Goal: Information Seeking & Learning: Learn about a topic

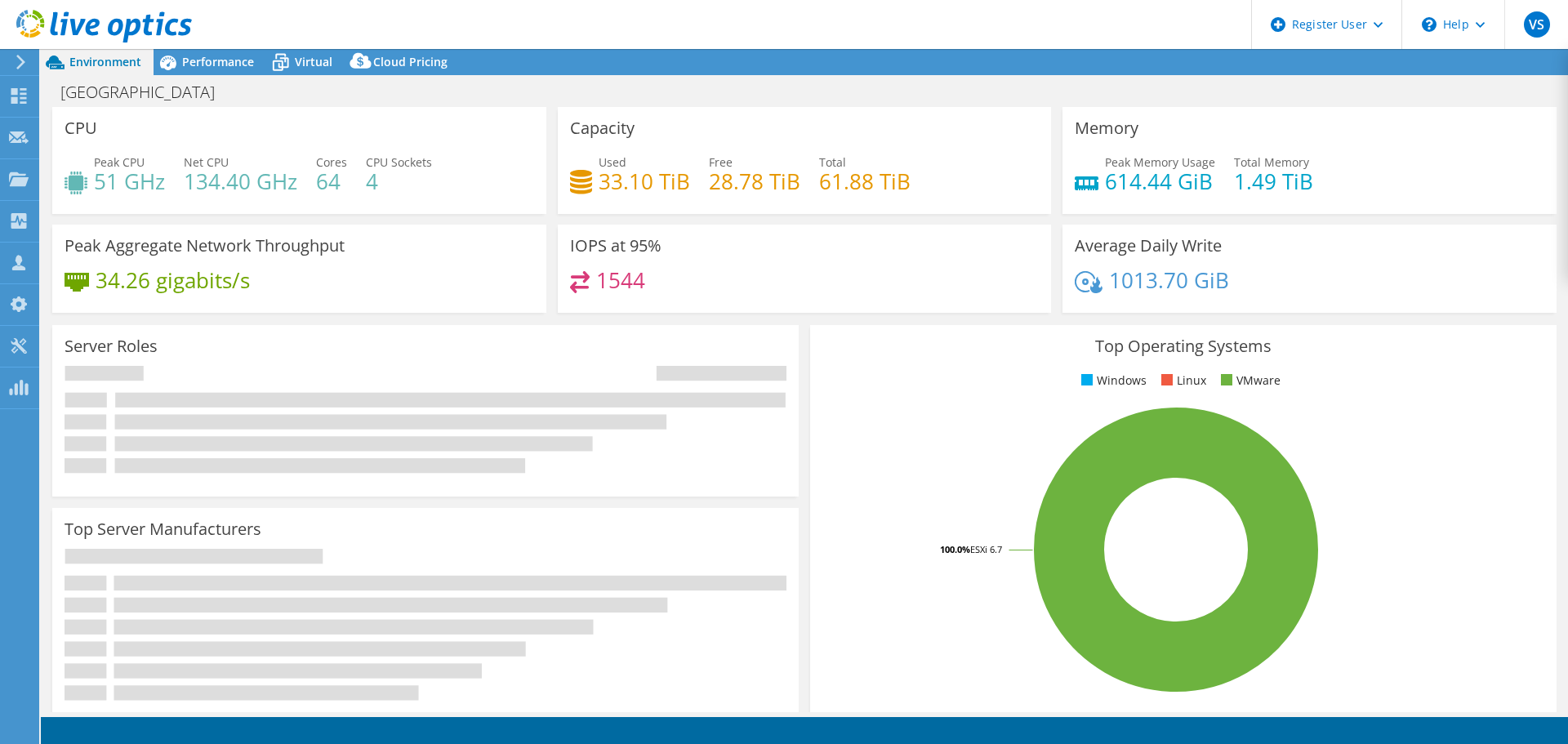
select select "USD"
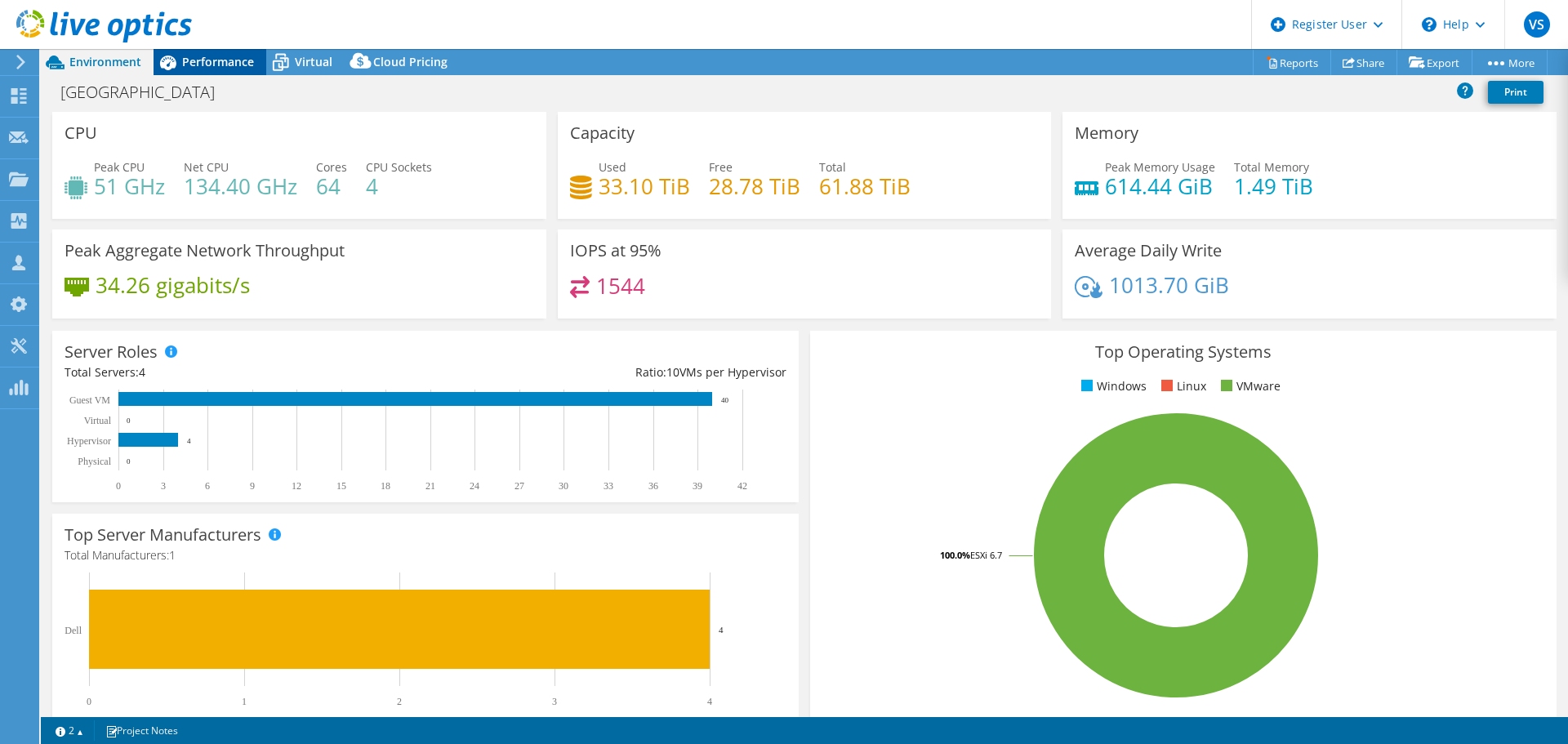
click at [220, 69] on span "Performance" at bounding box center [218, 62] width 72 height 16
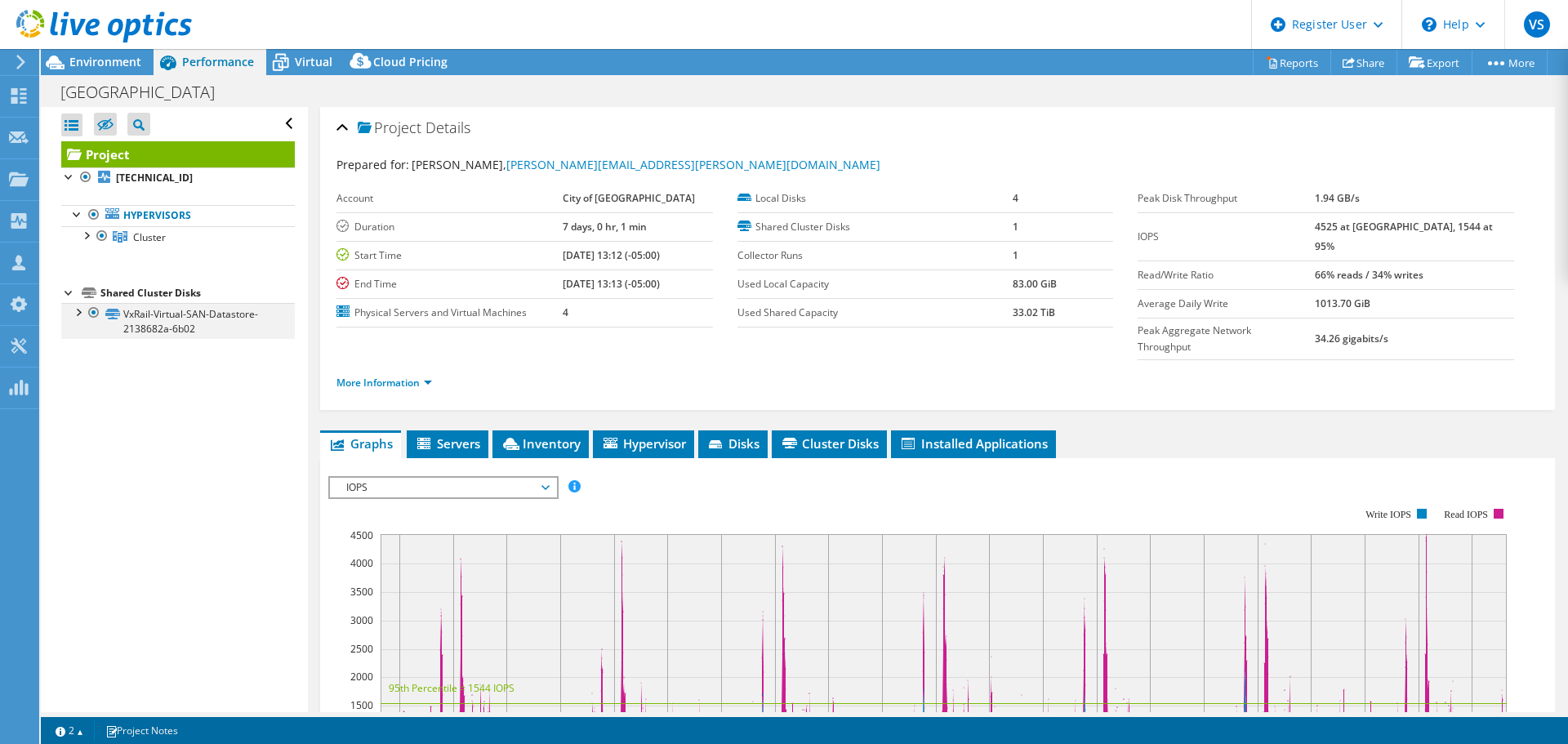
click at [81, 312] on div at bounding box center [78, 311] width 17 height 17
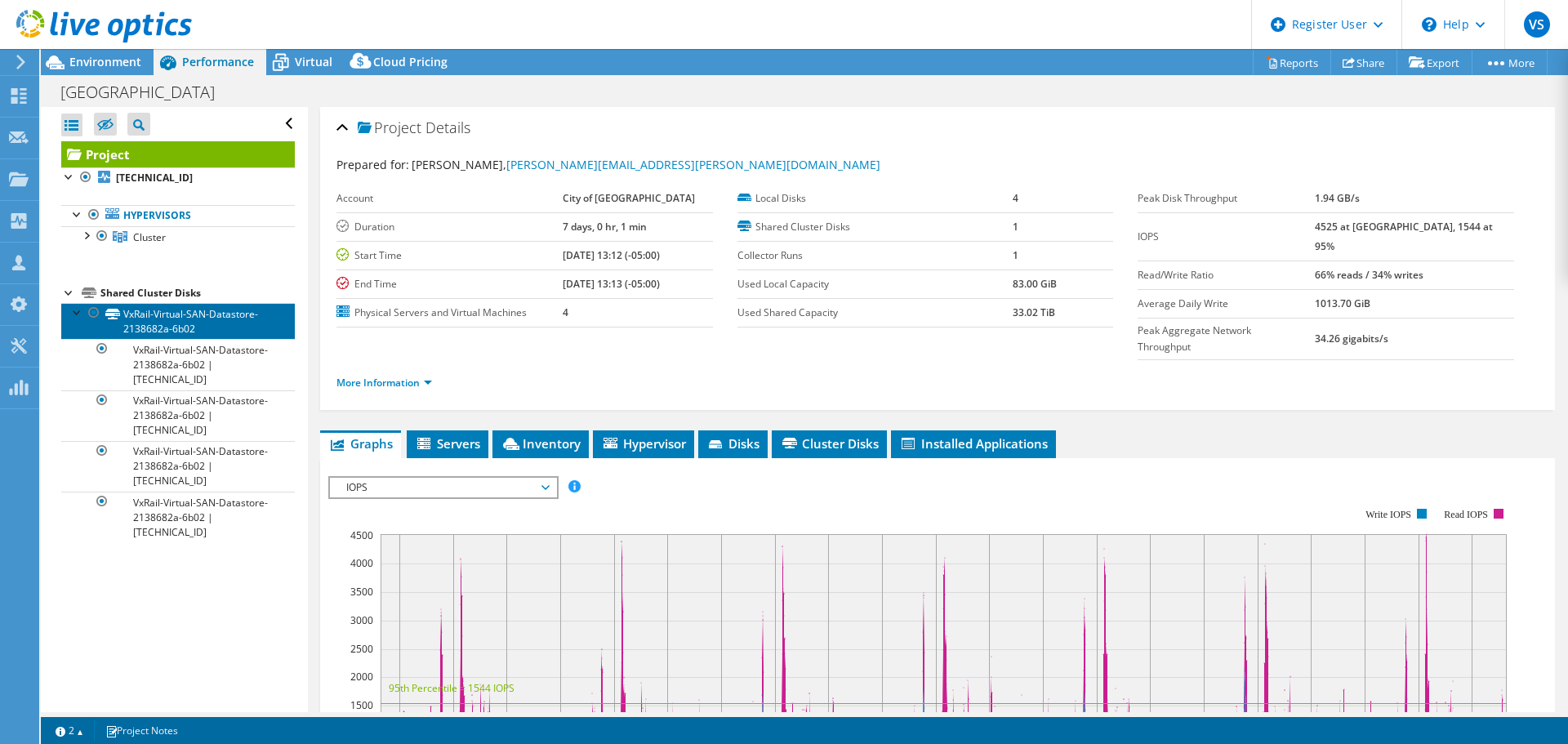
click at [199, 320] on link "VxRail-Virtual-SAN-Datastore-2138682a-6b02" at bounding box center [178, 321] width 234 height 36
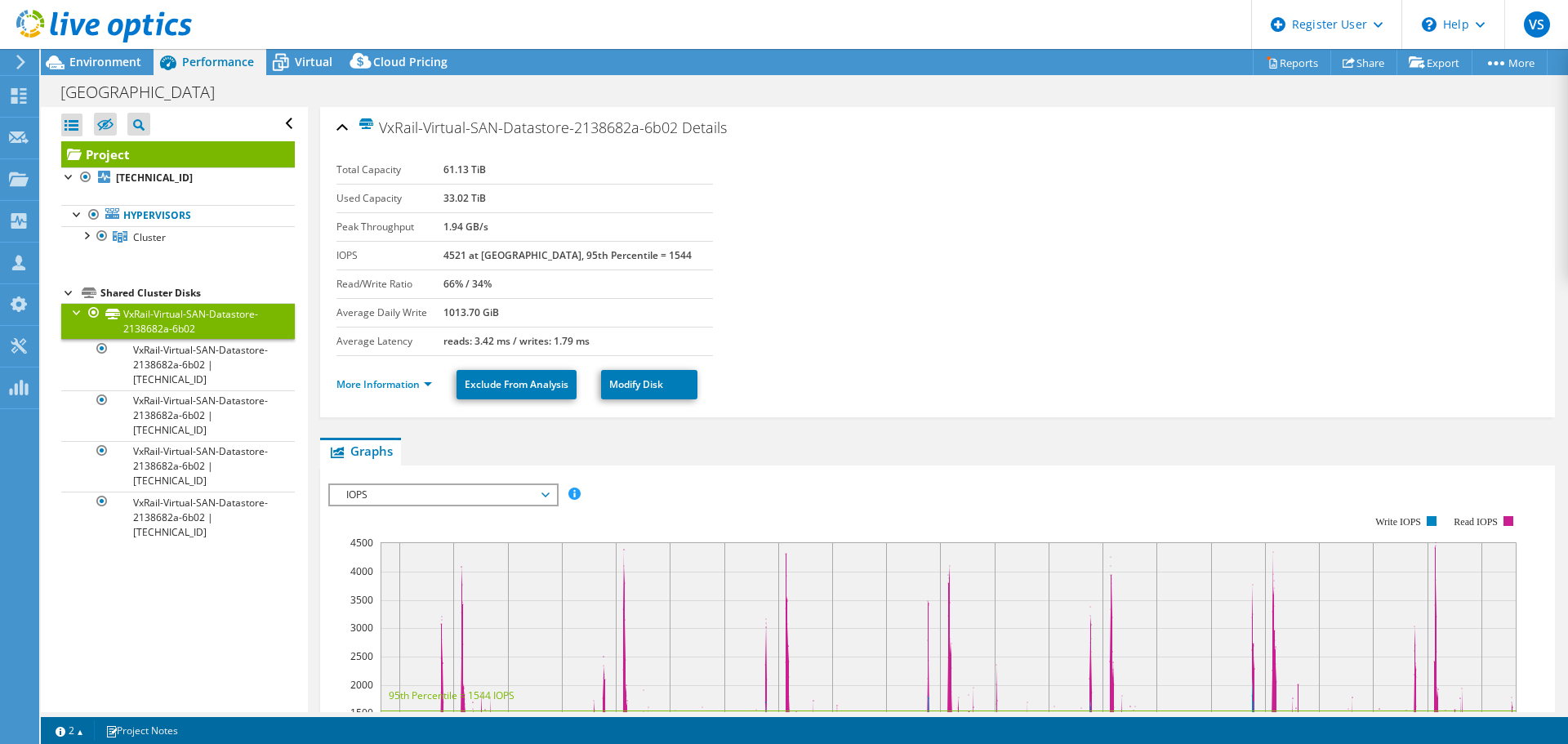
click at [78, 311] on div at bounding box center [78, 311] width 17 height 17
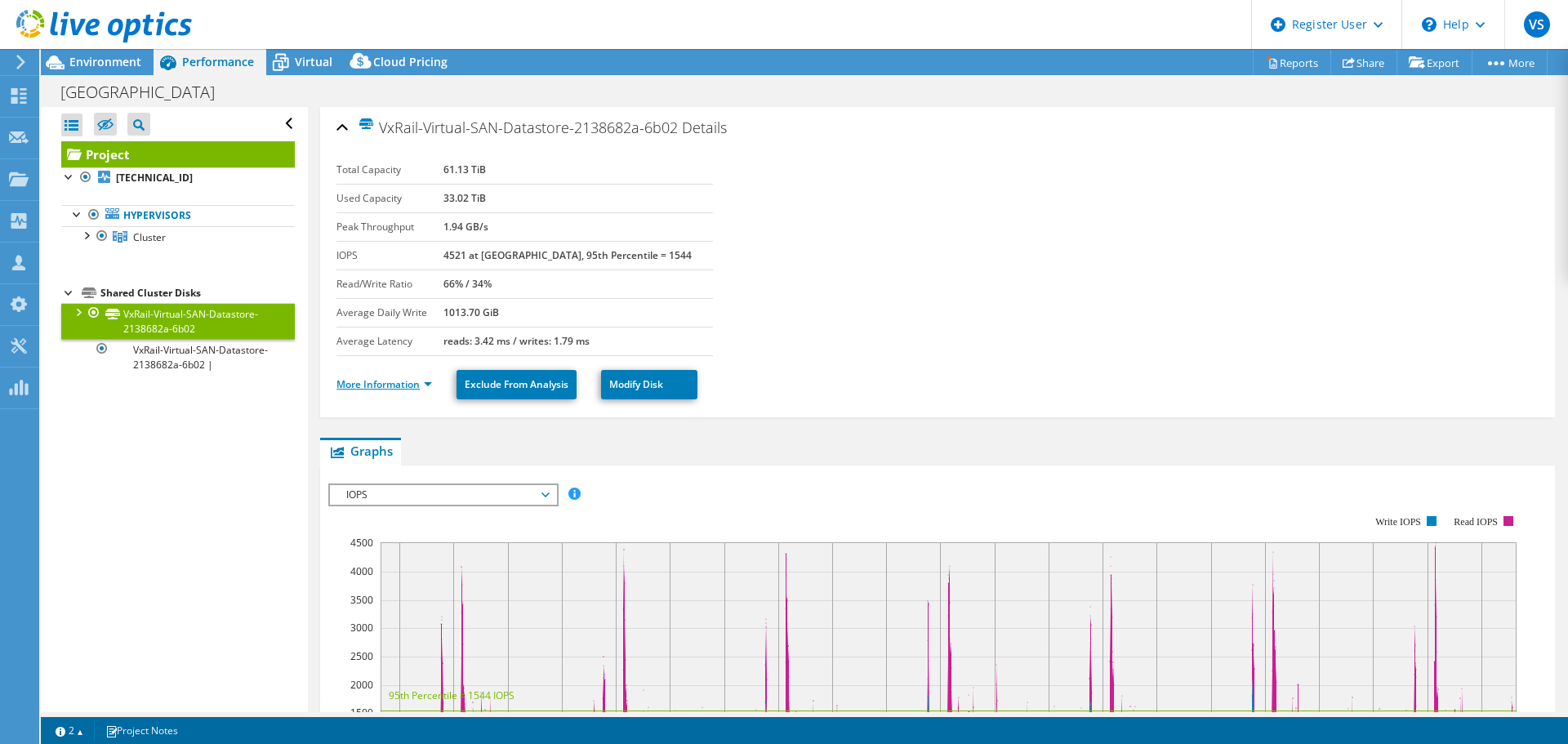
click at [419, 382] on link "More Information" at bounding box center [385, 385] width 96 height 14
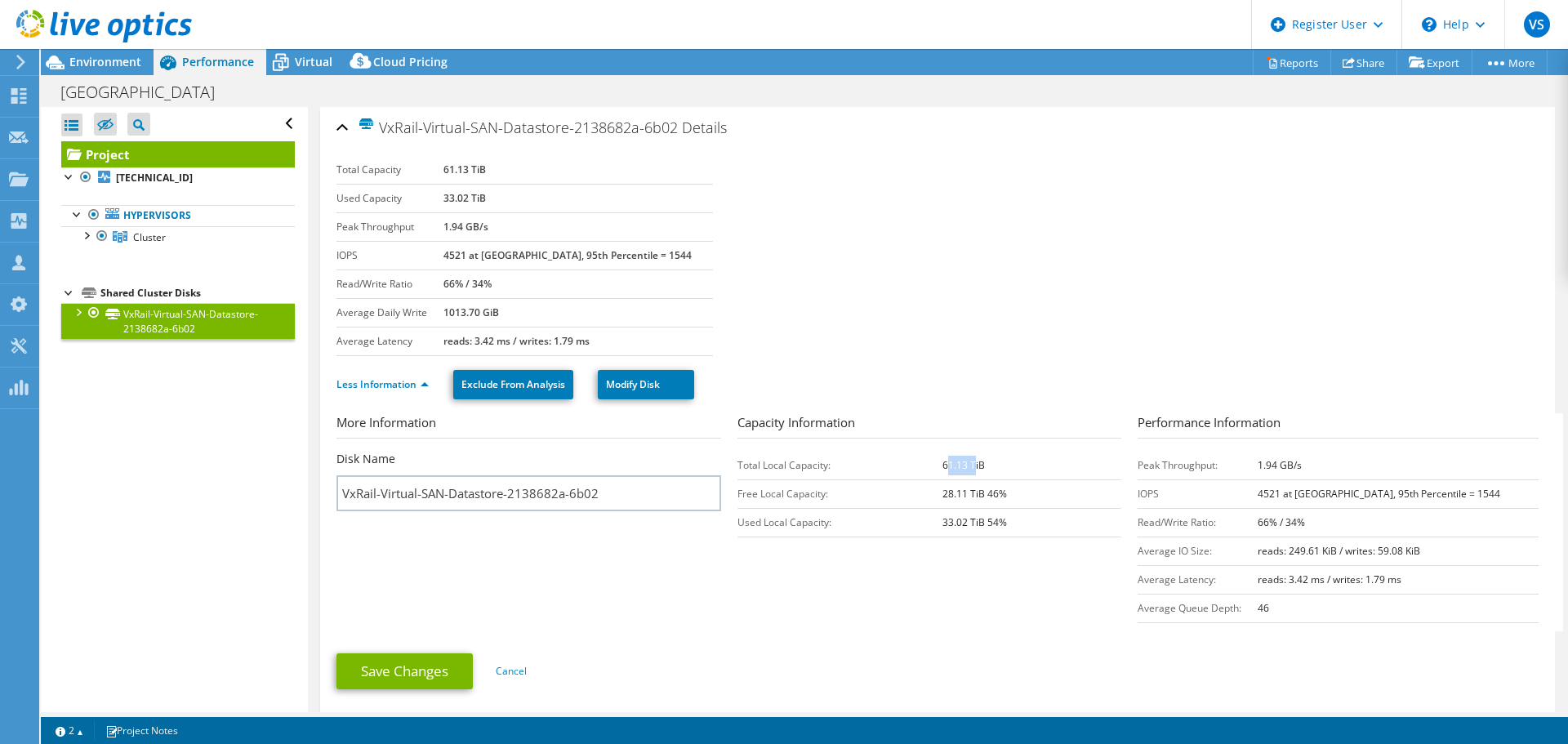
drag, startPoint x: 939, startPoint y: 465, endPoint x: 971, endPoint y: 463, distance: 32.1
click at [971, 463] on b "61.13 TiB" at bounding box center [964, 465] width 43 height 14
click at [86, 236] on div at bounding box center [85, 234] width 17 height 17
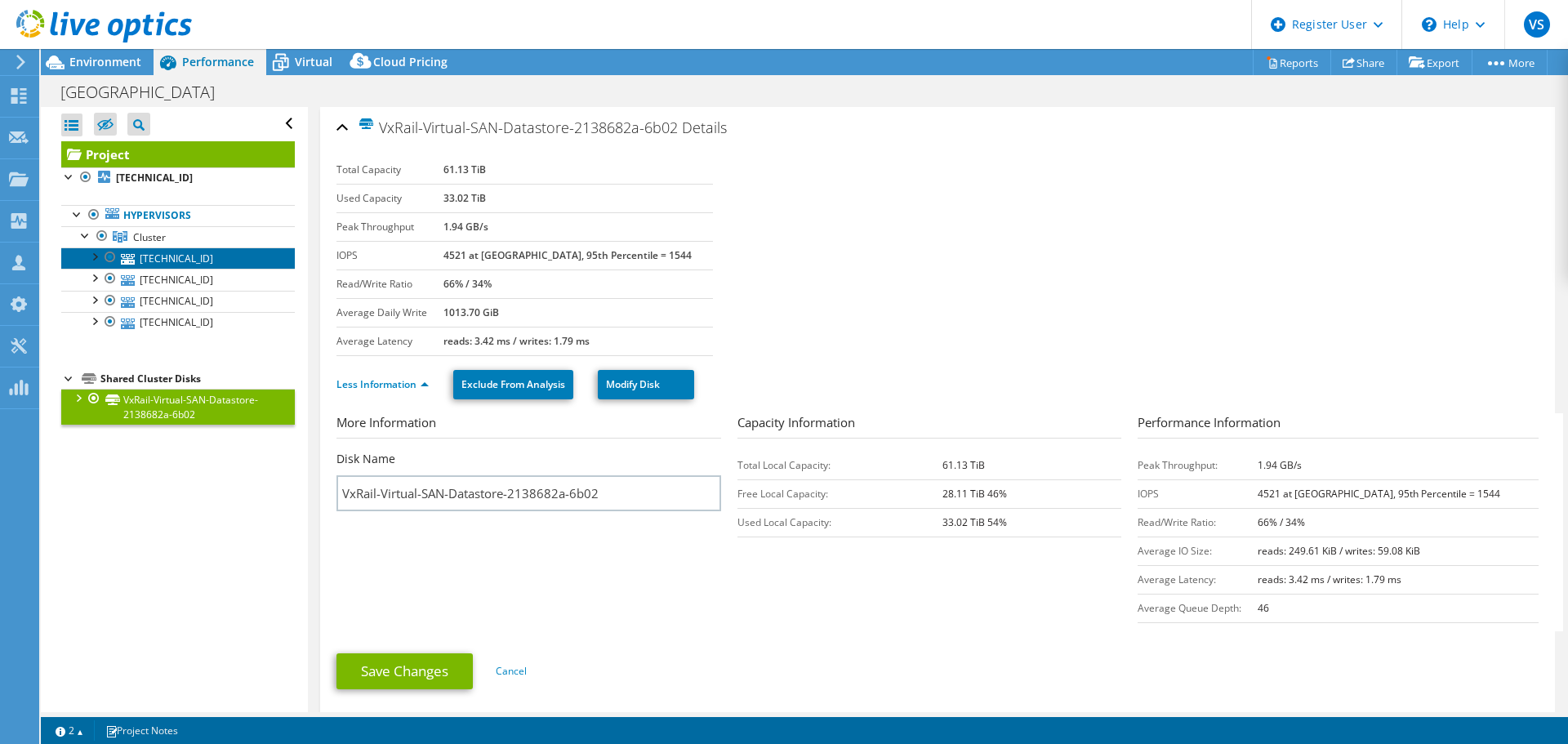
click at [167, 258] on link "[TECHNICAL_ID]" at bounding box center [178, 258] width 234 height 21
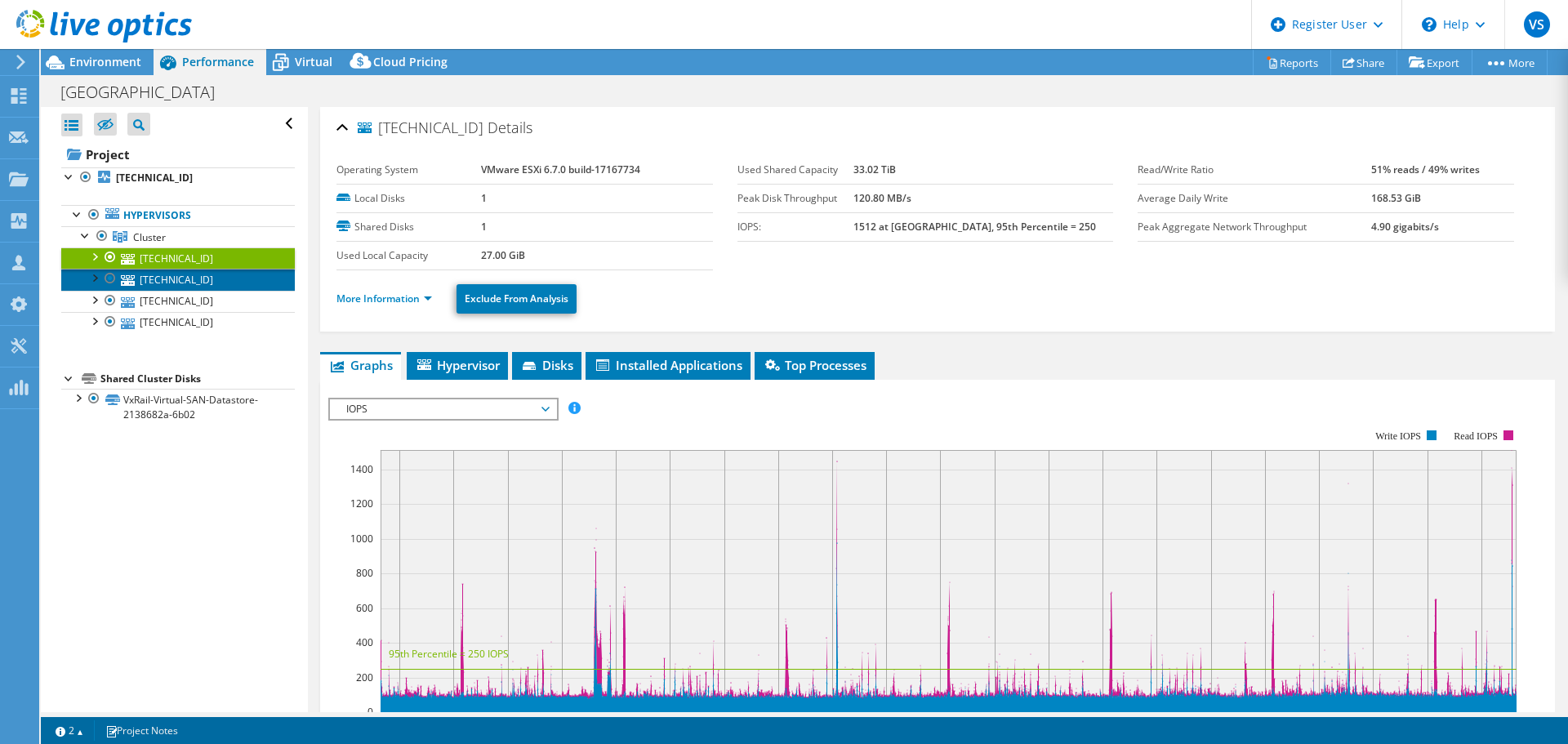
click at [189, 273] on link "[TECHNICAL_ID]" at bounding box center [178, 279] width 234 height 21
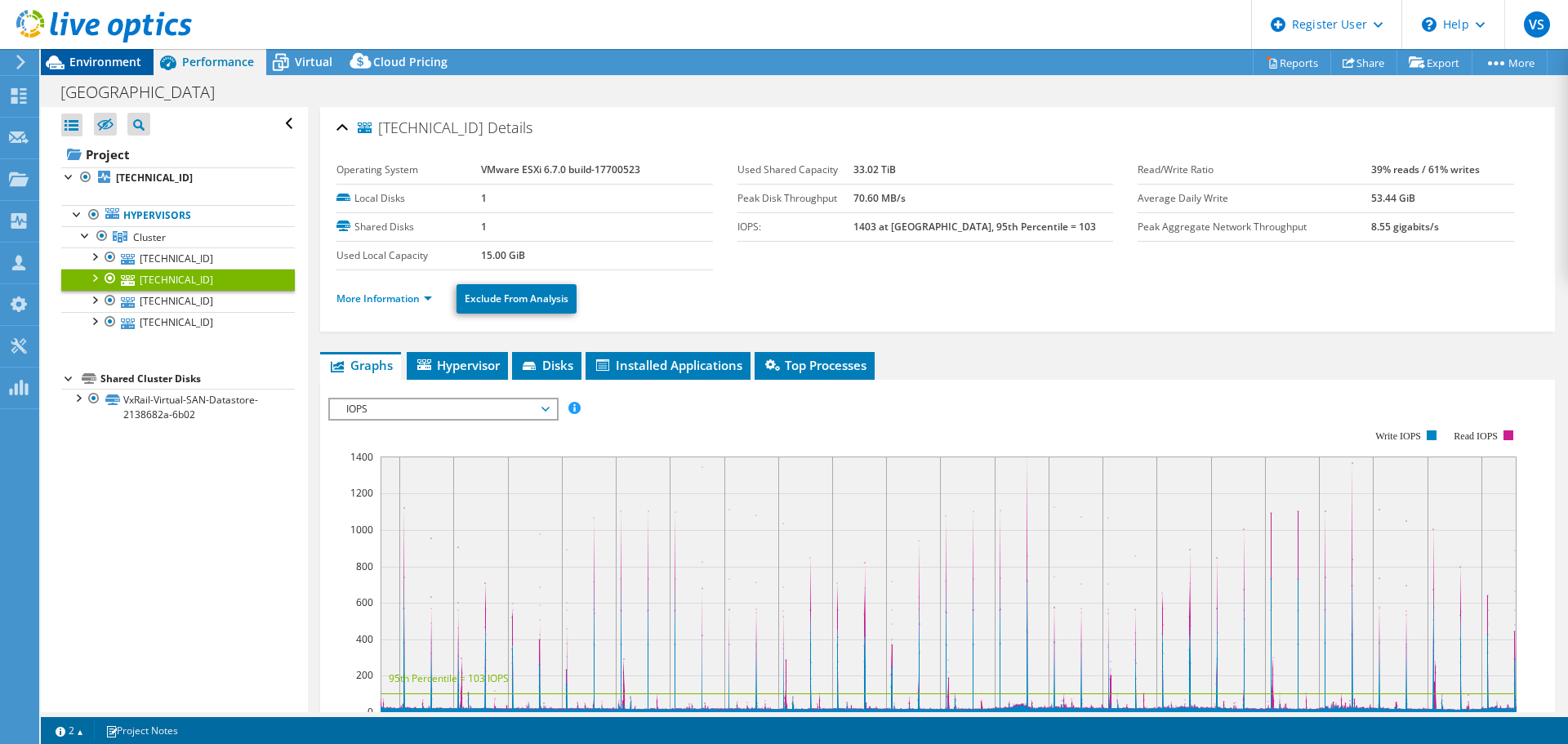
click at [98, 58] on span "Environment" at bounding box center [106, 62] width 72 height 16
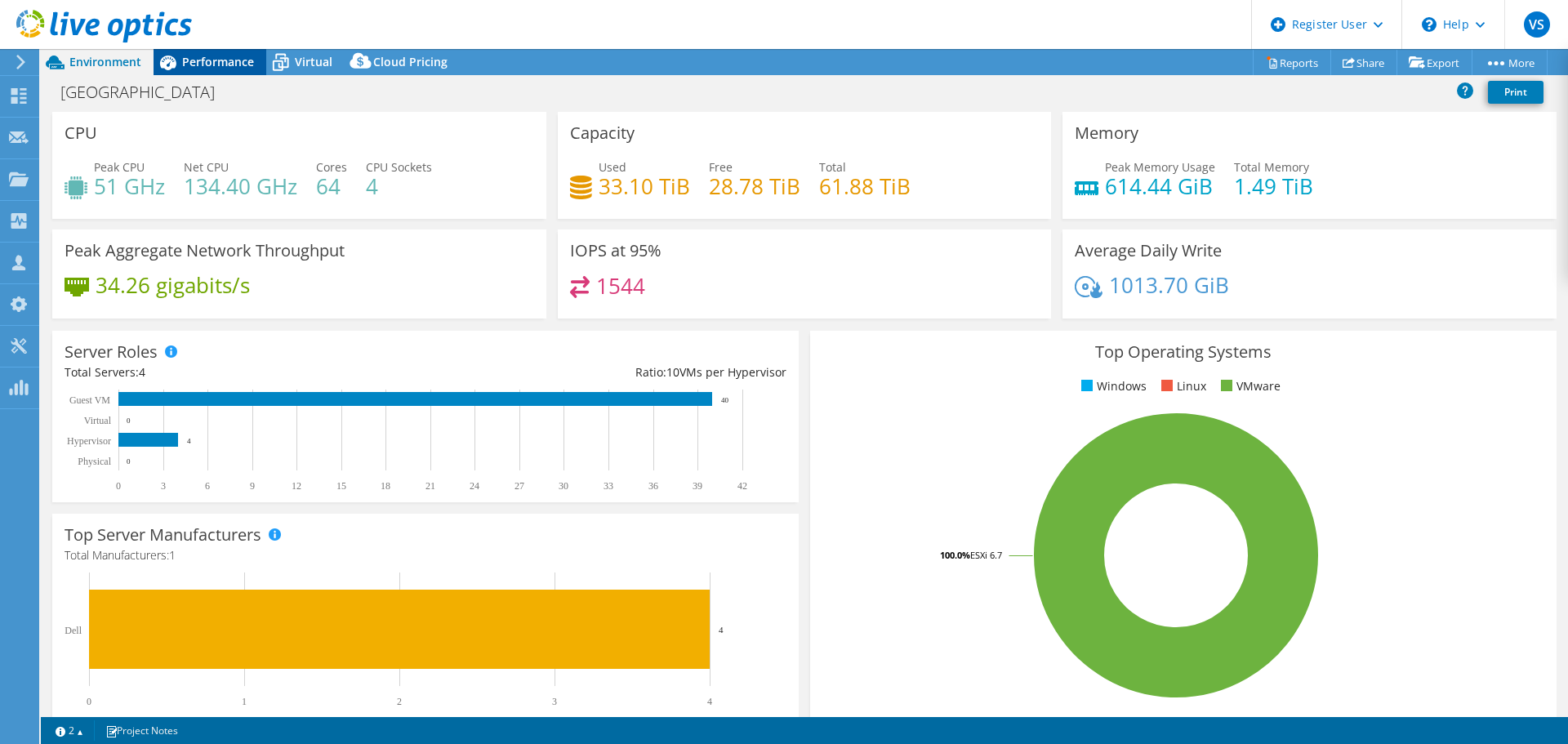
click at [175, 60] on icon at bounding box center [167, 62] width 29 height 29
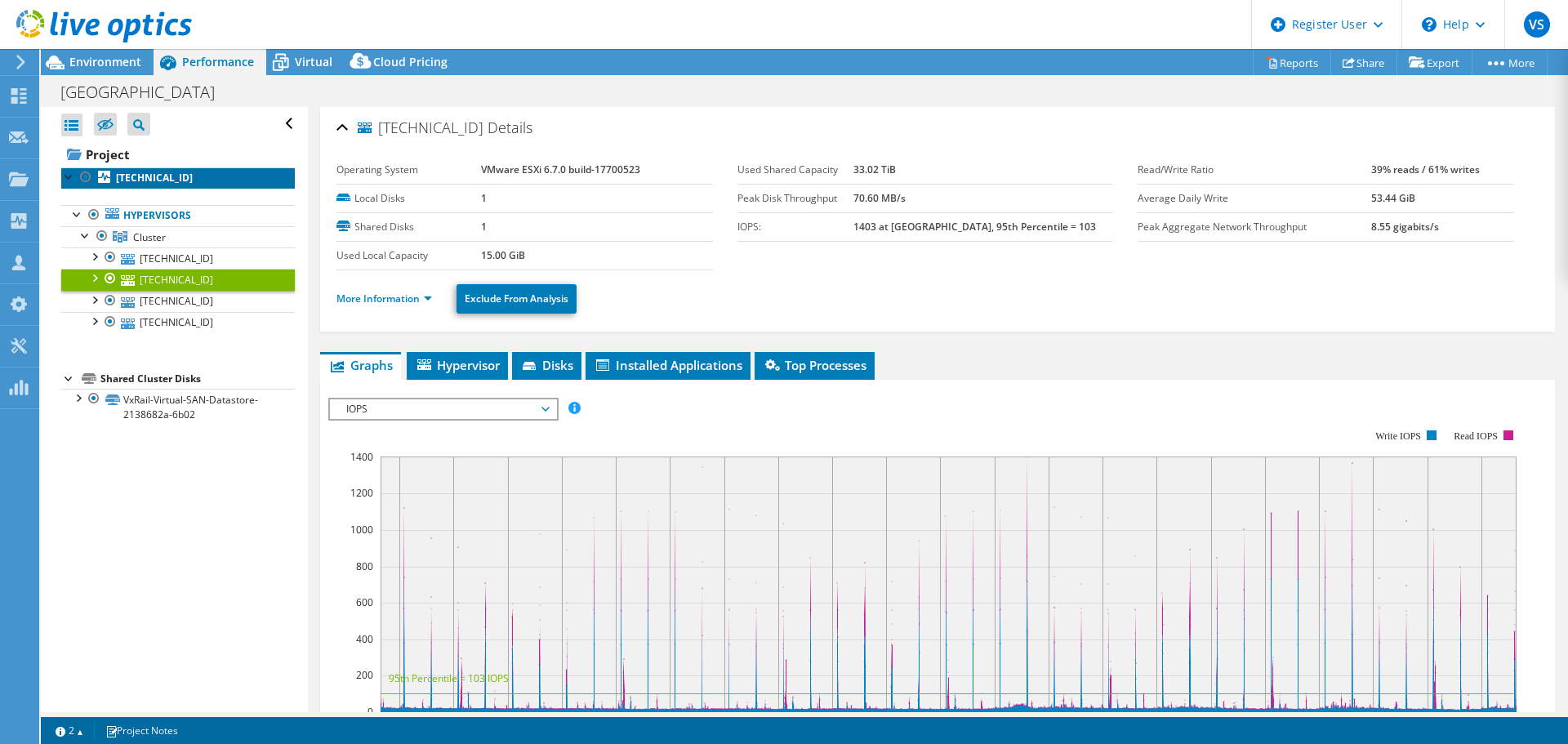
click at [173, 178] on link "[TECHNICAL_ID]" at bounding box center [178, 178] width 234 height 21
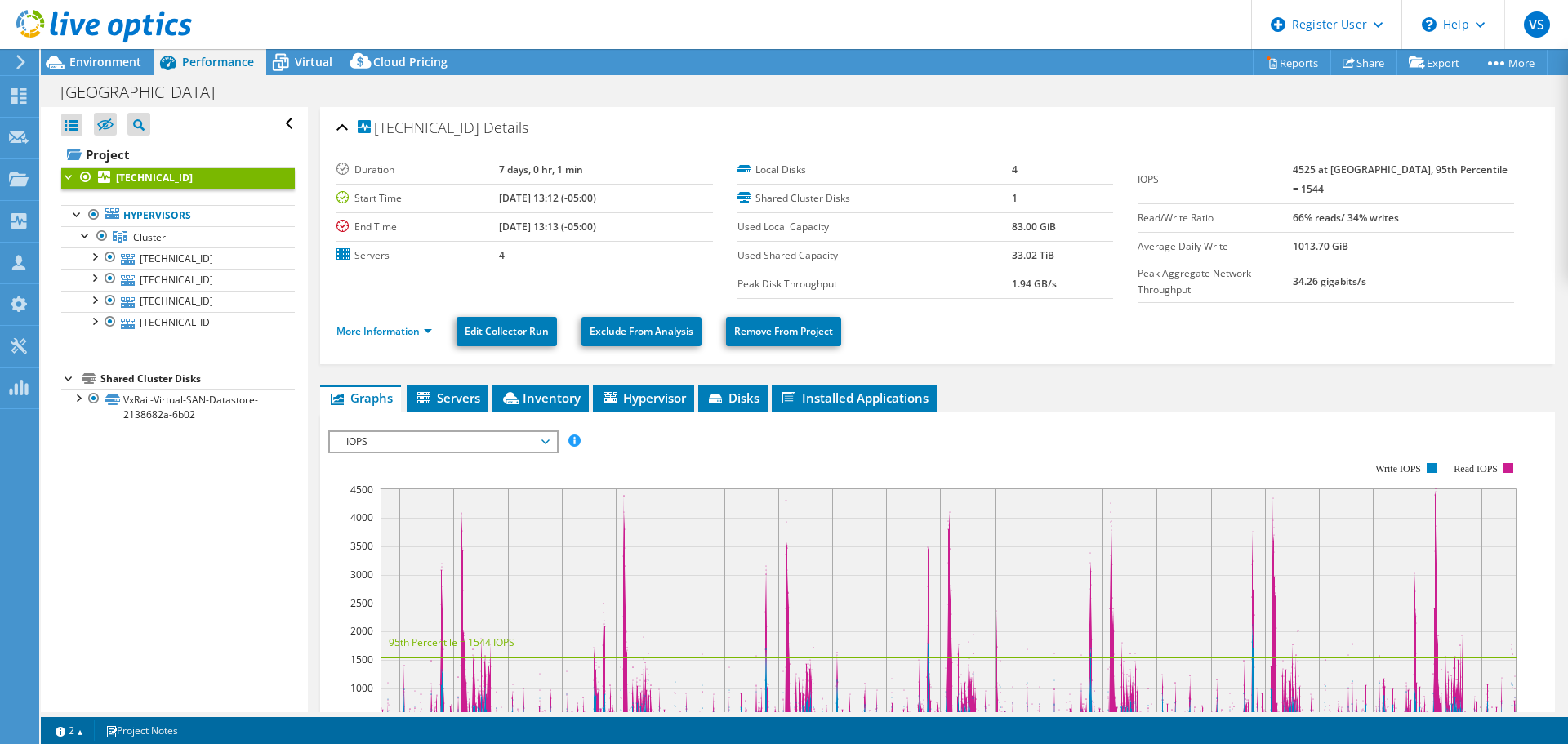
click at [433, 437] on span "IOPS" at bounding box center [443, 442] width 210 height 19
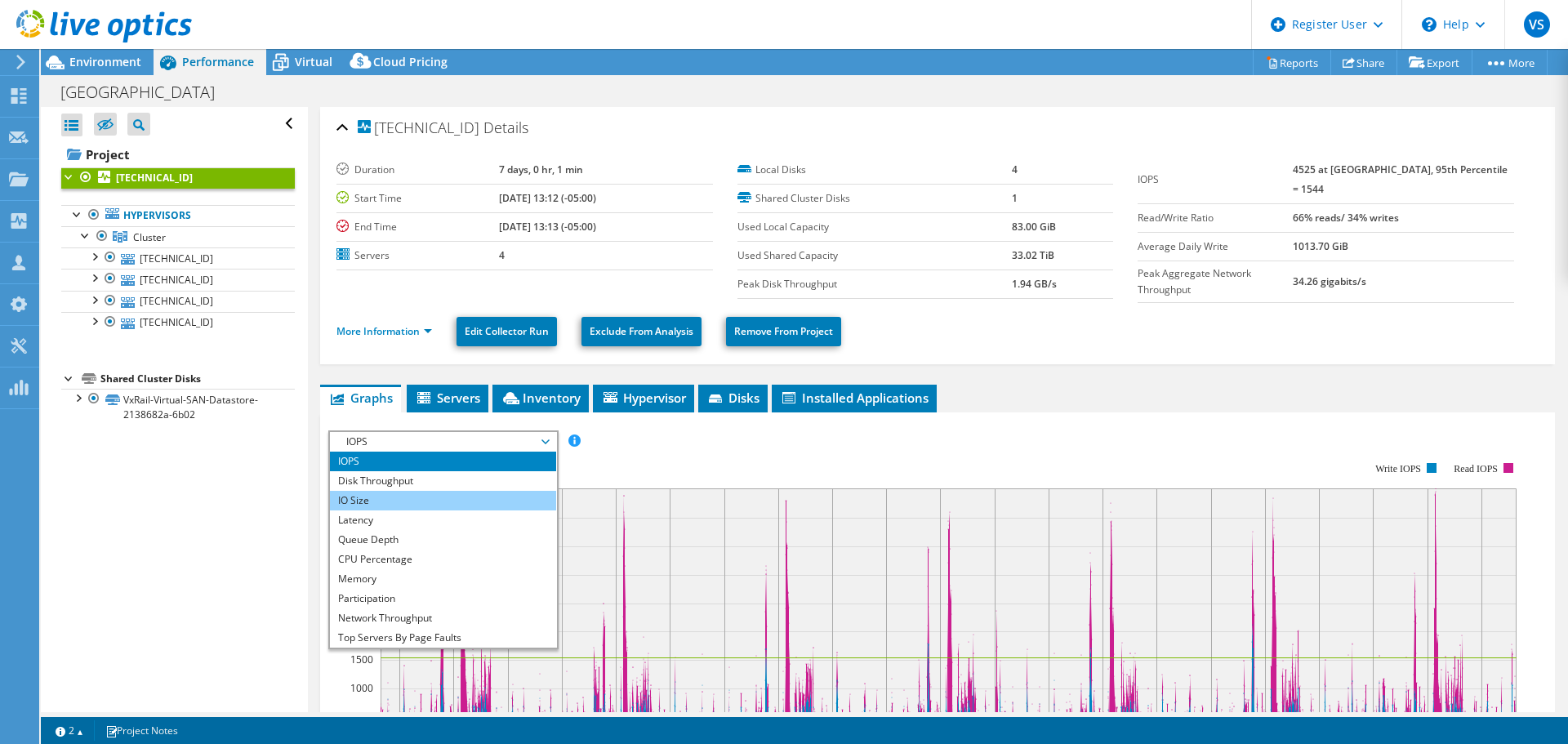
click at [422, 492] on li "IO Size" at bounding box center [442, 501] width 226 height 19
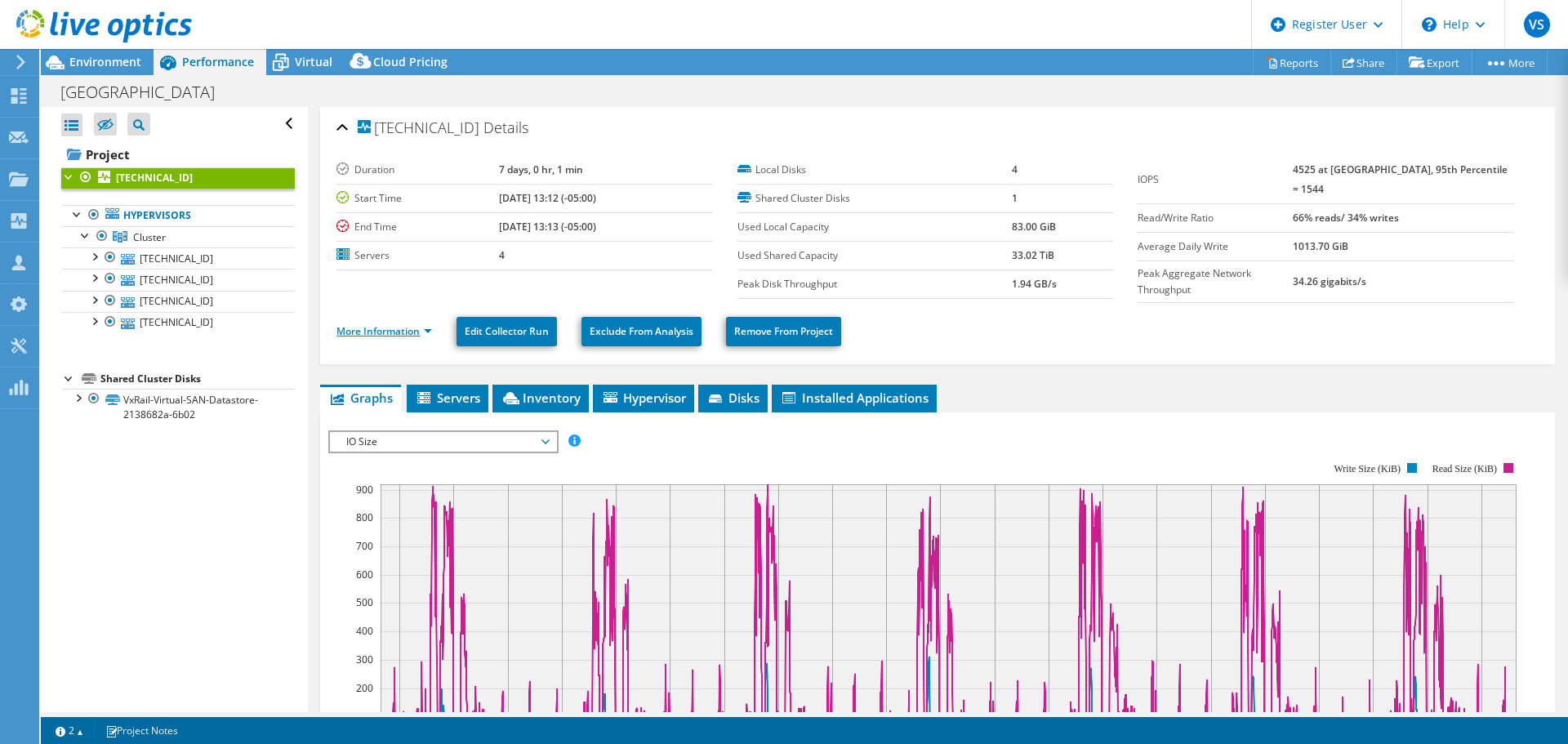
click at [420, 331] on link "More Information" at bounding box center [385, 331] width 96 height 14
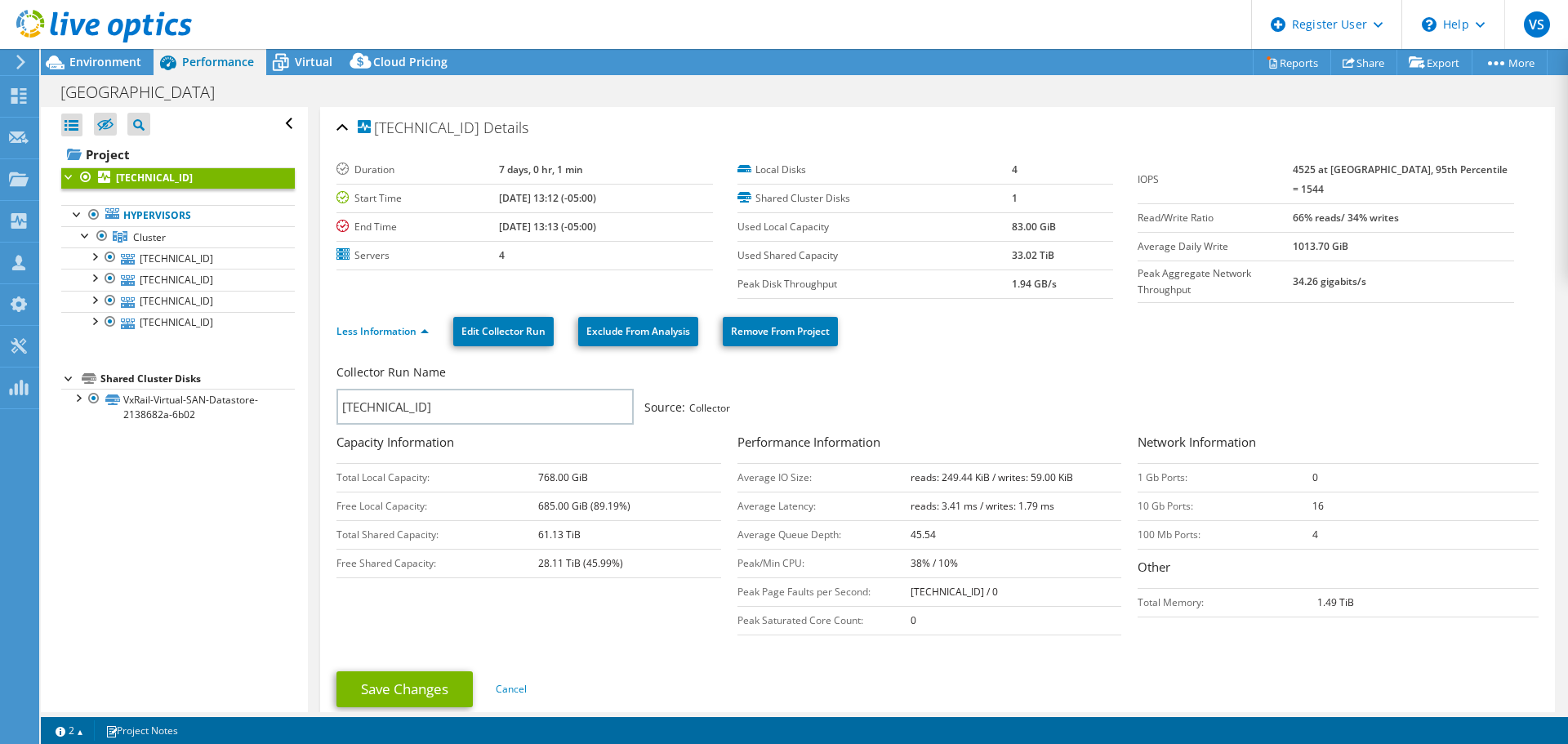
click at [944, 477] on b "reads: 249.44 KiB / writes: 59.00 KiB" at bounding box center [992, 478] width 162 height 14
drag, startPoint x: 944, startPoint y: 477, endPoint x: 1041, endPoint y: 478, distance: 97.0
click at [1041, 478] on b "reads: 249.44 KiB / writes: 59.00 KiB" at bounding box center [992, 478] width 162 height 14
click at [391, 327] on link "Less Information" at bounding box center [383, 331] width 92 height 14
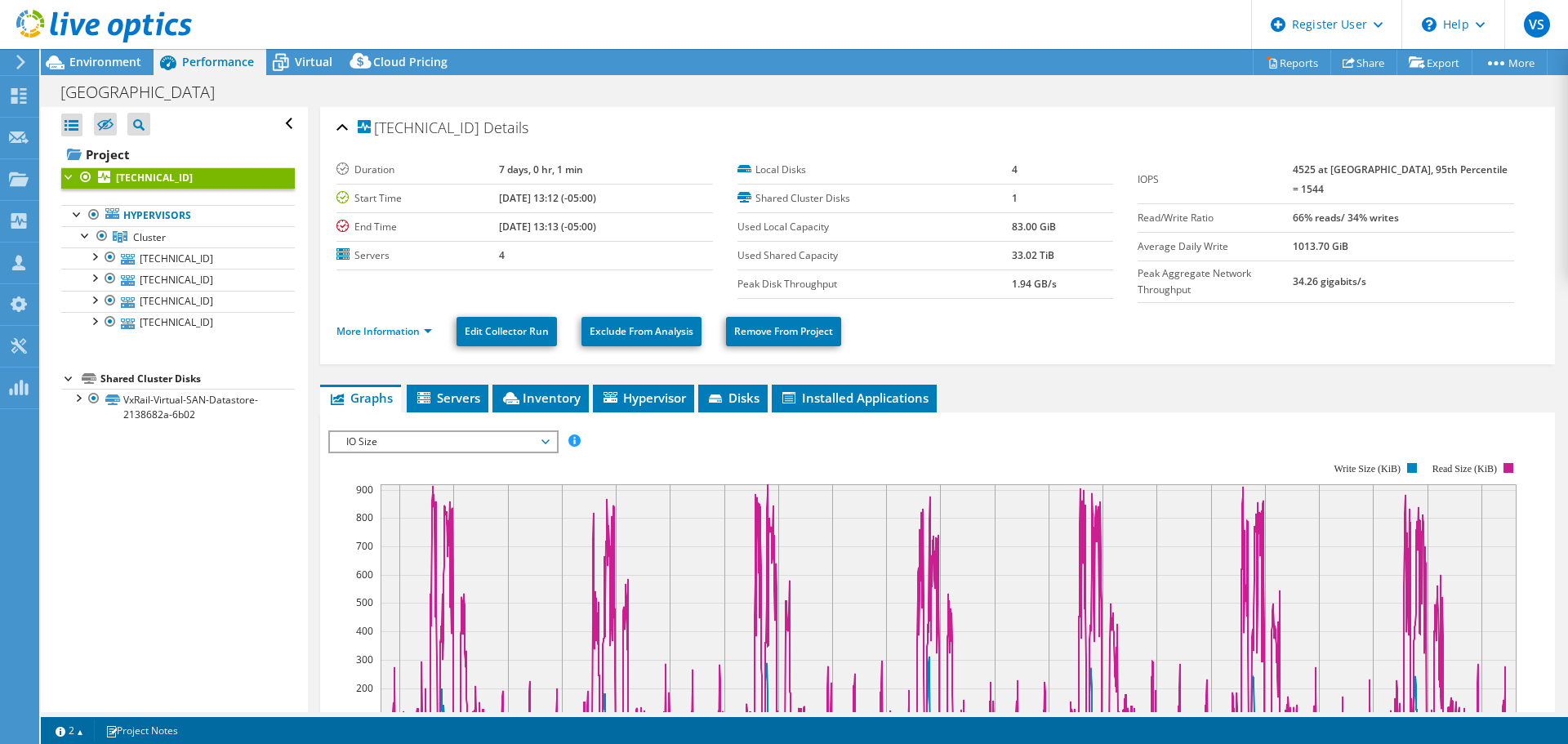
click at [699, 441] on rect at bounding box center [925, 604] width 1193 height 327
click at [213, 397] on link "VxRail-Virtual-SAN-Datastore-2138682a-6b02" at bounding box center [178, 406] width 234 height 36
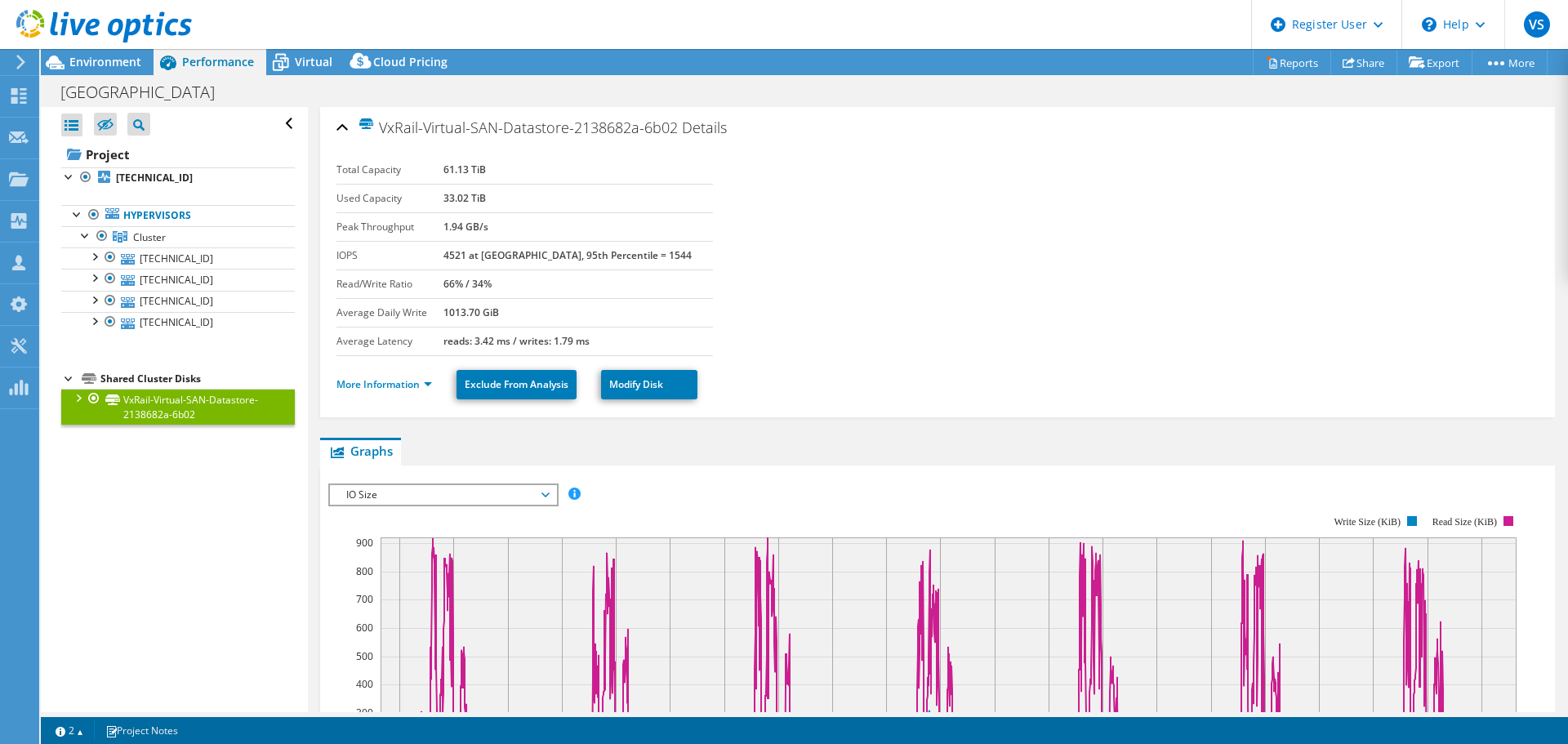
scroll to position [163, 0]
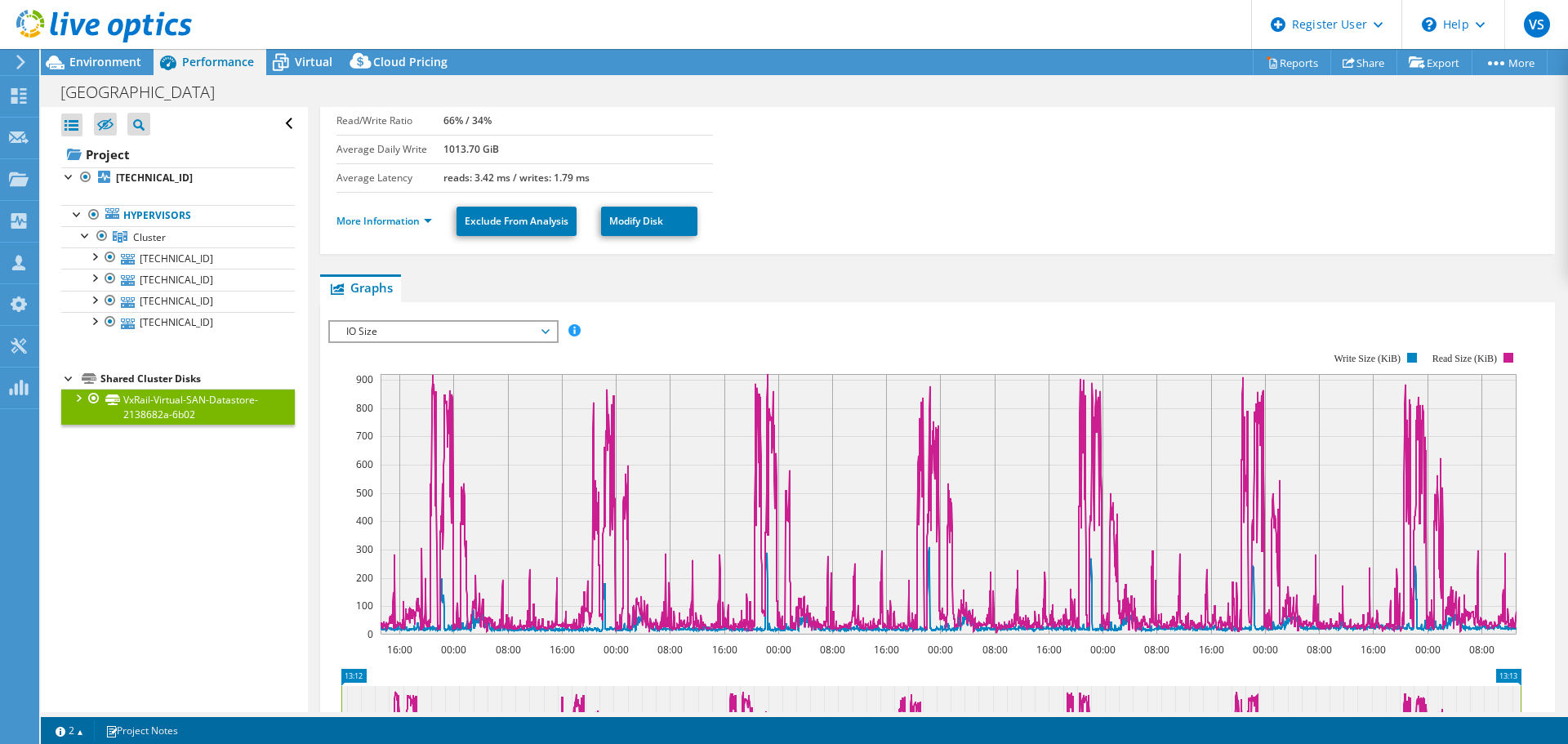
click at [85, 396] on div at bounding box center [78, 397] width 17 height 17
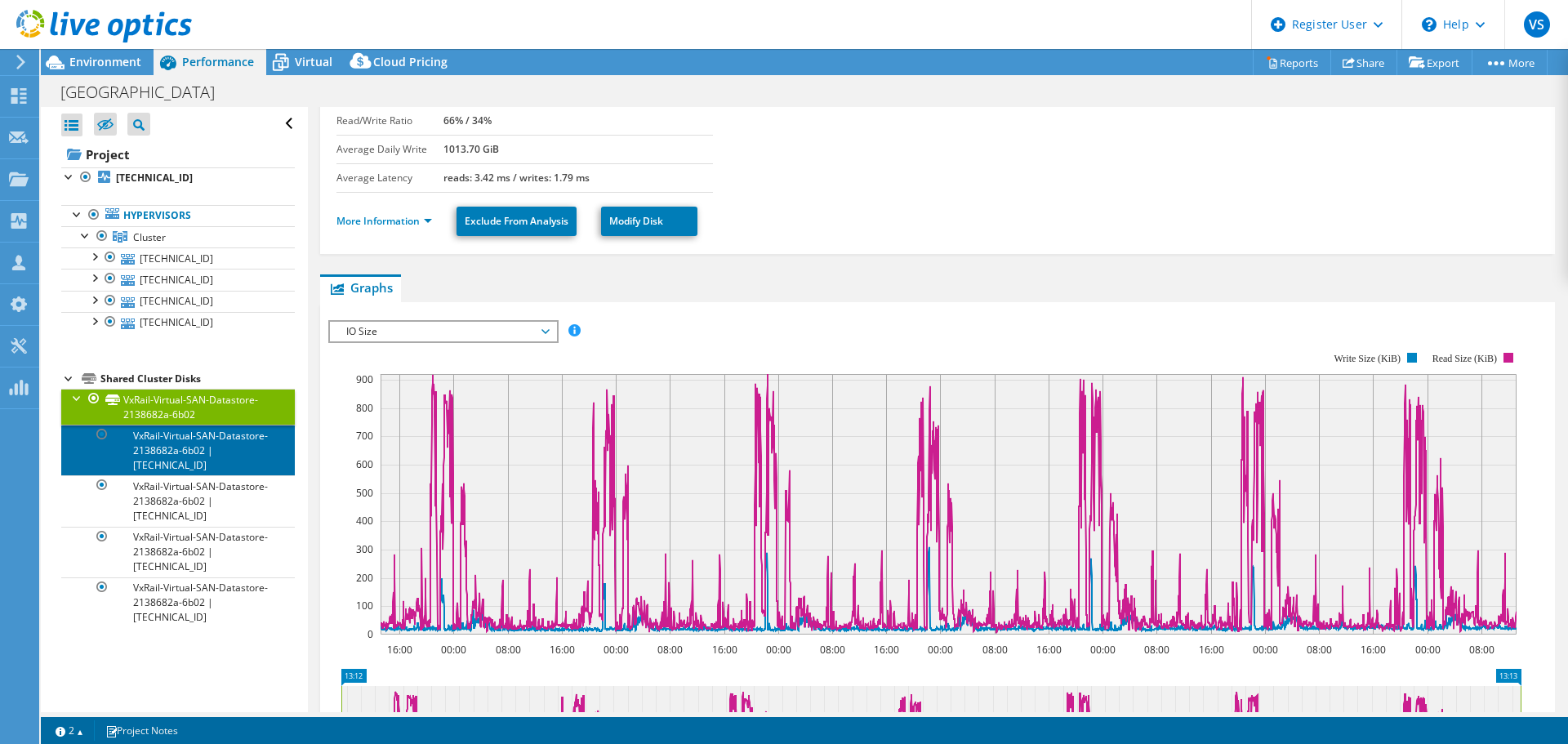
click at [197, 469] on link "VxRail-Virtual-SAN-Datastore-2138682a-6b02 | [TECHNICAL_ID]" at bounding box center [178, 450] width 234 height 51
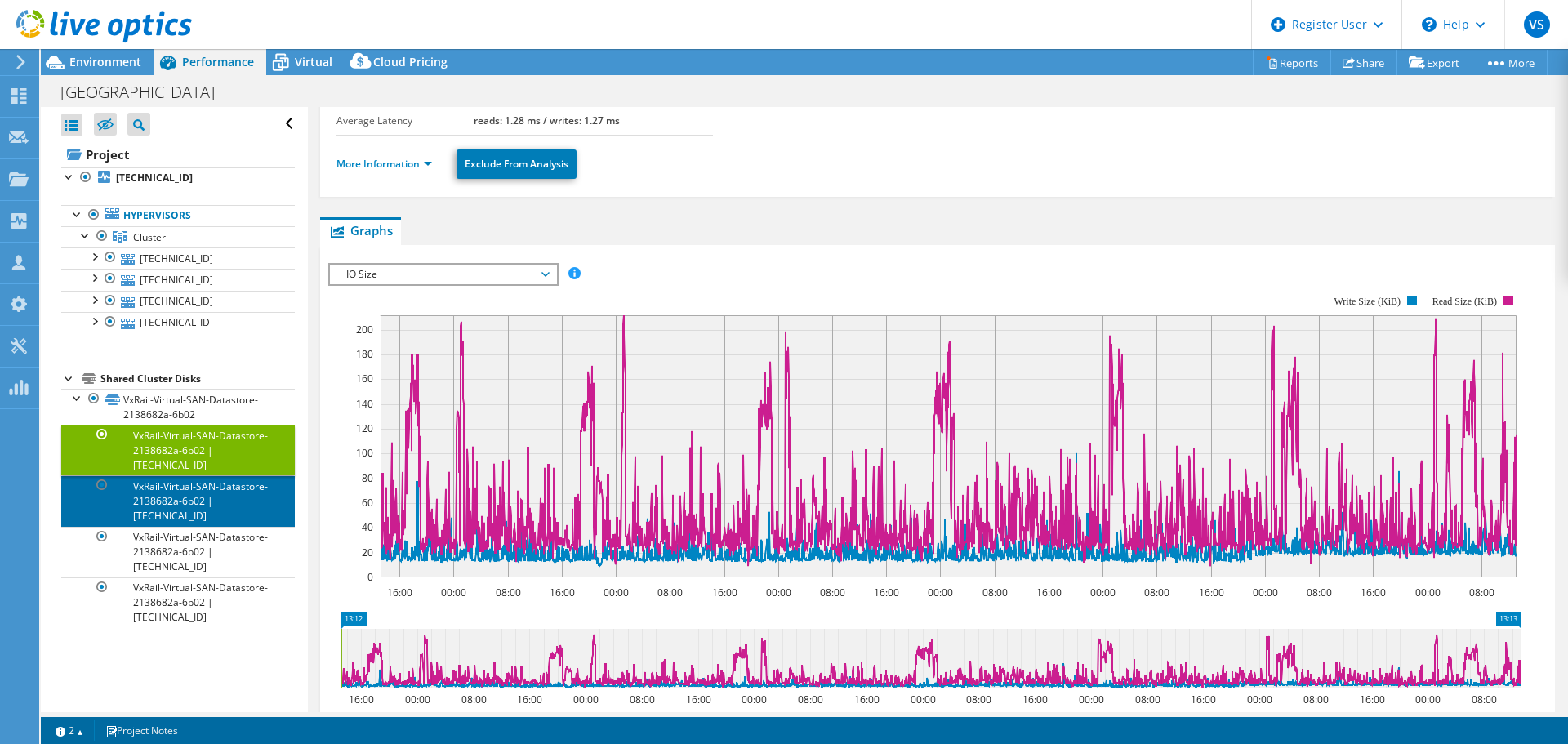
click at [242, 484] on link "VxRail-Virtual-SAN-Datastore-2138682a-6b02 | [TECHNICAL_ID]" at bounding box center [178, 501] width 234 height 51
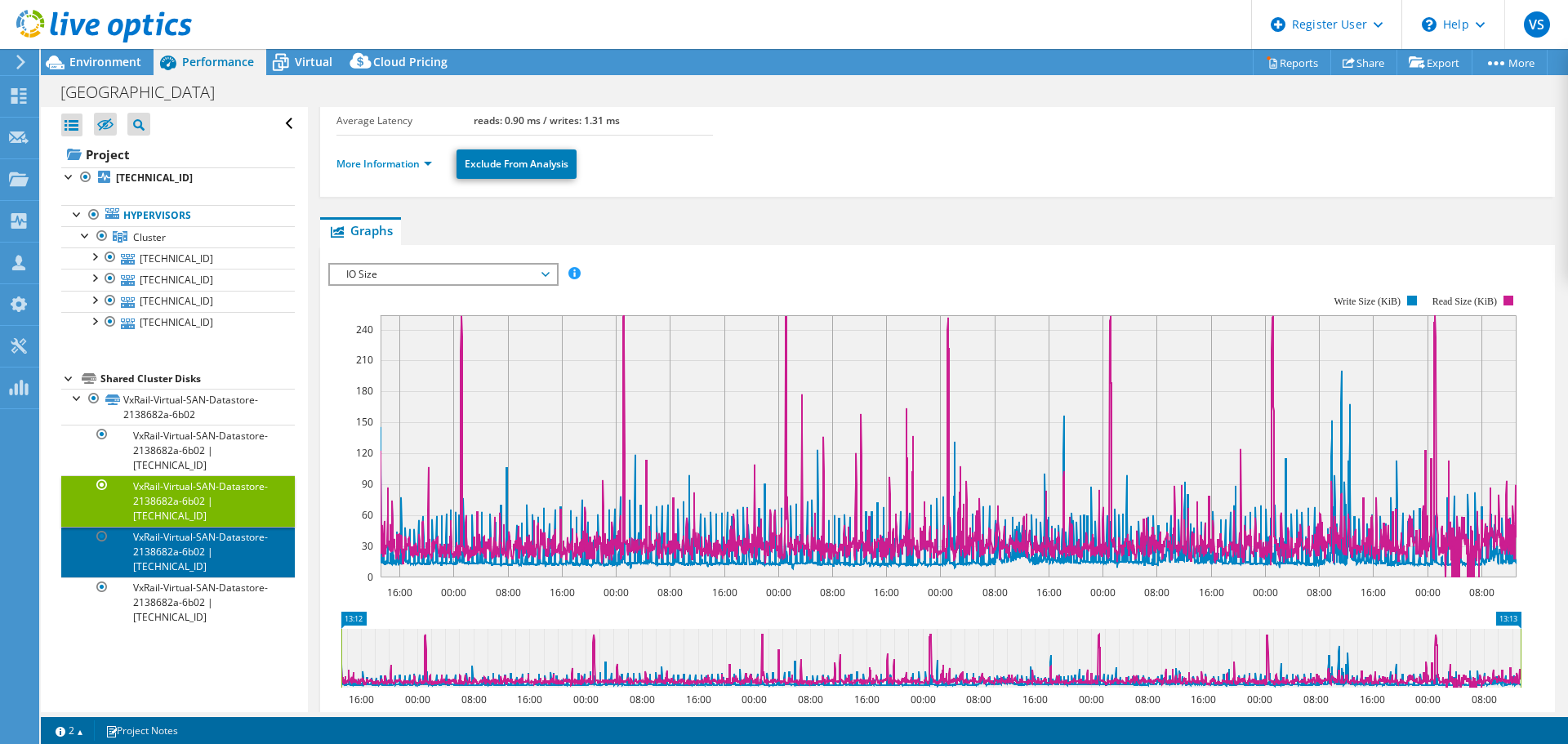
click at [245, 548] on link "VxRail-Virtual-SAN-Datastore-2138682a-6b02 | [TECHNICAL_ID]" at bounding box center [178, 552] width 234 height 51
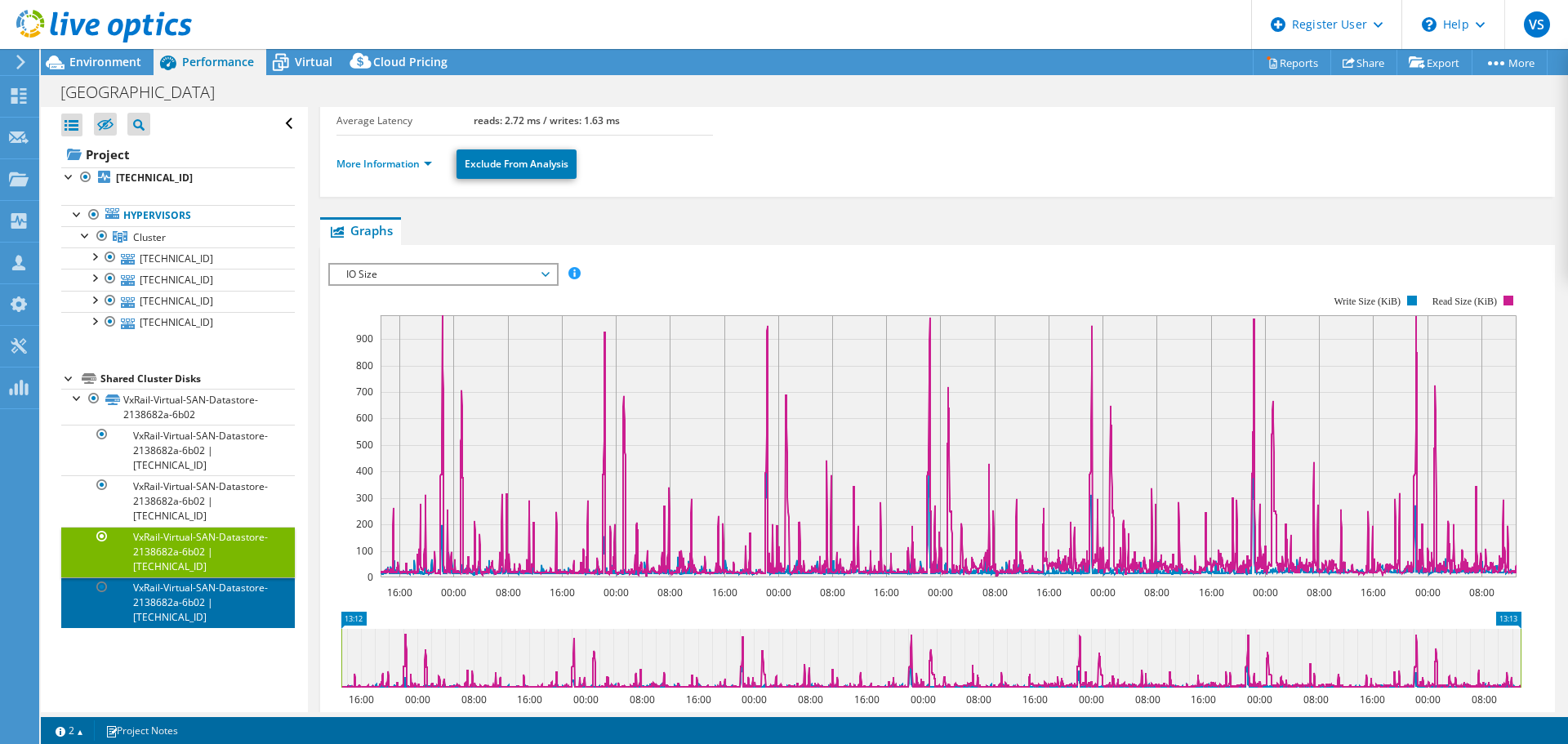
click at [222, 590] on link "VxRail-Virtual-SAN-Datastore-2138682a-6b02 | [TECHNICAL_ID]" at bounding box center [178, 603] width 234 height 51
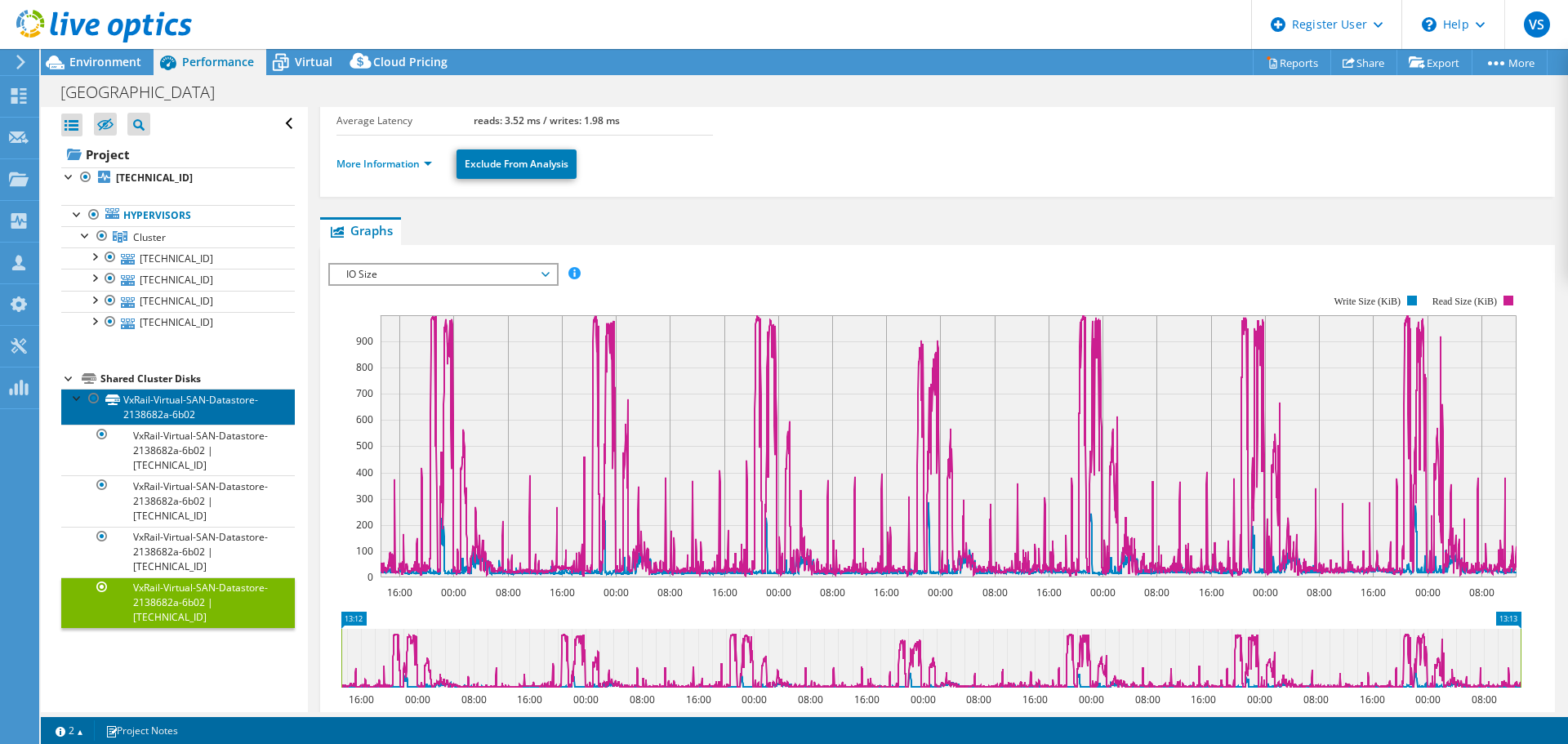
click at [189, 392] on link "VxRail-Virtual-SAN-Datastore-2138682a-6b02" at bounding box center [178, 406] width 234 height 36
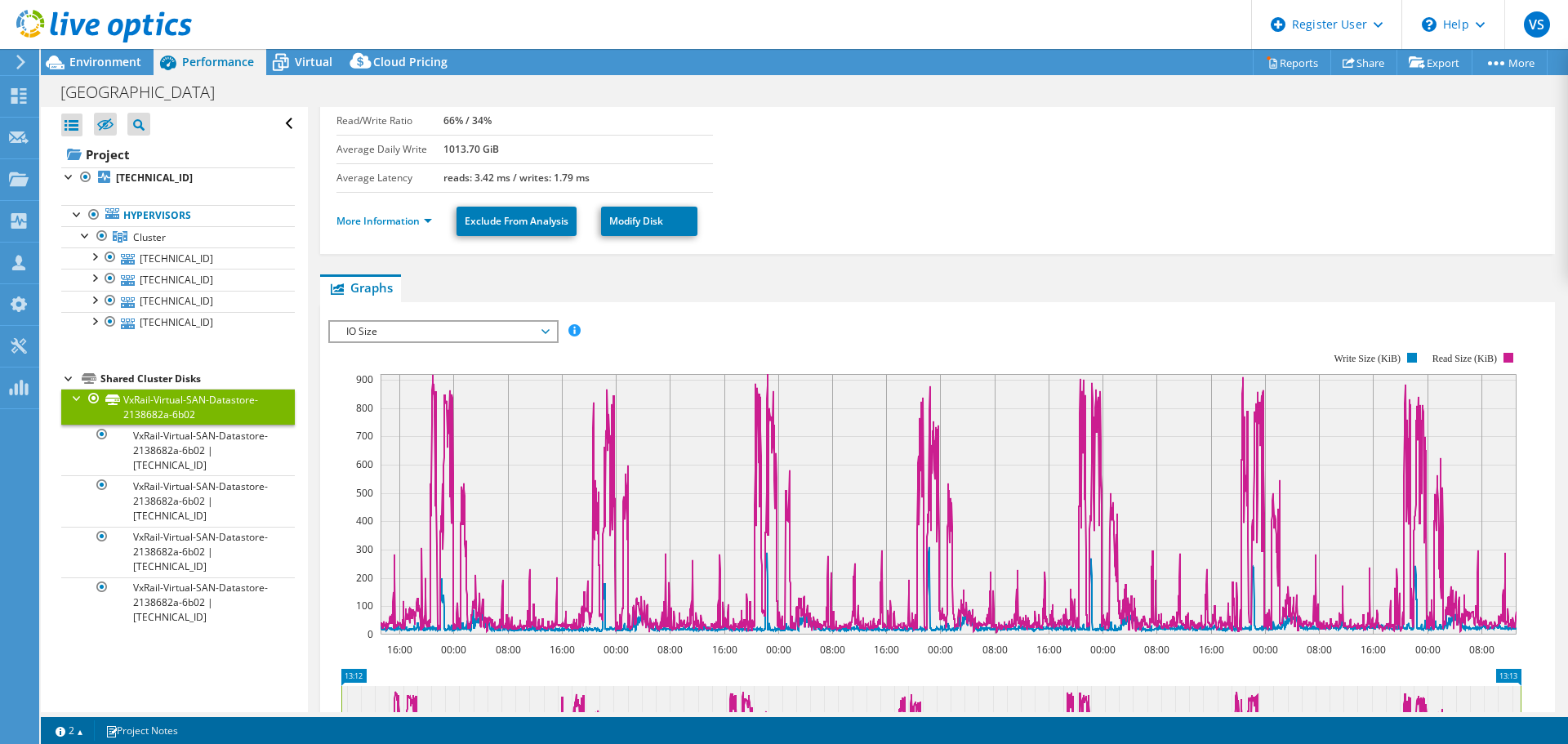
click at [77, 399] on div at bounding box center [78, 397] width 17 height 17
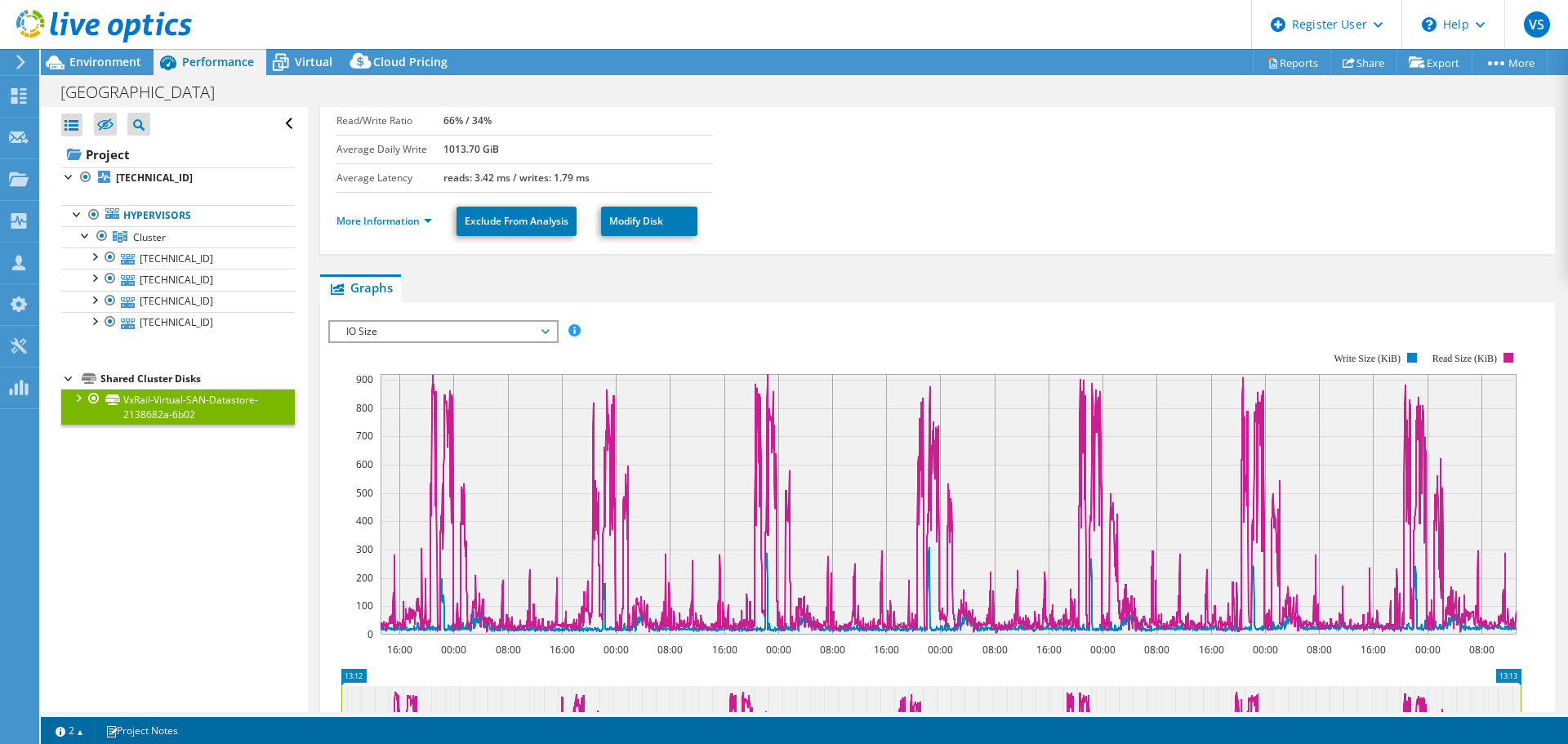
click at [406, 119] on label "Read/Write Ratio" at bounding box center [390, 120] width 107 height 17
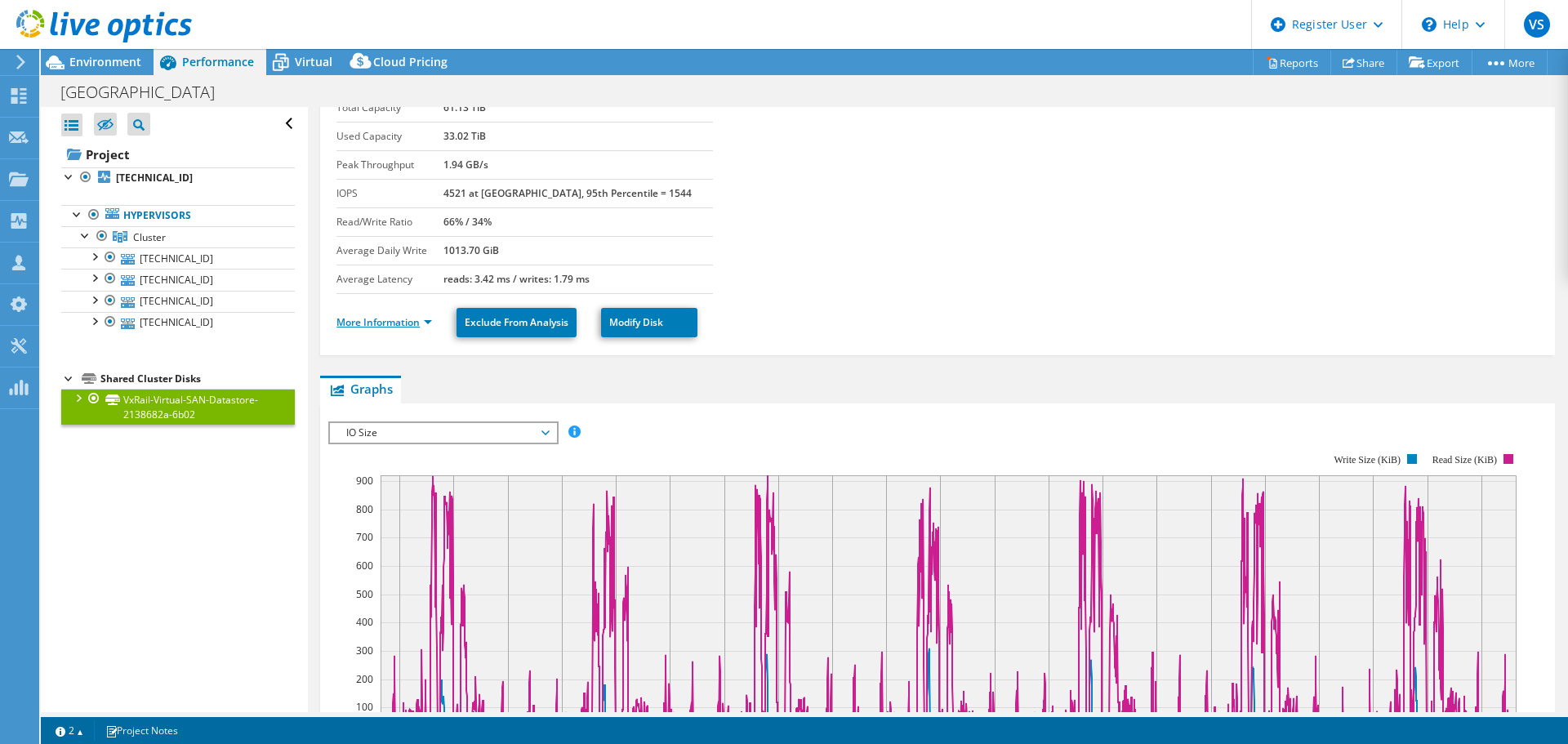
scroll to position [0, 0]
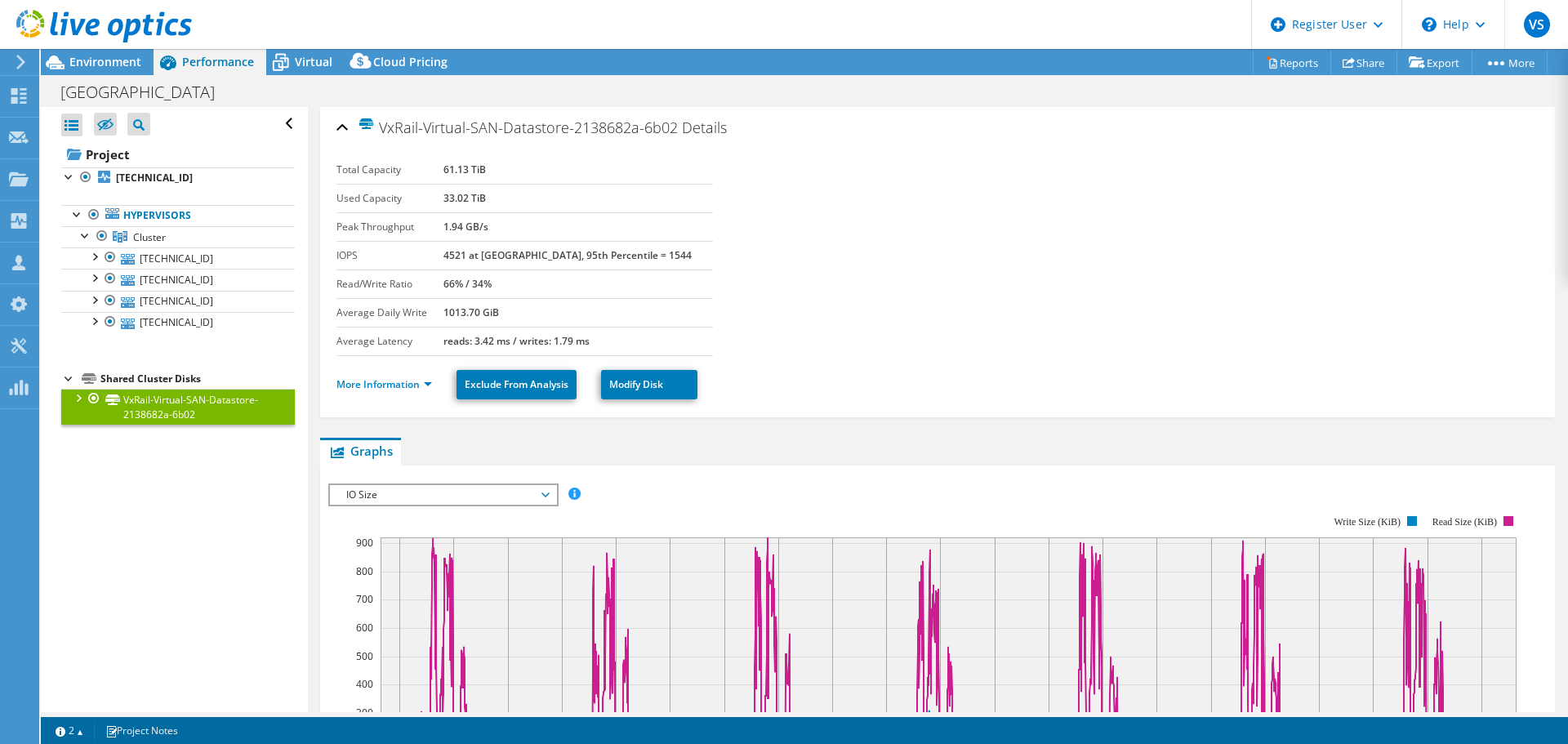
click at [379, 447] on span "Graphs" at bounding box center [361, 451] width 65 height 17
click at [480, 448] on ul "Graphs Servers Inventory Hypervisor Disks Cluster Disks Installed Applications" at bounding box center [937, 452] width 1235 height 28
click at [213, 174] on link "[TECHNICAL_ID]" at bounding box center [178, 178] width 234 height 21
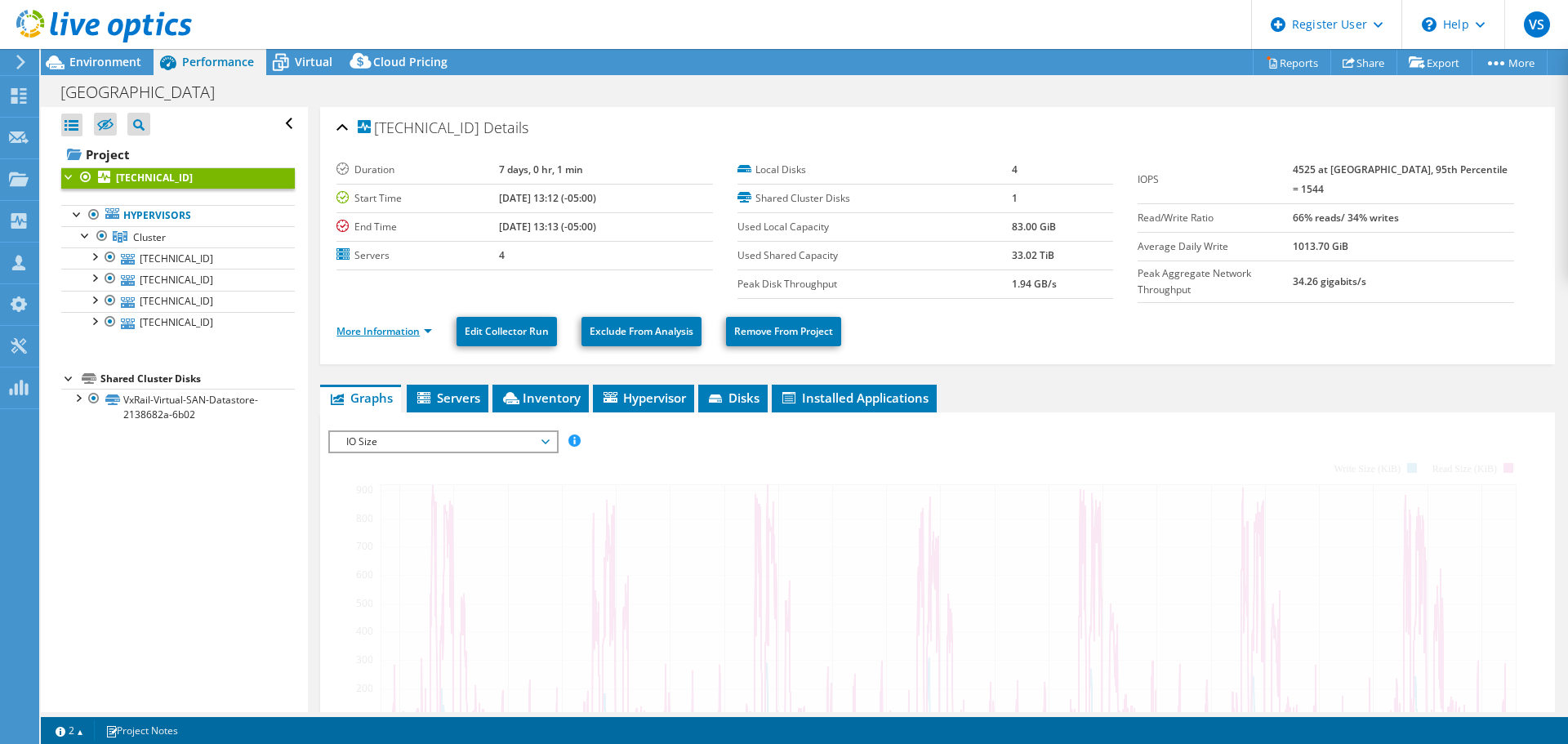
click at [406, 324] on link "More Information" at bounding box center [385, 331] width 96 height 14
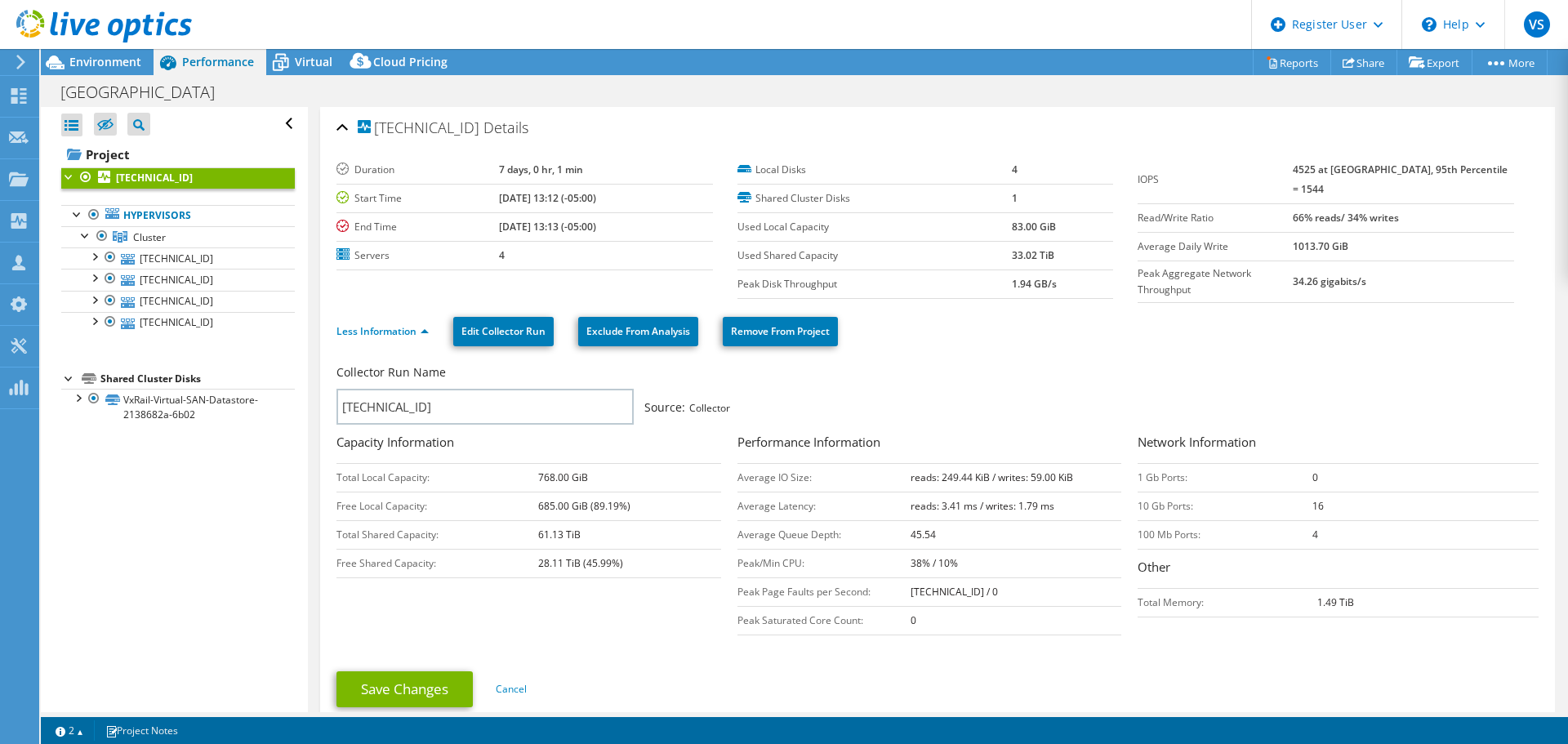
click at [923, 463] on td "reads: 249.44 KiB / writes: 59.00 KiB" at bounding box center [1016, 477] width 212 height 29
click at [914, 474] on b "reads: 249.44 KiB / writes: 59.00 KiB" at bounding box center [992, 478] width 162 height 14
drag, startPoint x: 914, startPoint y: 474, endPoint x: 1012, endPoint y: 476, distance: 98.0
click at [1012, 476] on b "reads: 249.44 KiB / writes: 59.00 KiB" at bounding box center [992, 478] width 162 height 14
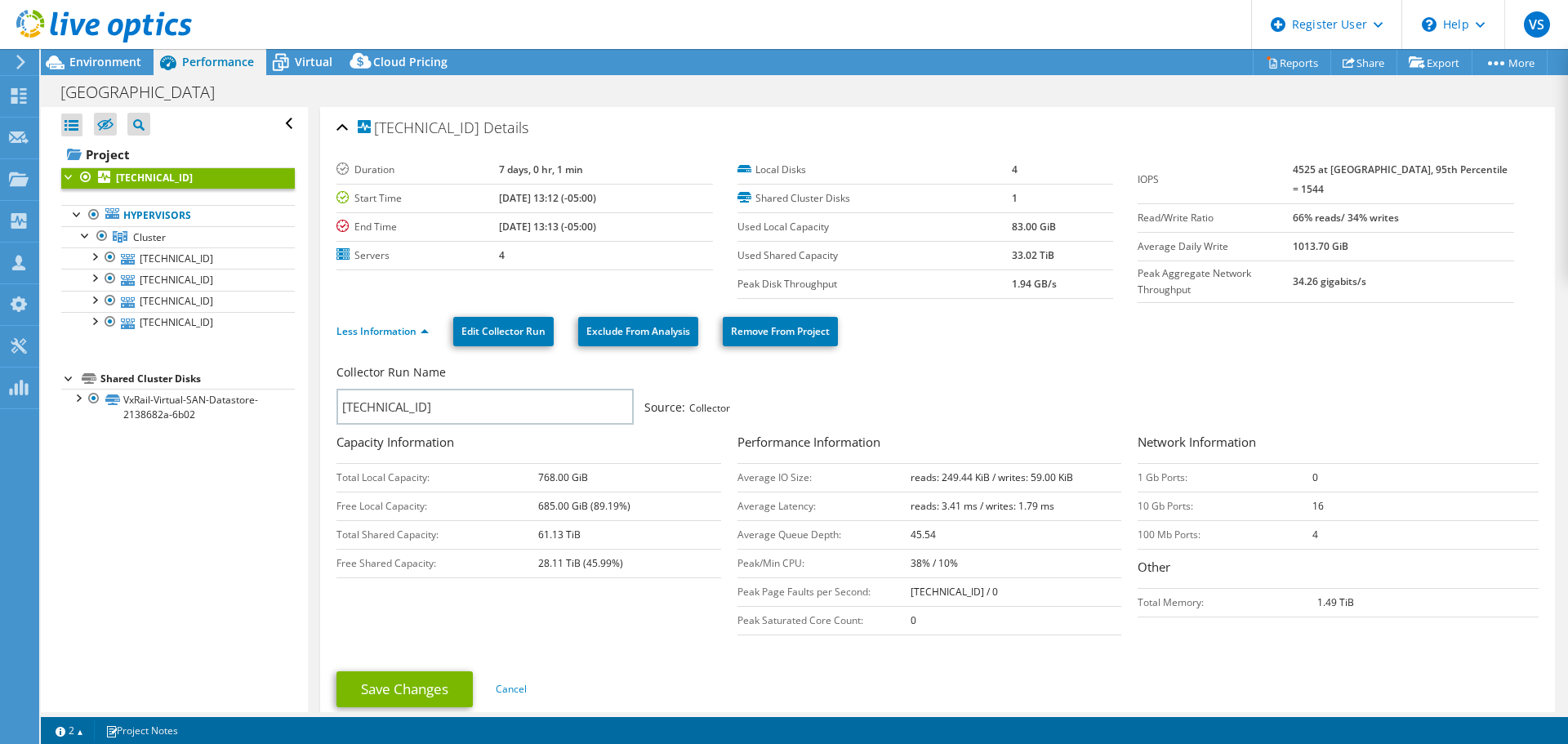
click at [921, 471] on b "reads: 249.44 KiB / writes: 59.00 KiB" at bounding box center [992, 478] width 162 height 14
drag, startPoint x: 921, startPoint y: 471, endPoint x: 1052, endPoint y: 474, distance: 131.0
click at [1052, 474] on b "reads: 249.44 KiB / writes: 59.00 KiB" at bounding box center [992, 478] width 162 height 14
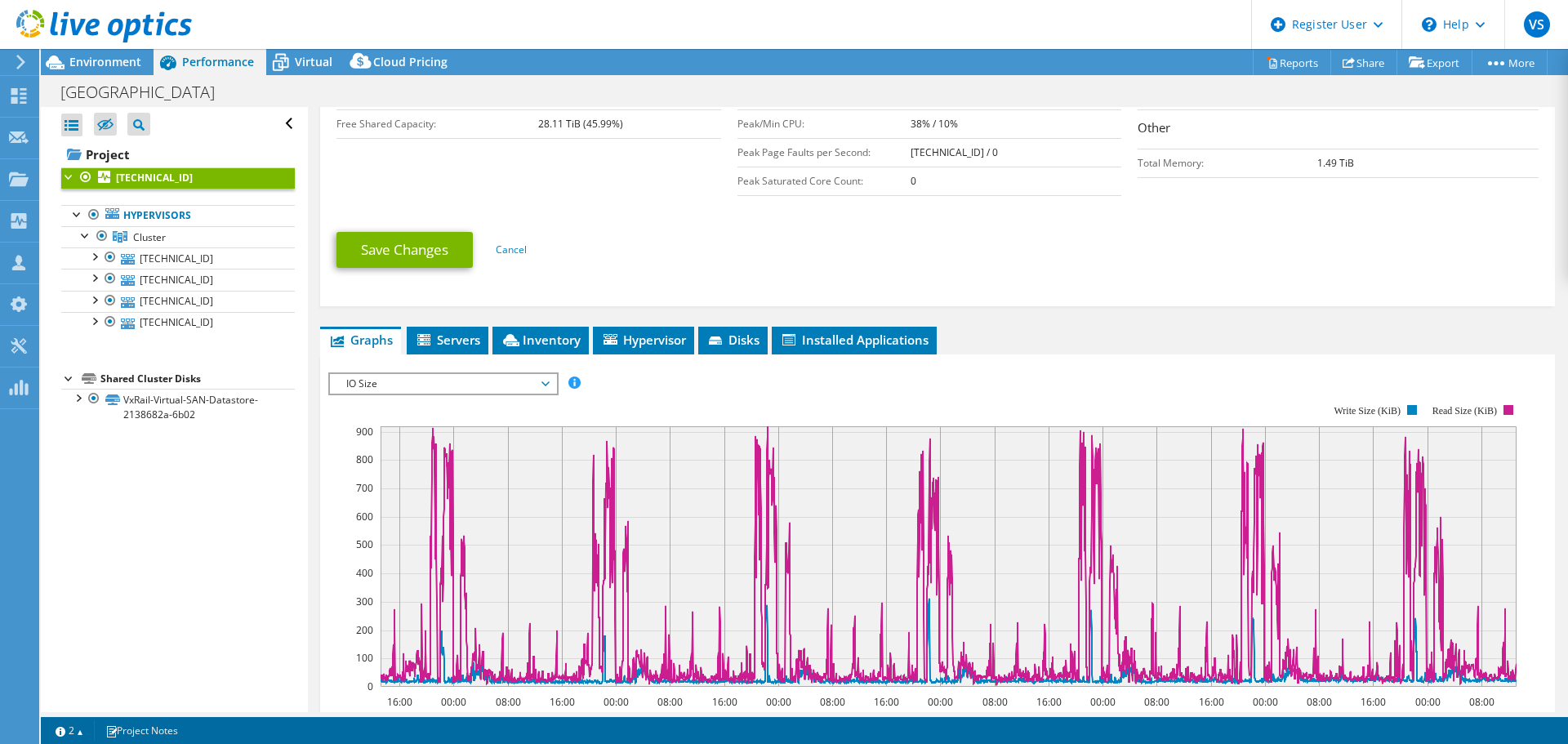
scroll to position [195, 0]
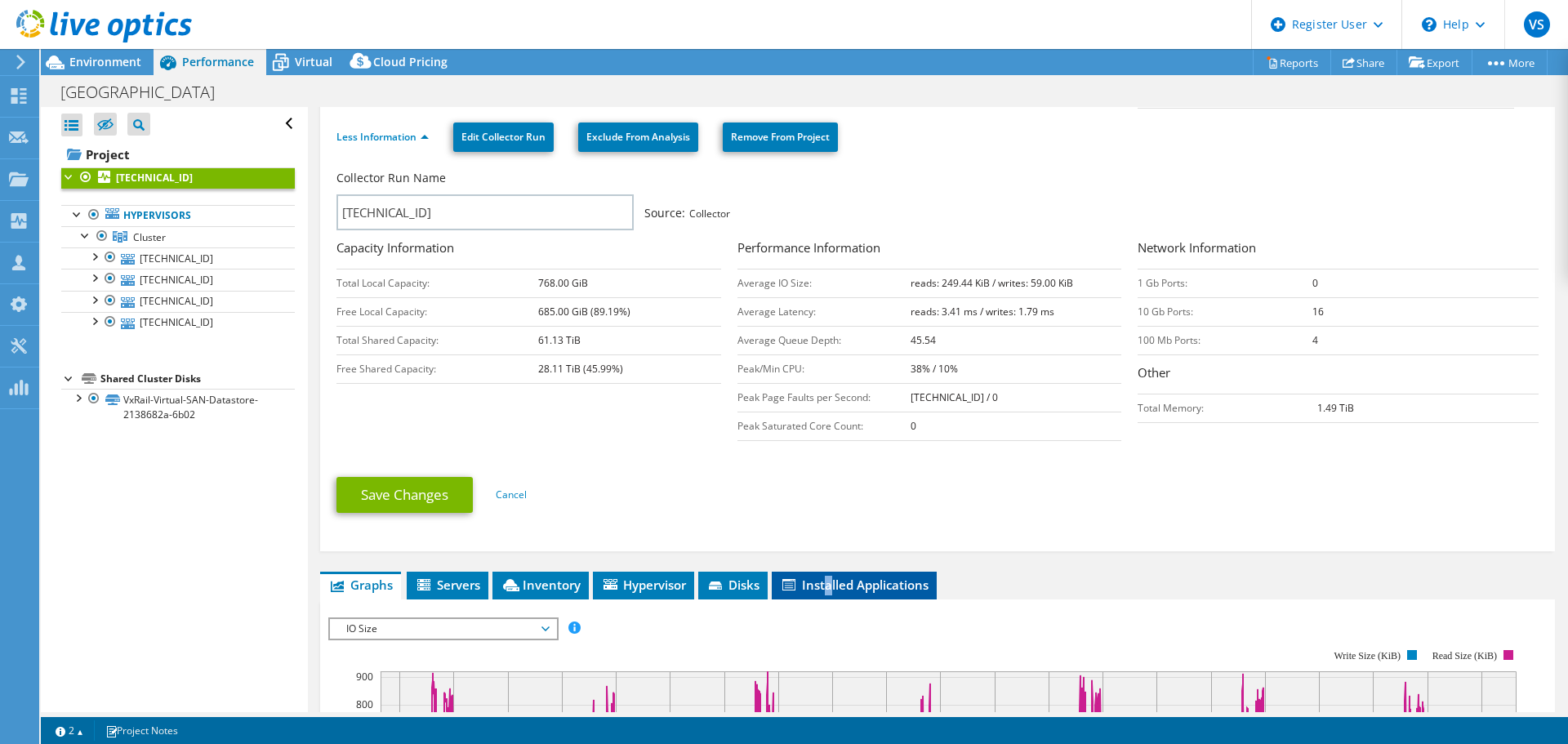
click at [831, 577] on span "Installed Applications" at bounding box center [855, 584] width 148 height 17
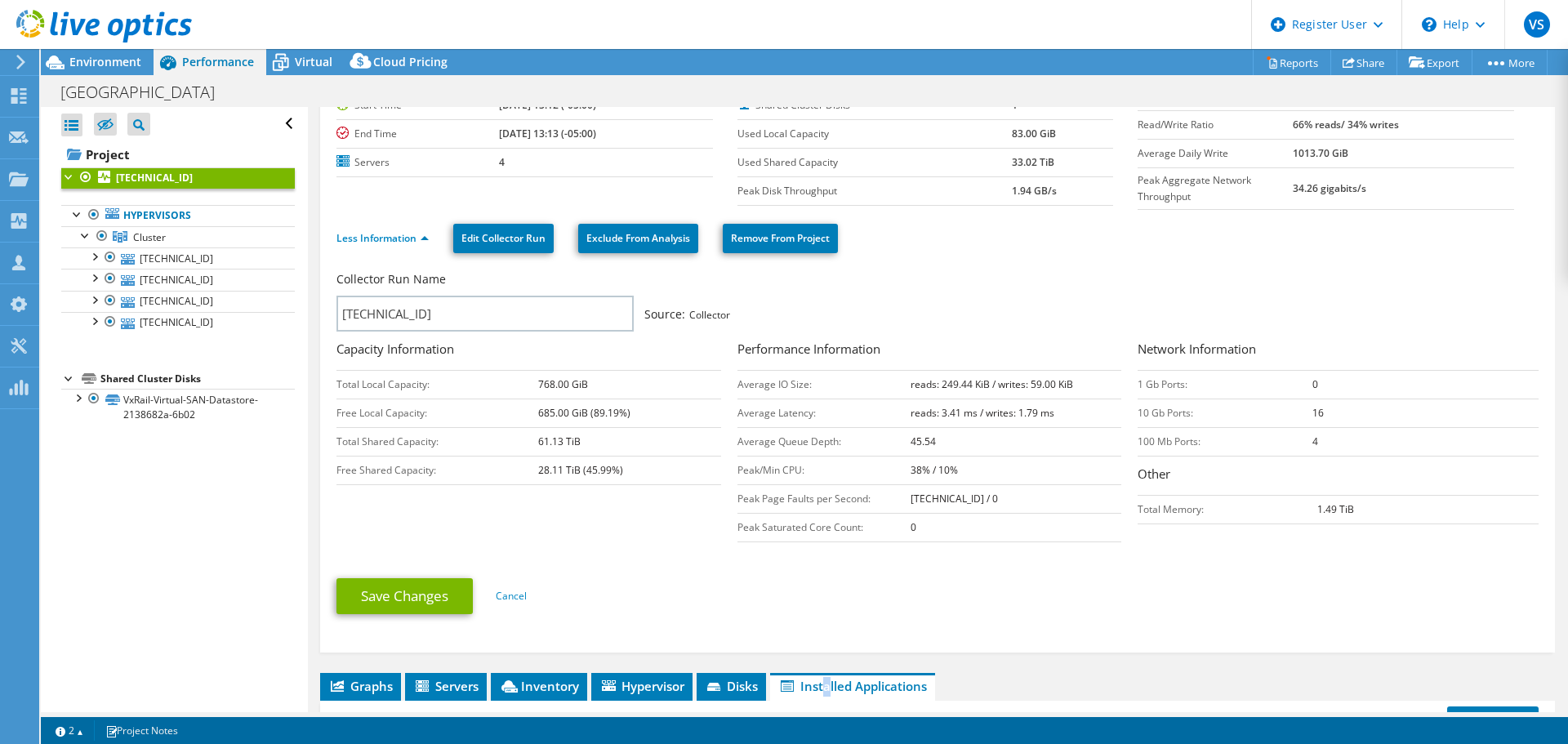
scroll to position [78, 0]
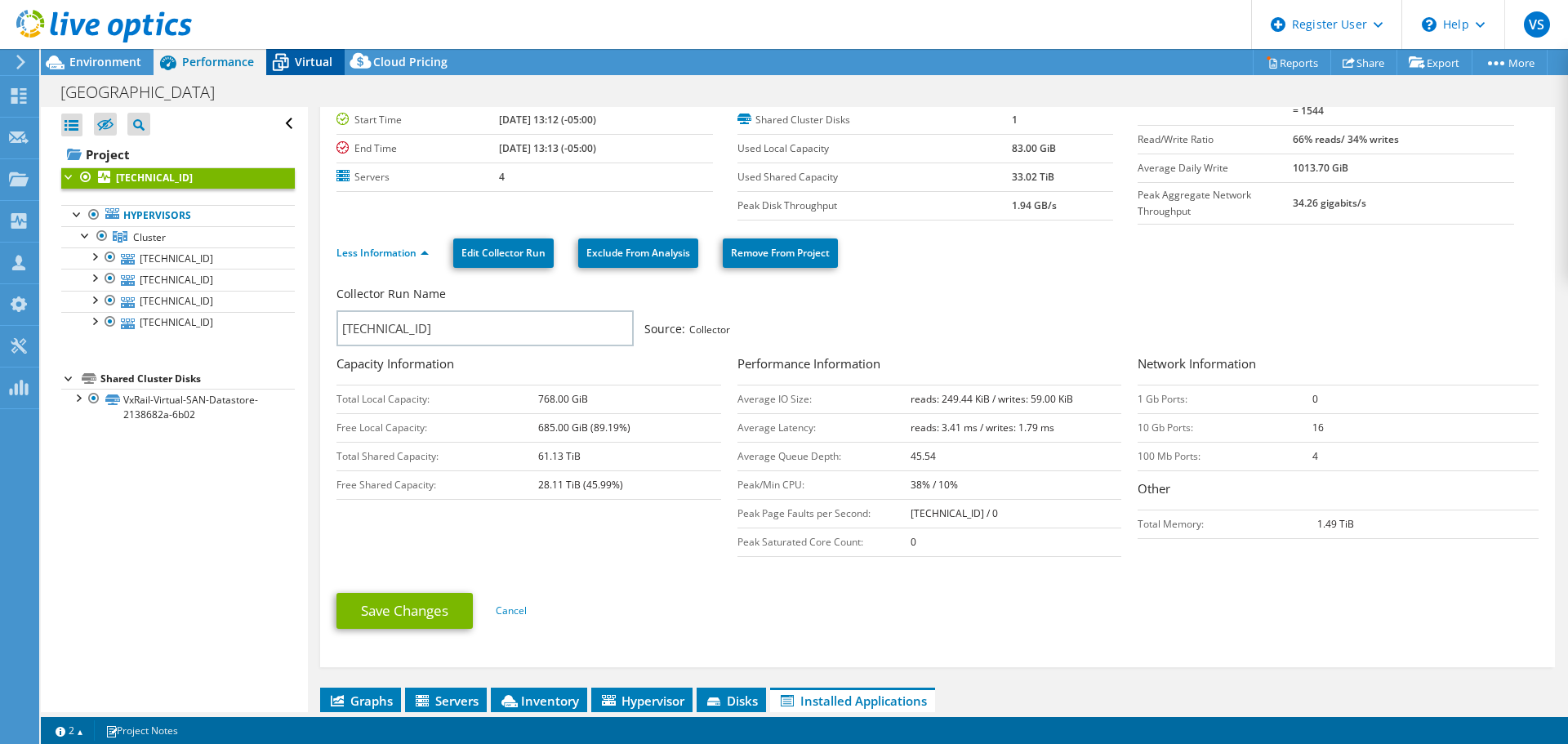
click at [323, 68] on span "Virtual" at bounding box center [313, 62] width 37 height 16
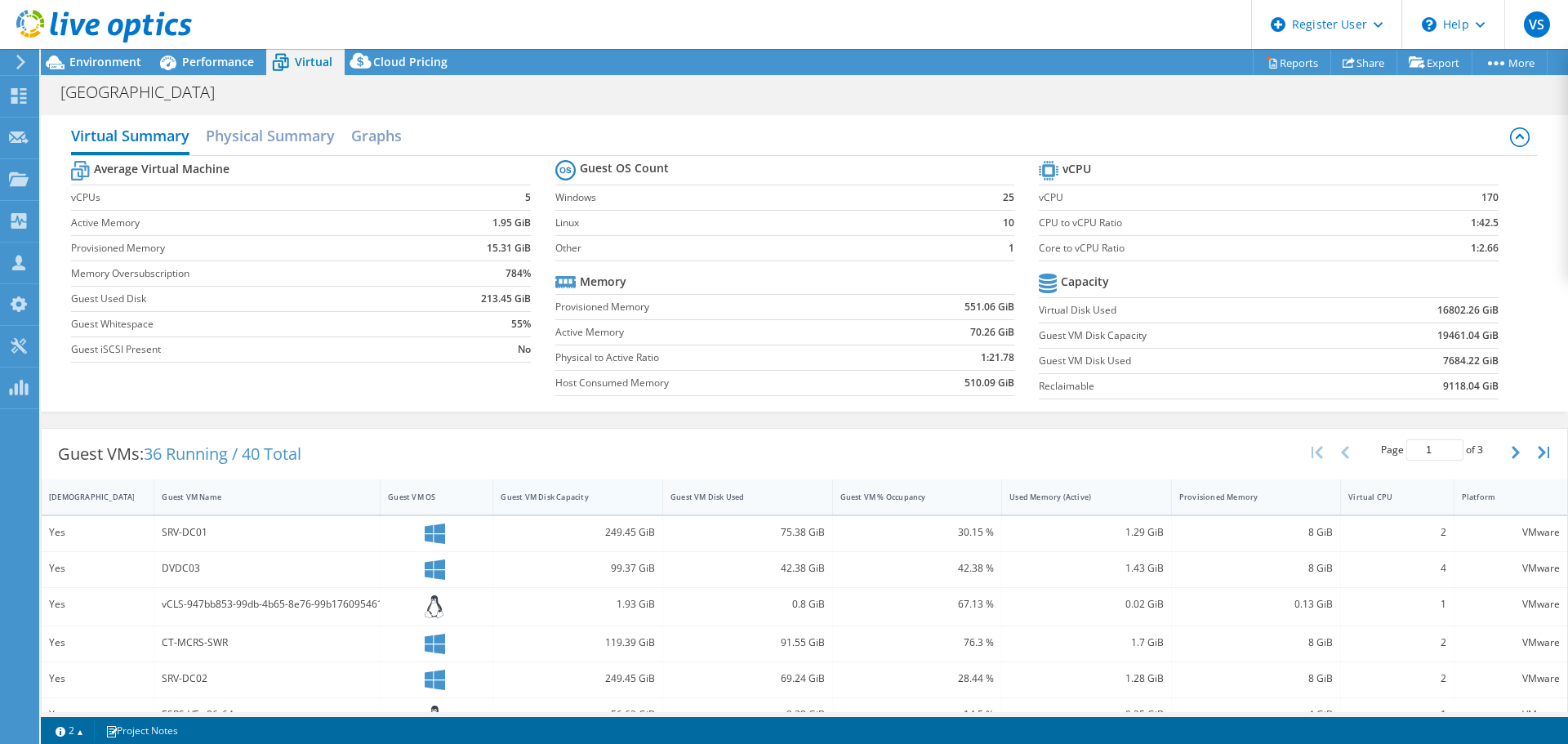
click at [596, 496] on div "Guest VM Disk Capacity" at bounding box center [568, 497] width 135 height 10
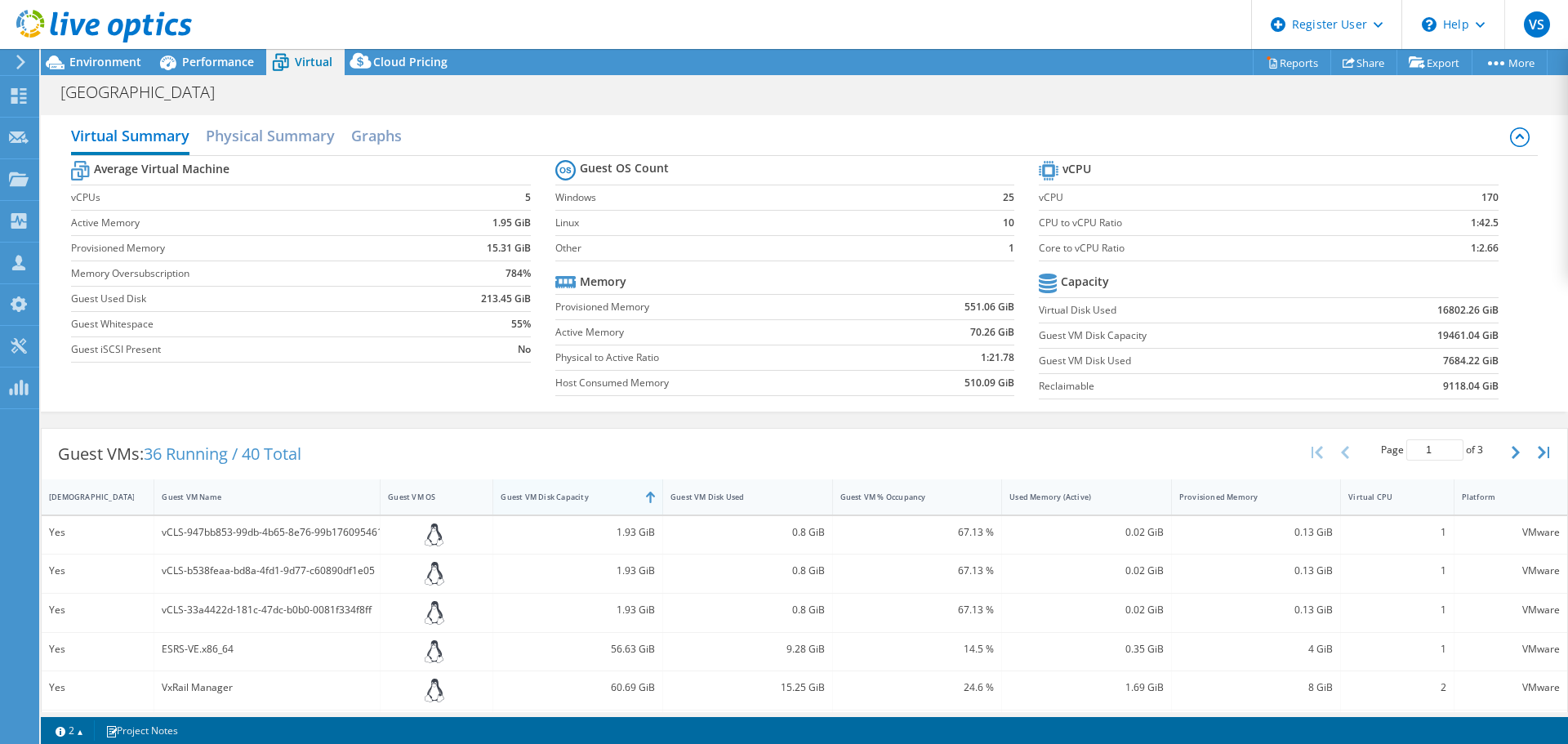
click at [596, 496] on div "Guest VM Disk Capacity" at bounding box center [568, 497] width 135 height 10
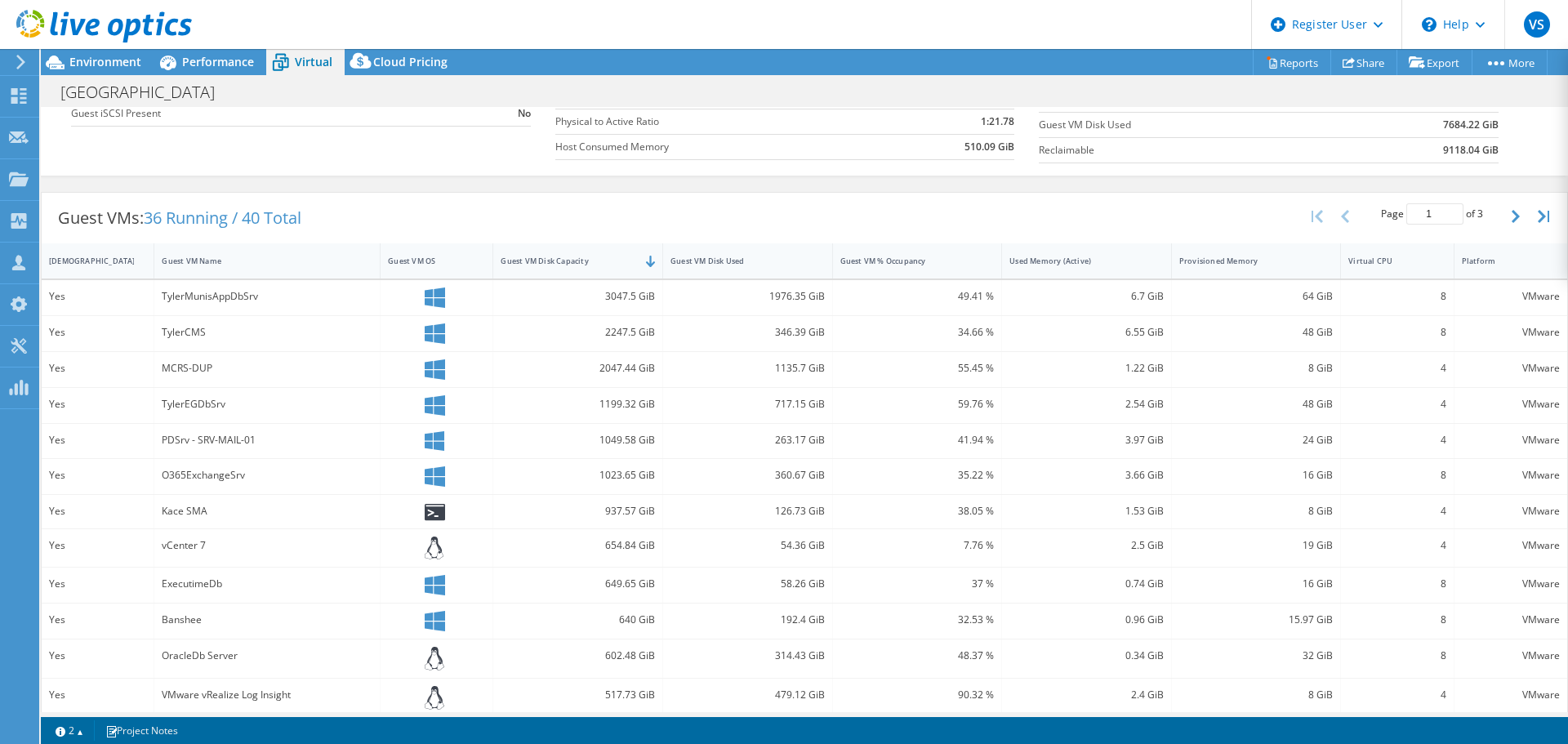
scroll to position [245, 0]
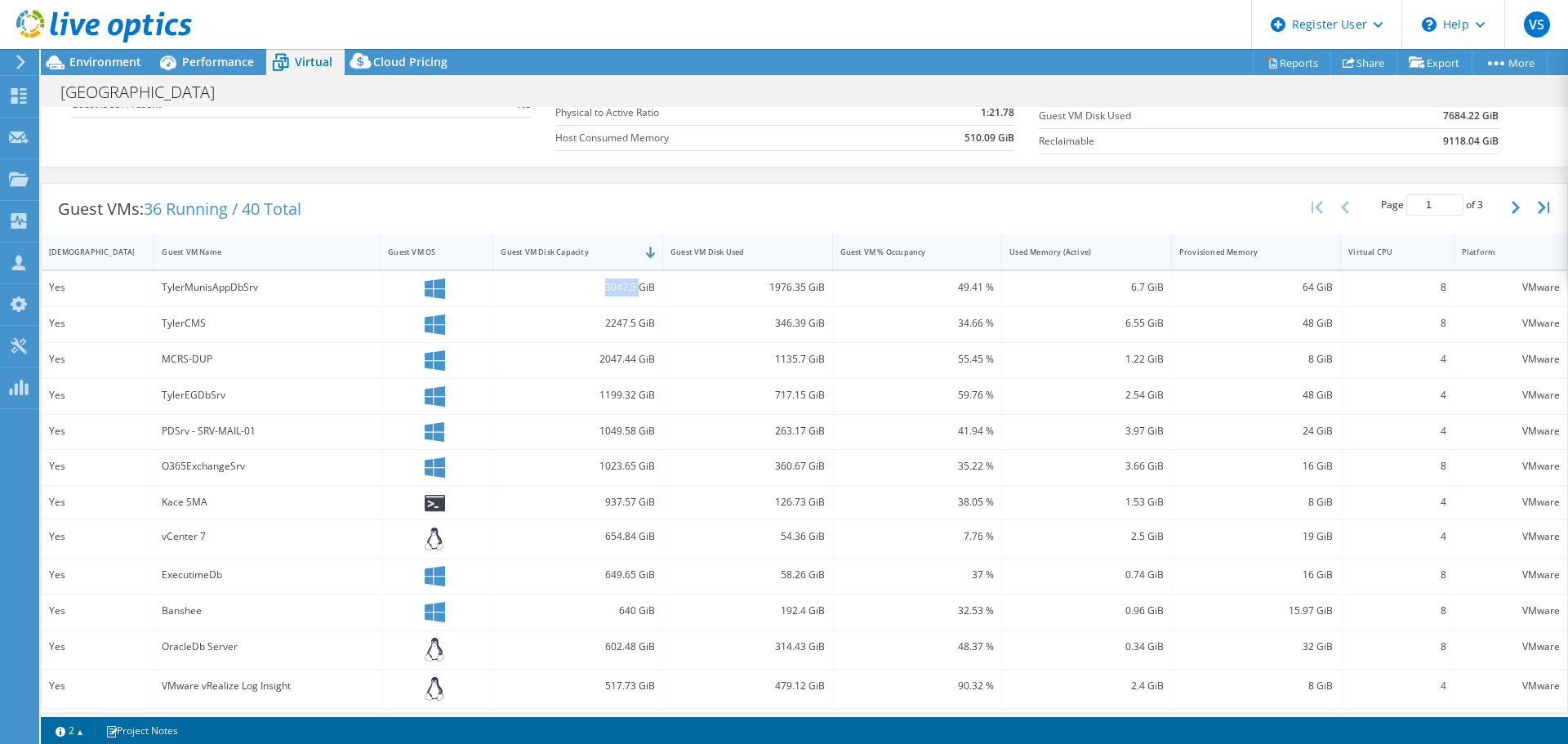
drag, startPoint x: 597, startPoint y: 283, endPoint x: 636, endPoint y: 288, distance: 39.3
click at [636, 288] on div "3047.5 GiB" at bounding box center [577, 287] width 154 height 18
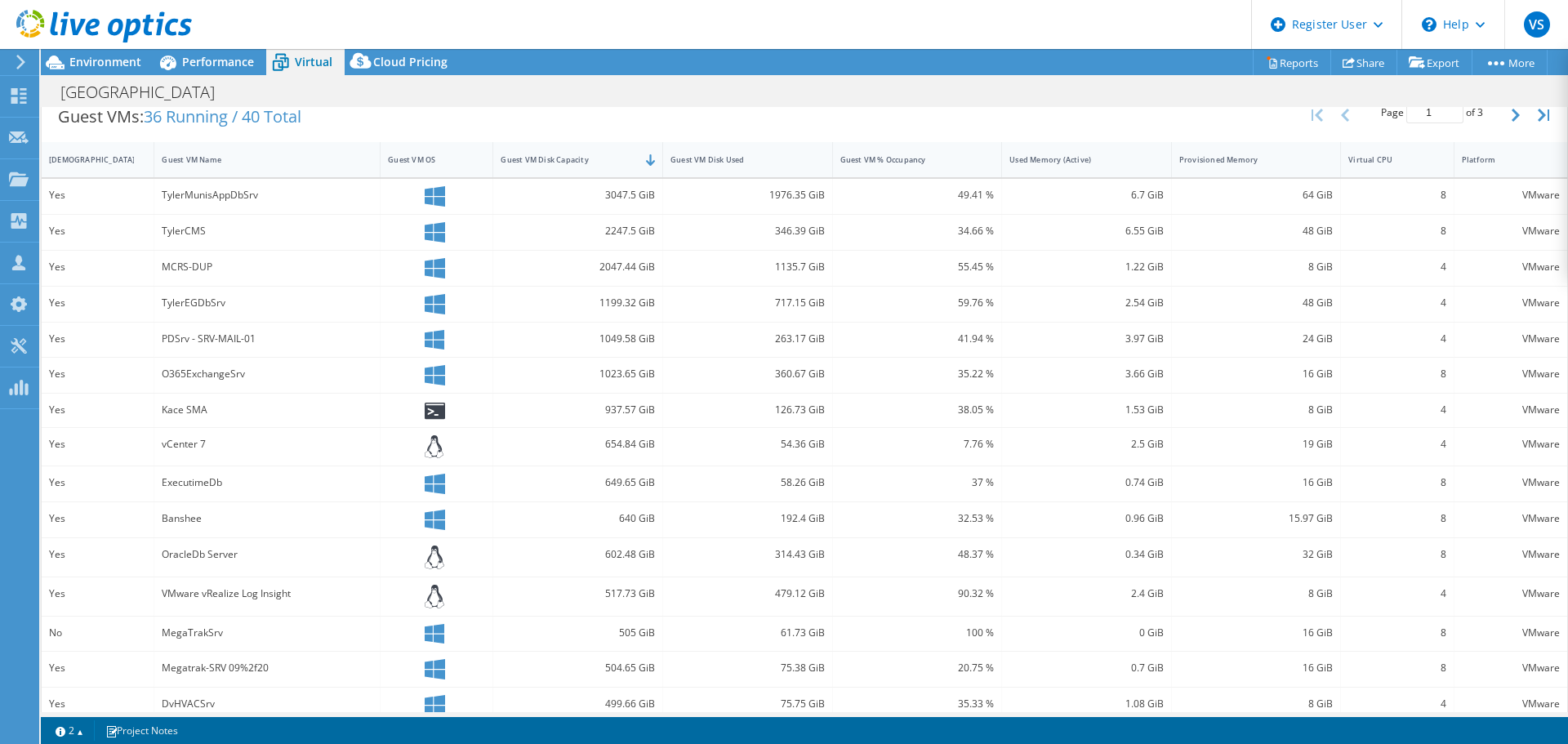
scroll to position [357, 0]
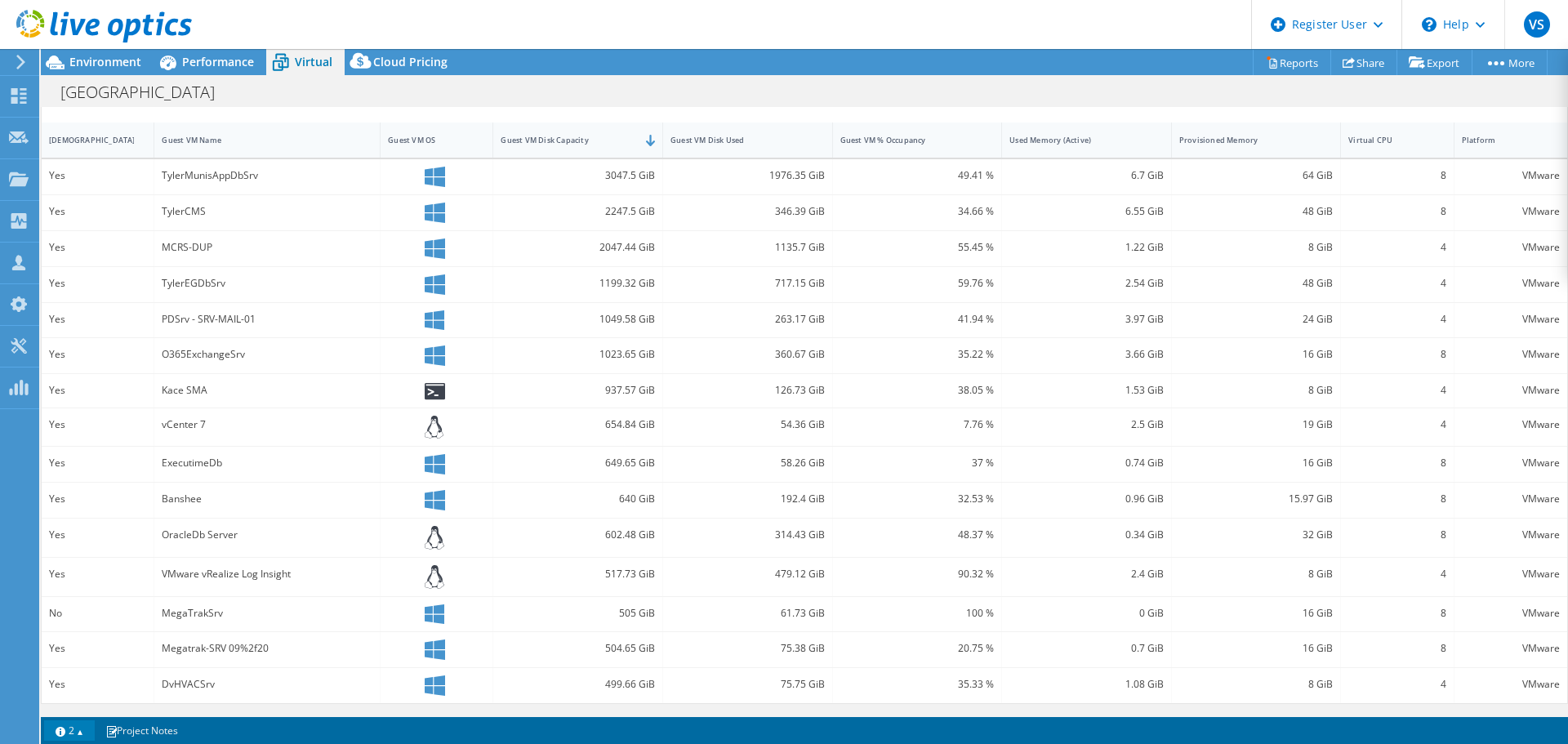
click at [76, 726] on link "2" at bounding box center [70, 730] width 51 height 20
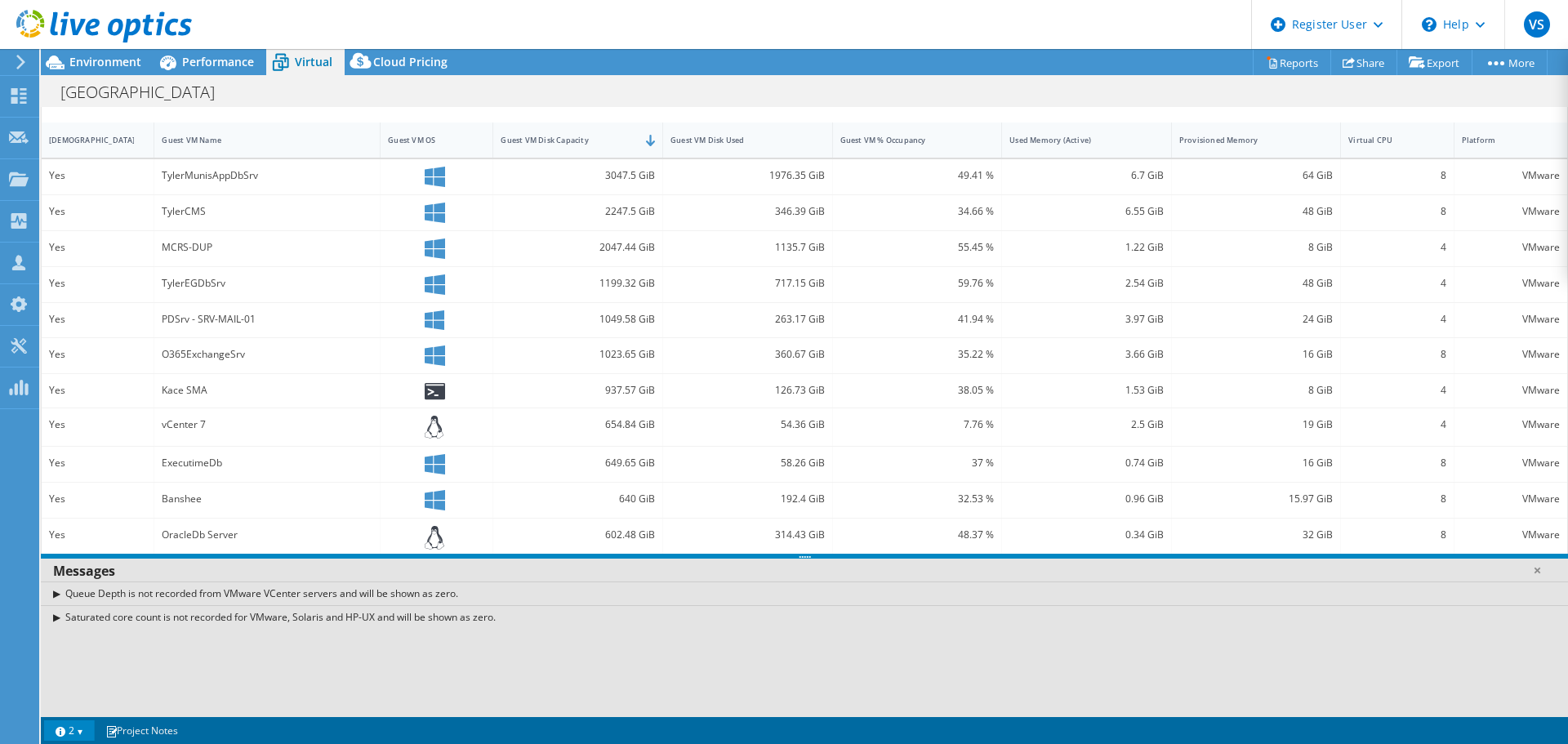
click at [75, 726] on link "2" at bounding box center [70, 730] width 51 height 20
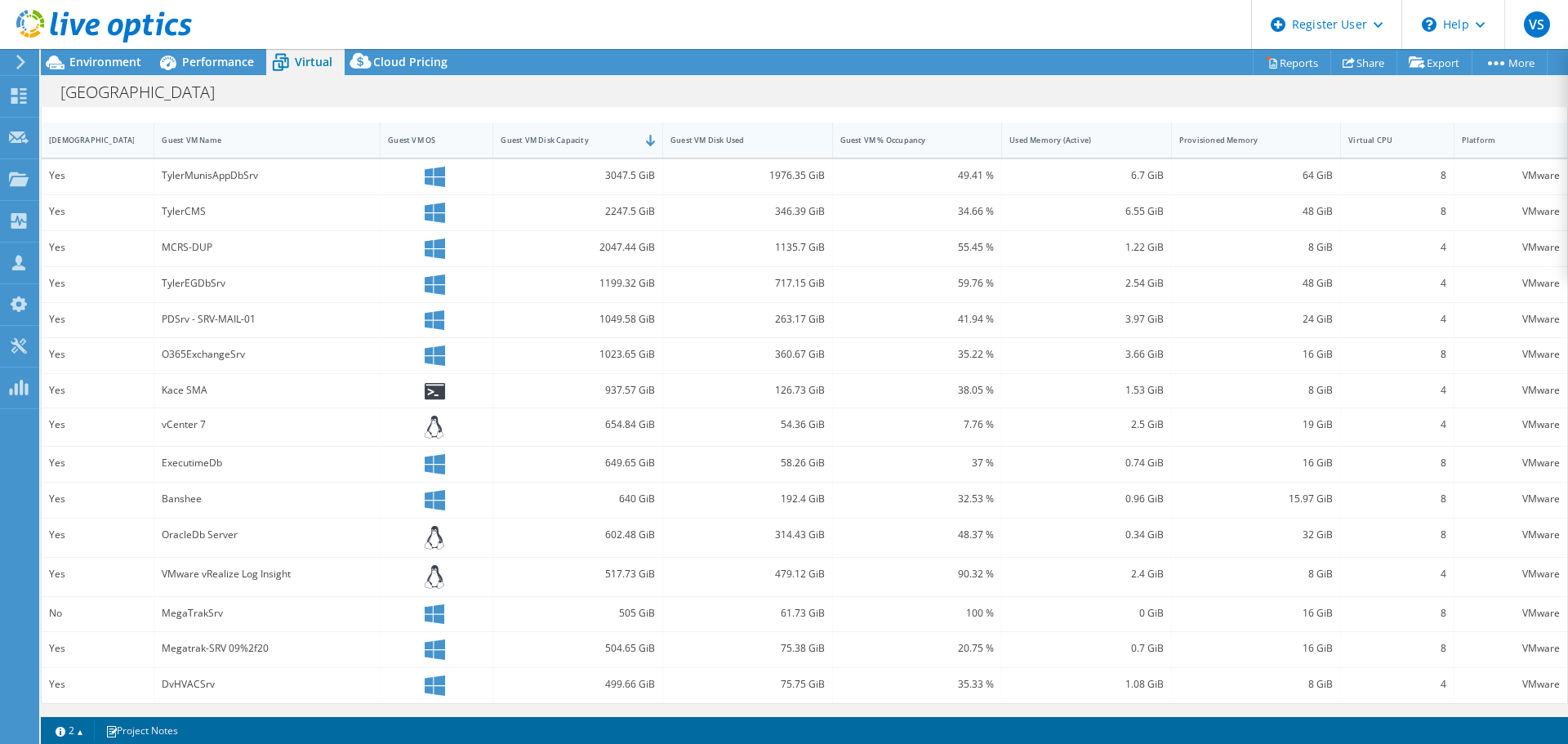
click at [769, 141] on div "Guest VM Disk Used" at bounding box center [738, 140] width 135 height 10
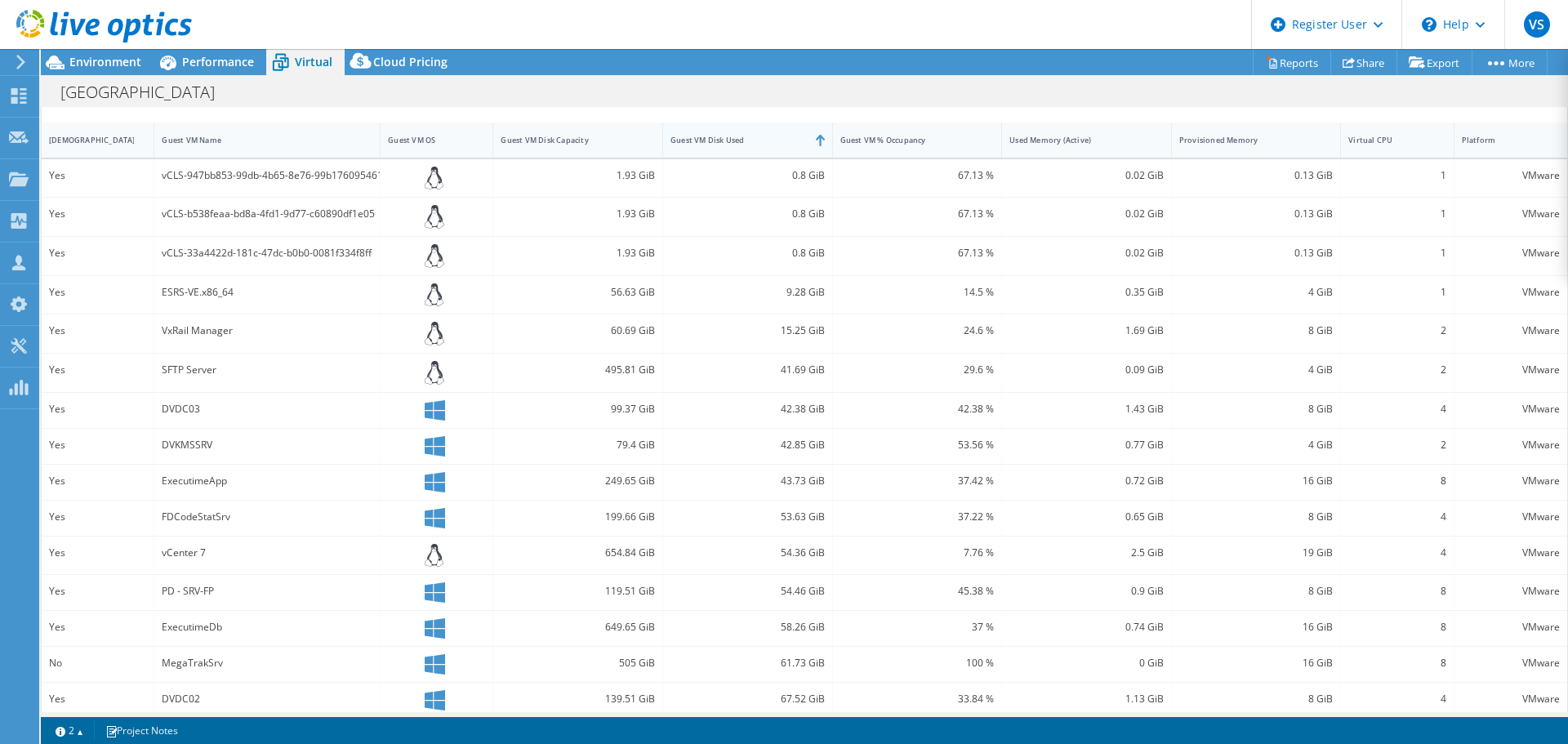
click at [769, 141] on div "Guest VM Disk Used" at bounding box center [738, 140] width 135 height 10
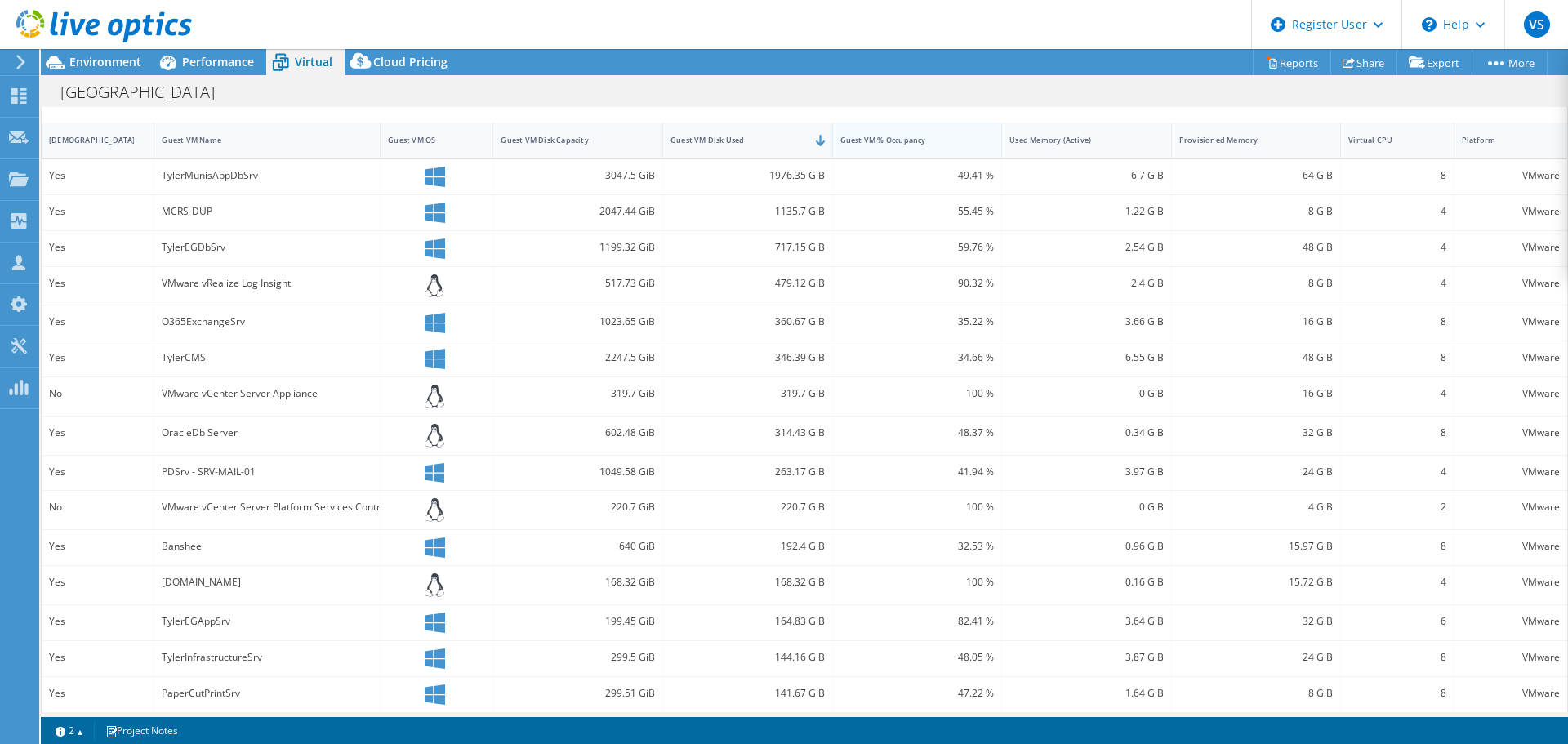
click at [931, 137] on div "Guest VM % Occupancy" at bounding box center [908, 140] width 135 height 10
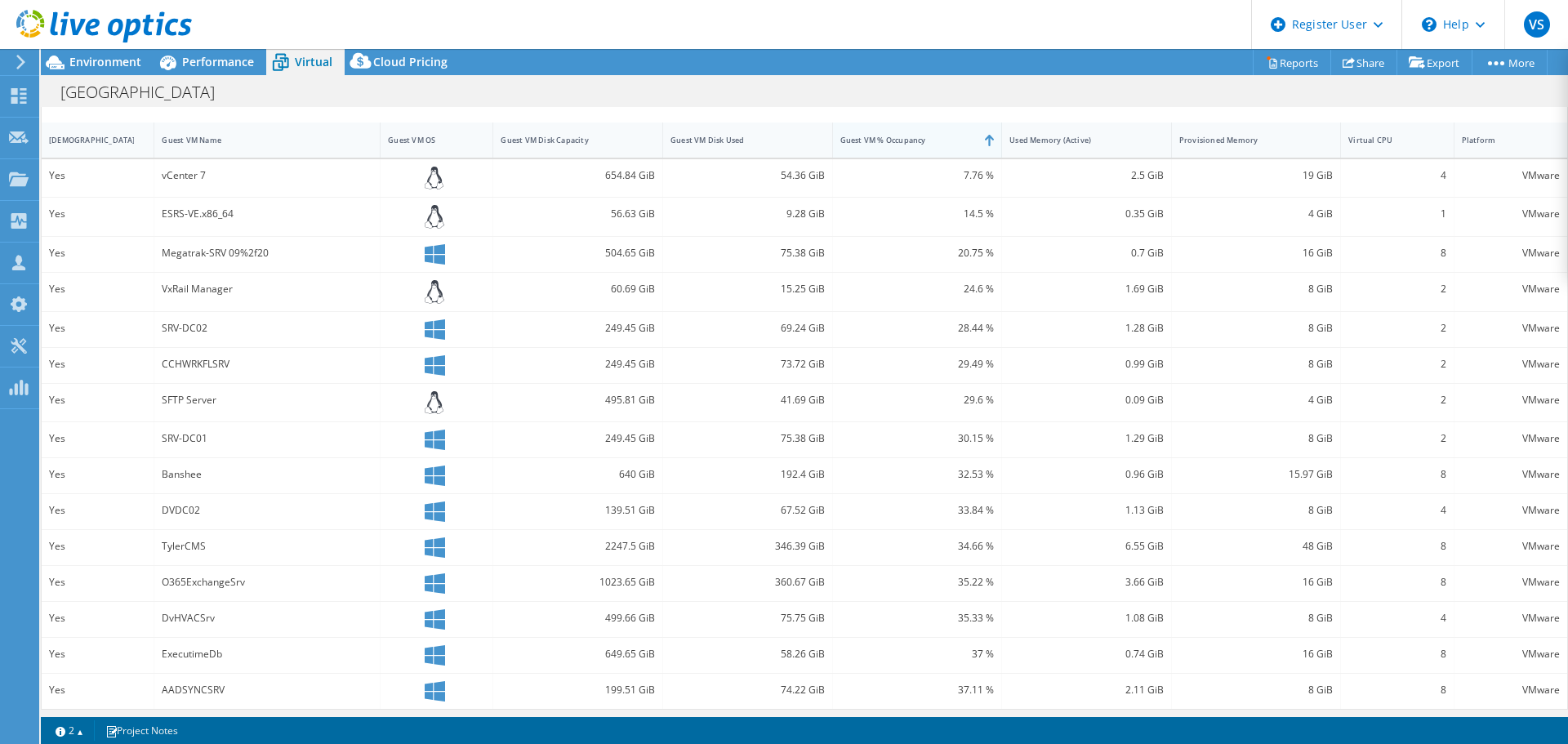
click at [931, 137] on div "Guest VM % Occupancy" at bounding box center [908, 140] width 135 height 10
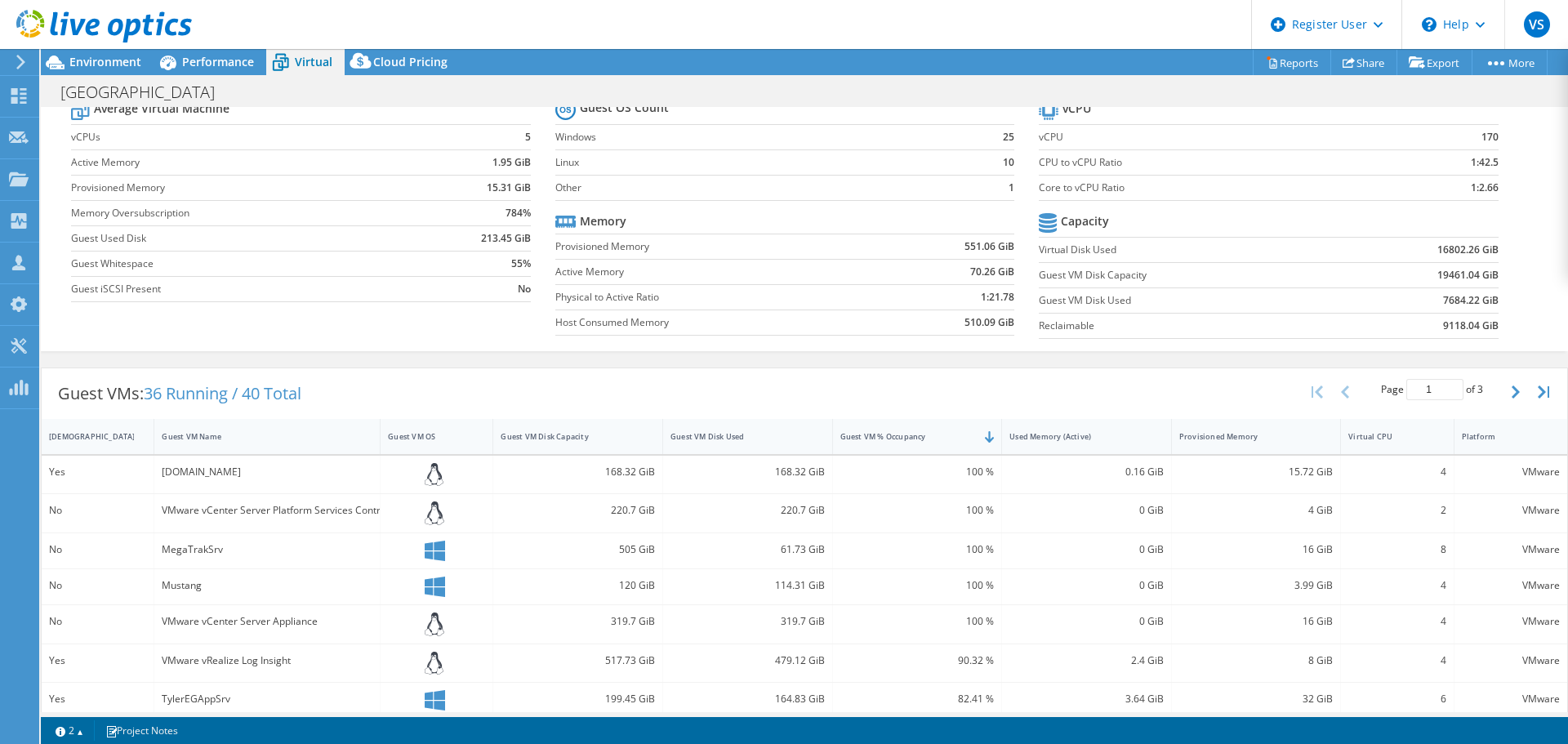
scroll to position [0, 0]
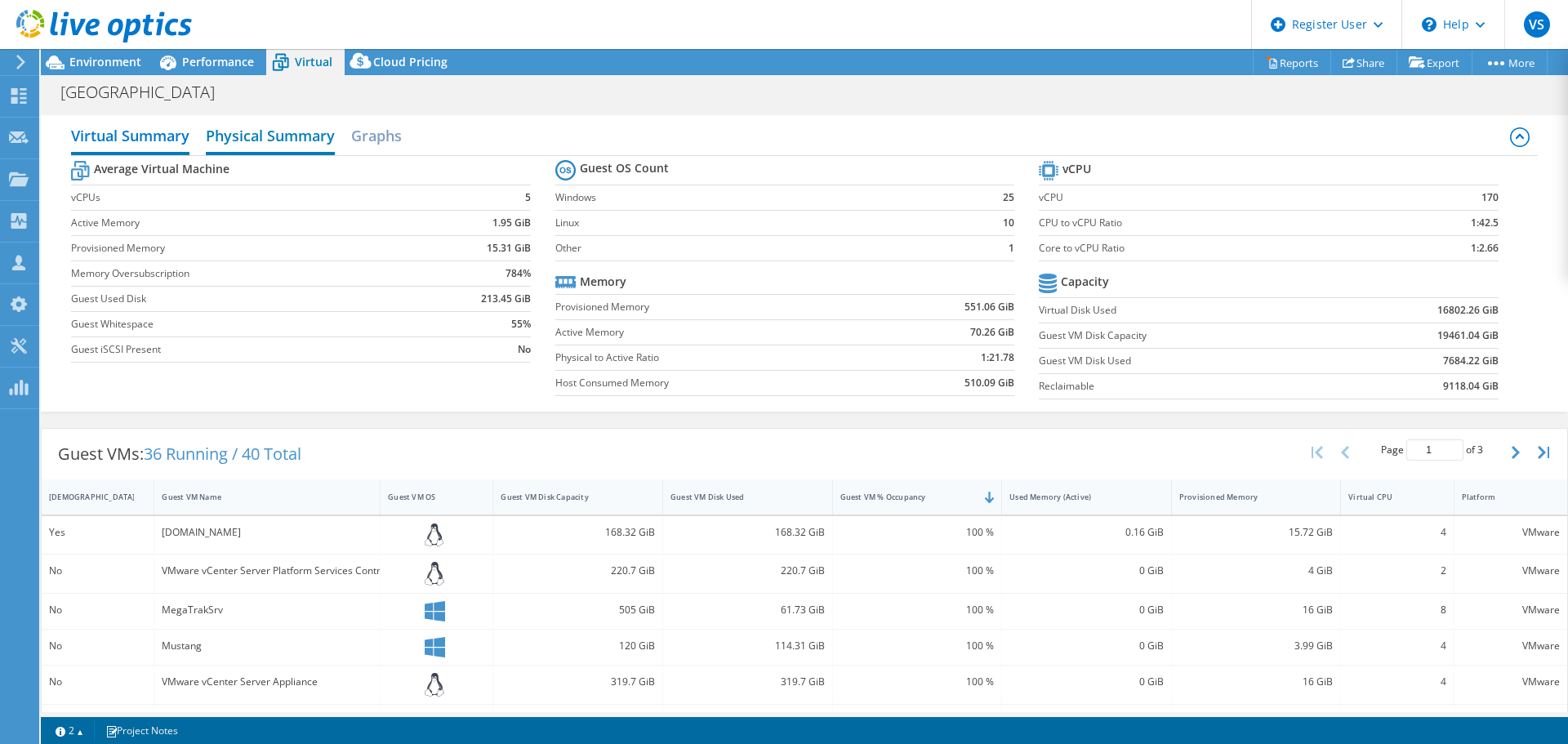
click at [313, 146] on h2 "Physical Summary" at bounding box center [270, 137] width 129 height 36
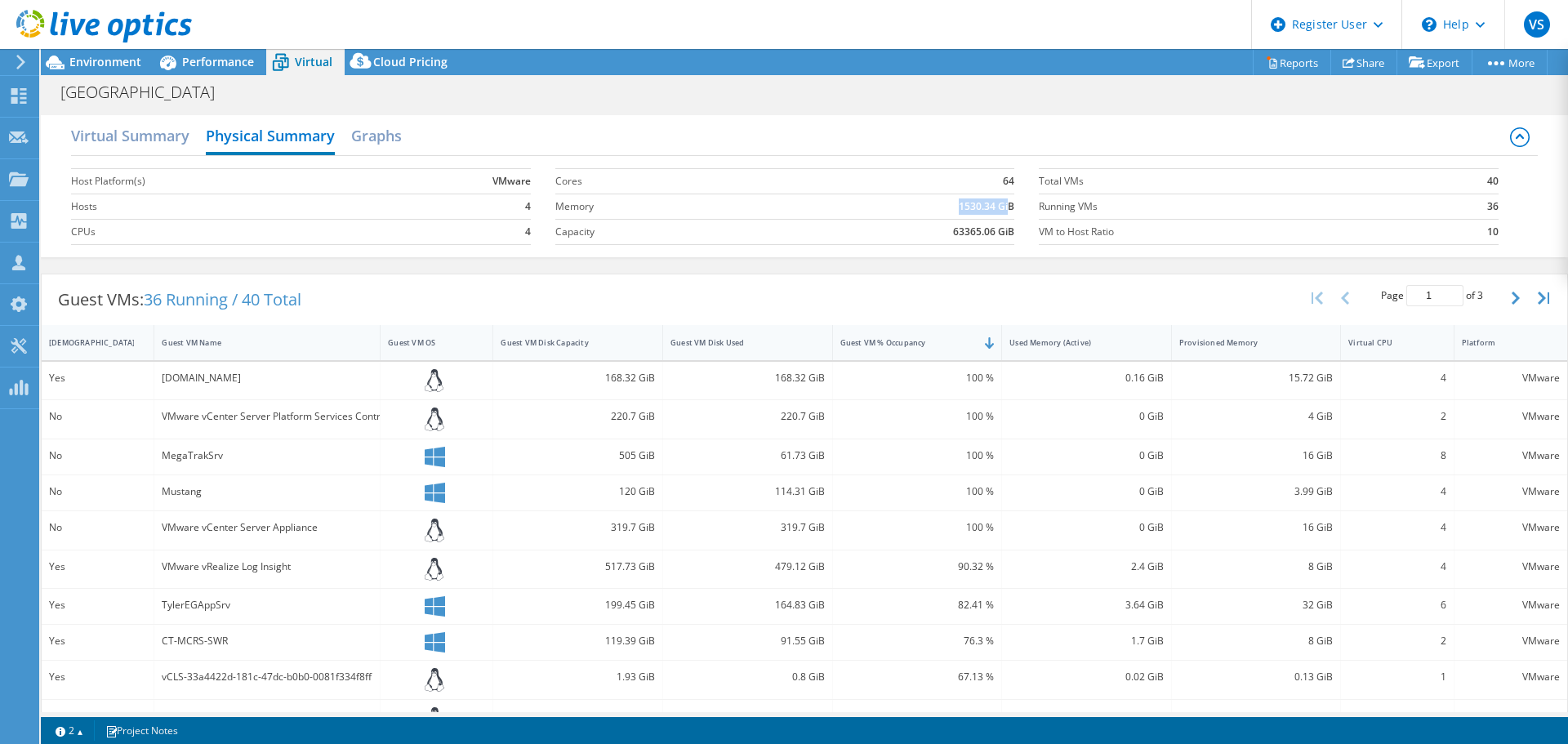
drag, startPoint x: 944, startPoint y: 206, endPoint x: 1000, endPoint y: 204, distance: 56.0
click at [1000, 204] on td "1530.34 GiB" at bounding box center [884, 206] width 259 height 25
click at [1000, 204] on b "1530.34 GiB" at bounding box center [987, 207] width 56 height 17
drag, startPoint x: 1473, startPoint y: 210, endPoint x: 1485, endPoint y: 210, distance: 12.0
click at [1485, 210] on td "36" at bounding box center [1471, 206] width 56 height 25
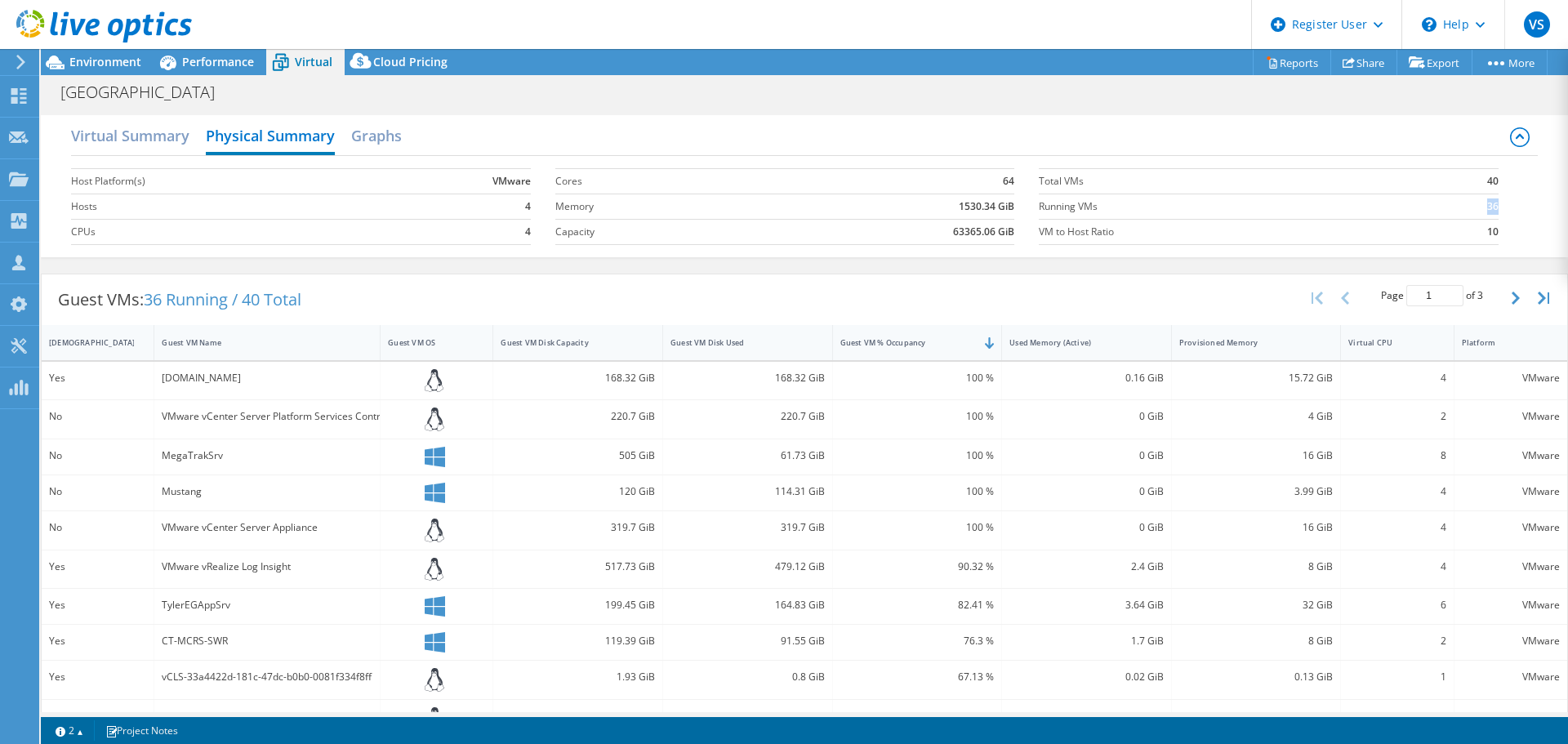
click at [1488, 210] on b "36" at bounding box center [1493, 207] width 11 height 17
click at [365, 143] on h2 "Graphs" at bounding box center [377, 137] width 51 height 36
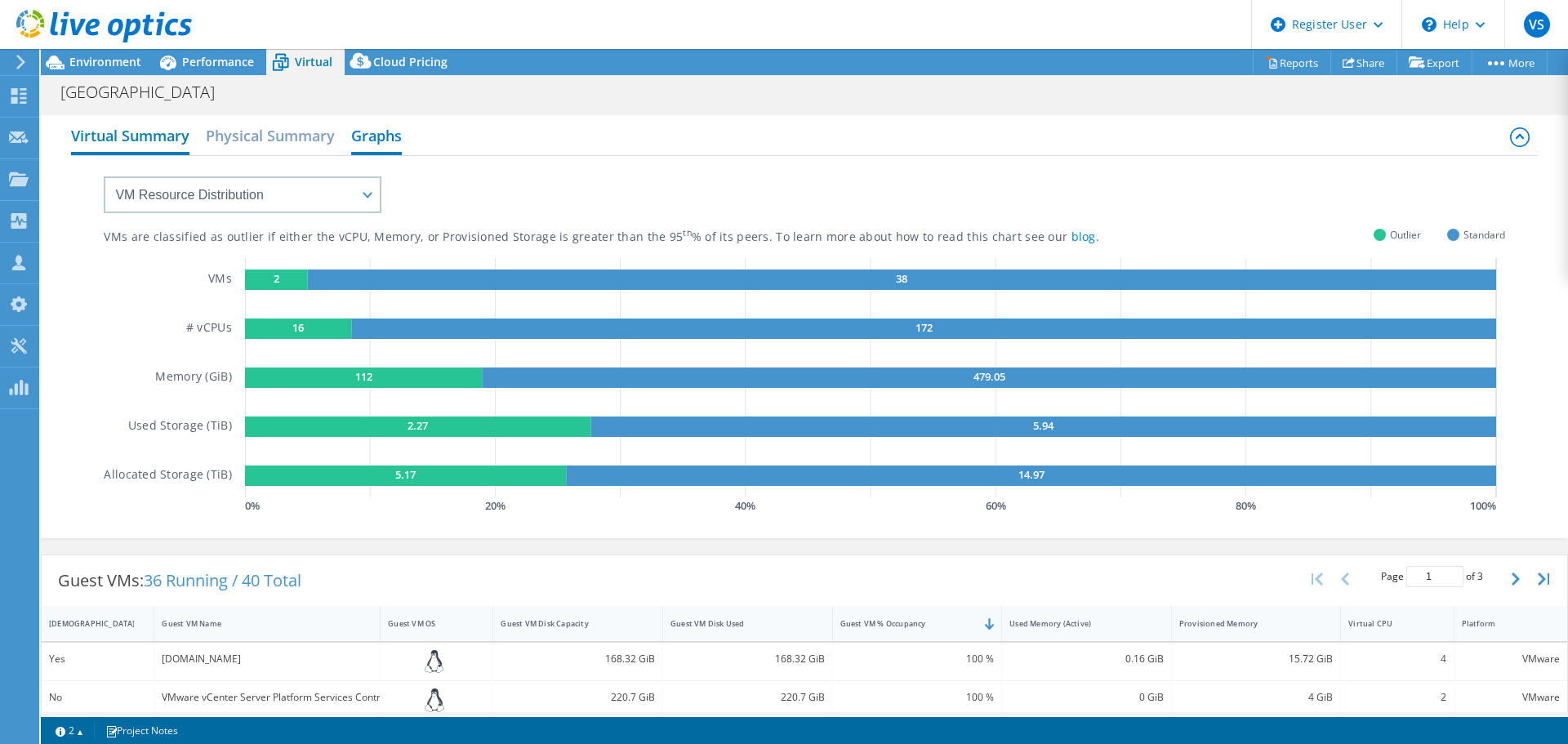
click at [150, 136] on h2 "Virtual Summary" at bounding box center [130, 137] width 119 height 36
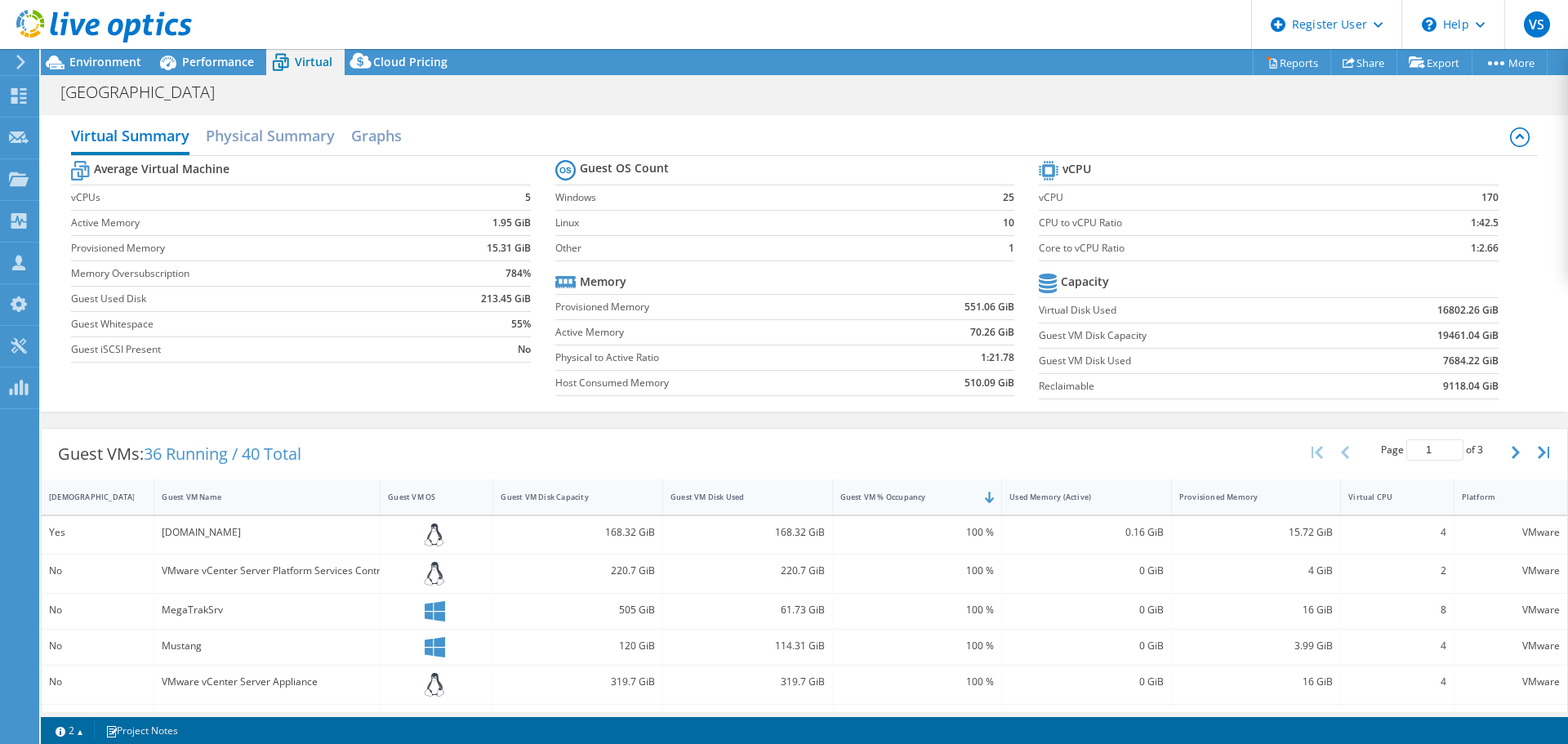
click at [578, 308] on label "Provisioned Memory" at bounding box center [719, 307] width 326 height 17
drag, startPoint x: 578, startPoint y: 308, endPoint x: 1002, endPoint y: 382, distance: 430.4
click at [1002, 382] on tbody "Memory Provisioned Memory 551.06 GiB Active Memory 70.26 GiB Physical to Active…" at bounding box center [785, 332] width 459 height 126
click at [1002, 382] on b "510.09 GiB" at bounding box center [989, 383] width 50 height 17
click at [182, 48] on div at bounding box center [96, 27] width 192 height 55
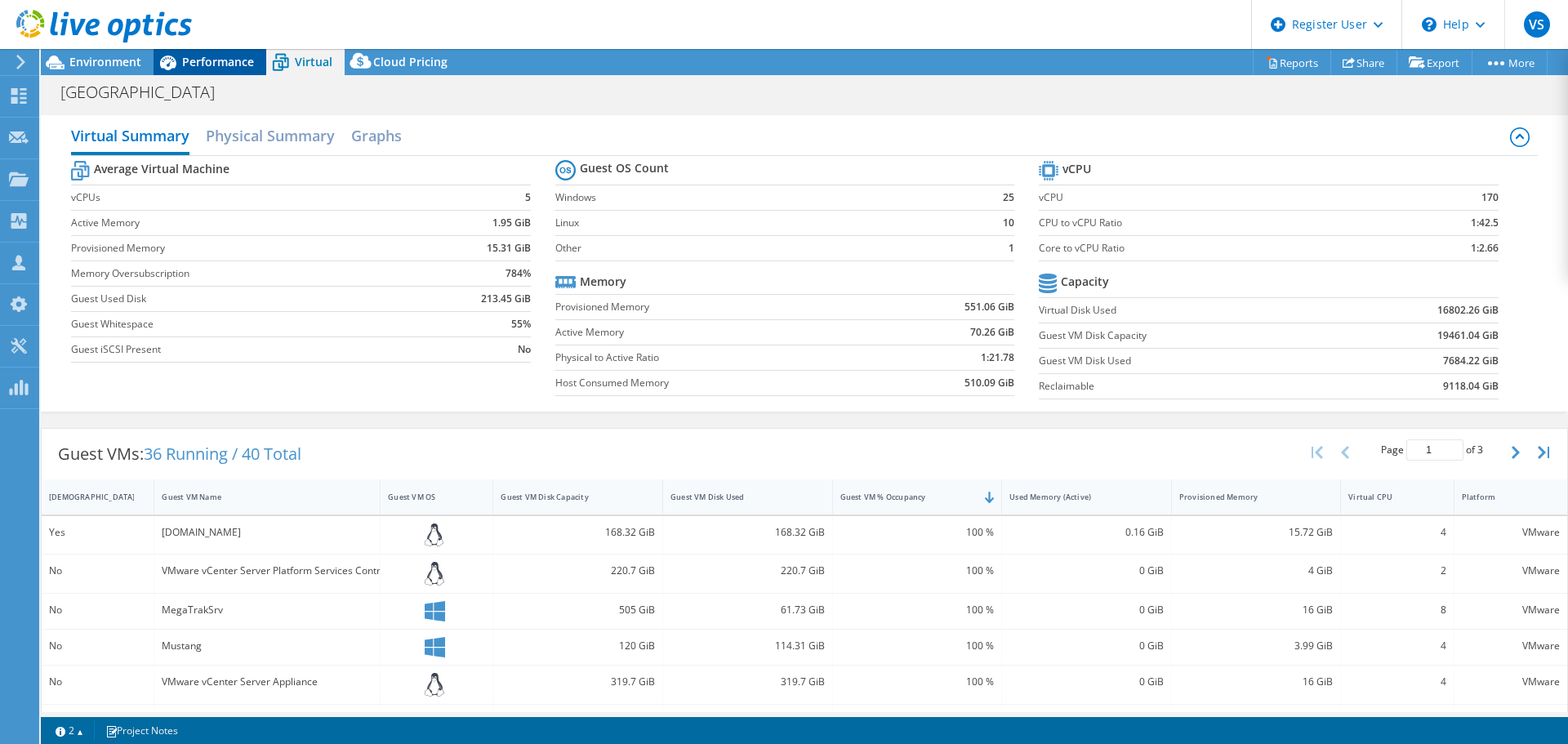
click at [187, 62] on span "Performance" at bounding box center [218, 62] width 72 height 16
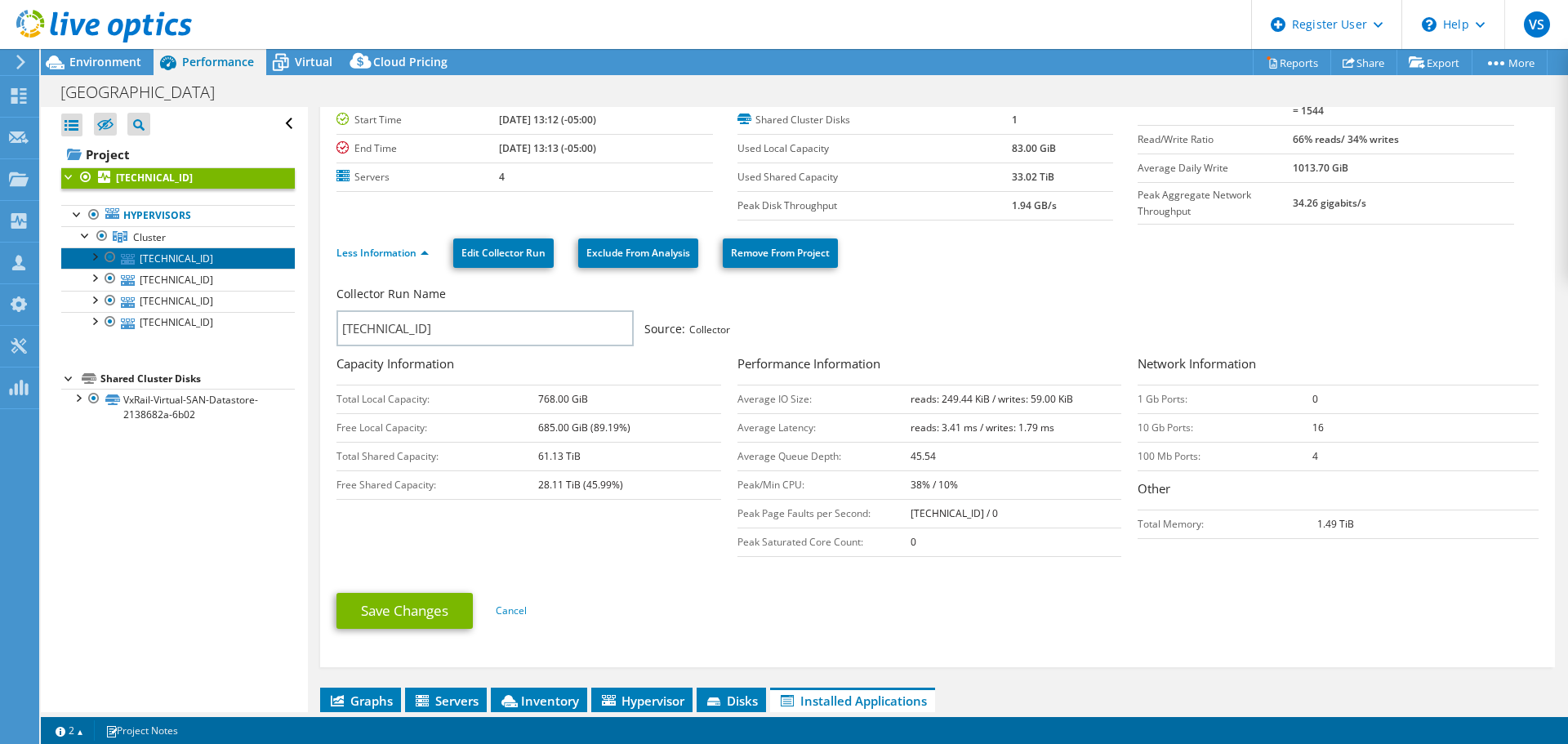
click at [190, 255] on link "[TECHNICAL_ID]" at bounding box center [178, 258] width 234 height 21
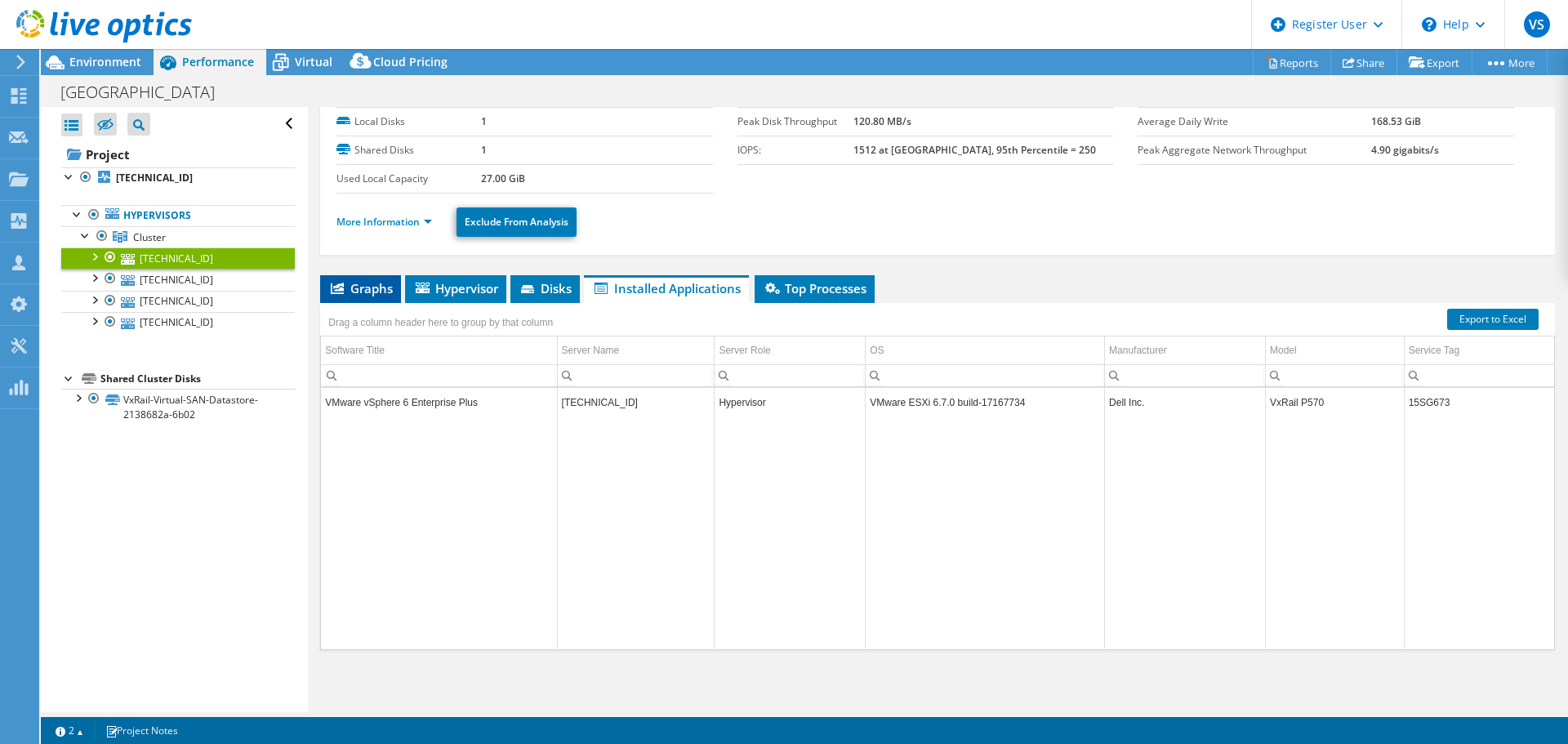
click at [366, 294] on span "Graphs" at bounding box center [361, 288] width 65 height 17
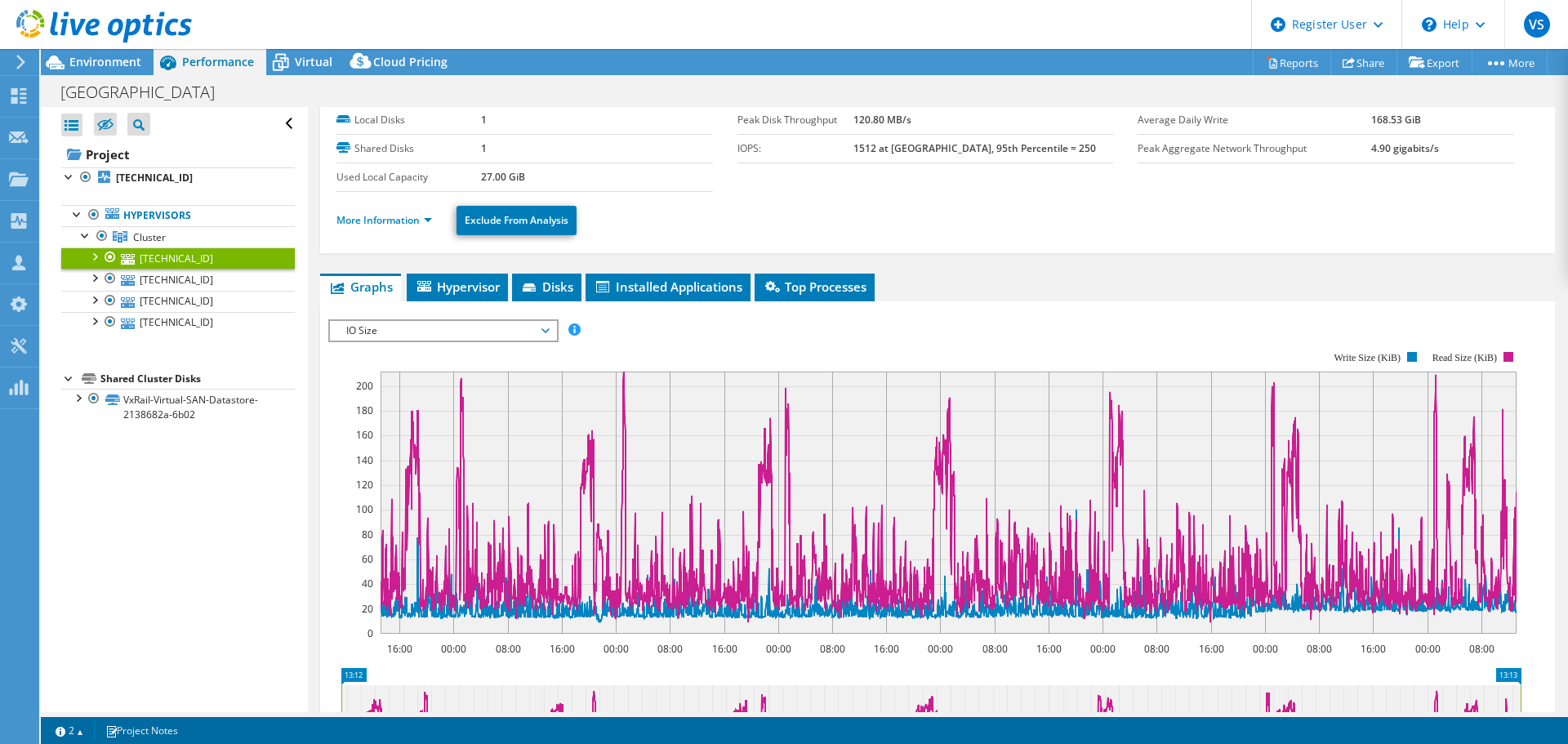
scroll to position [160, 0]
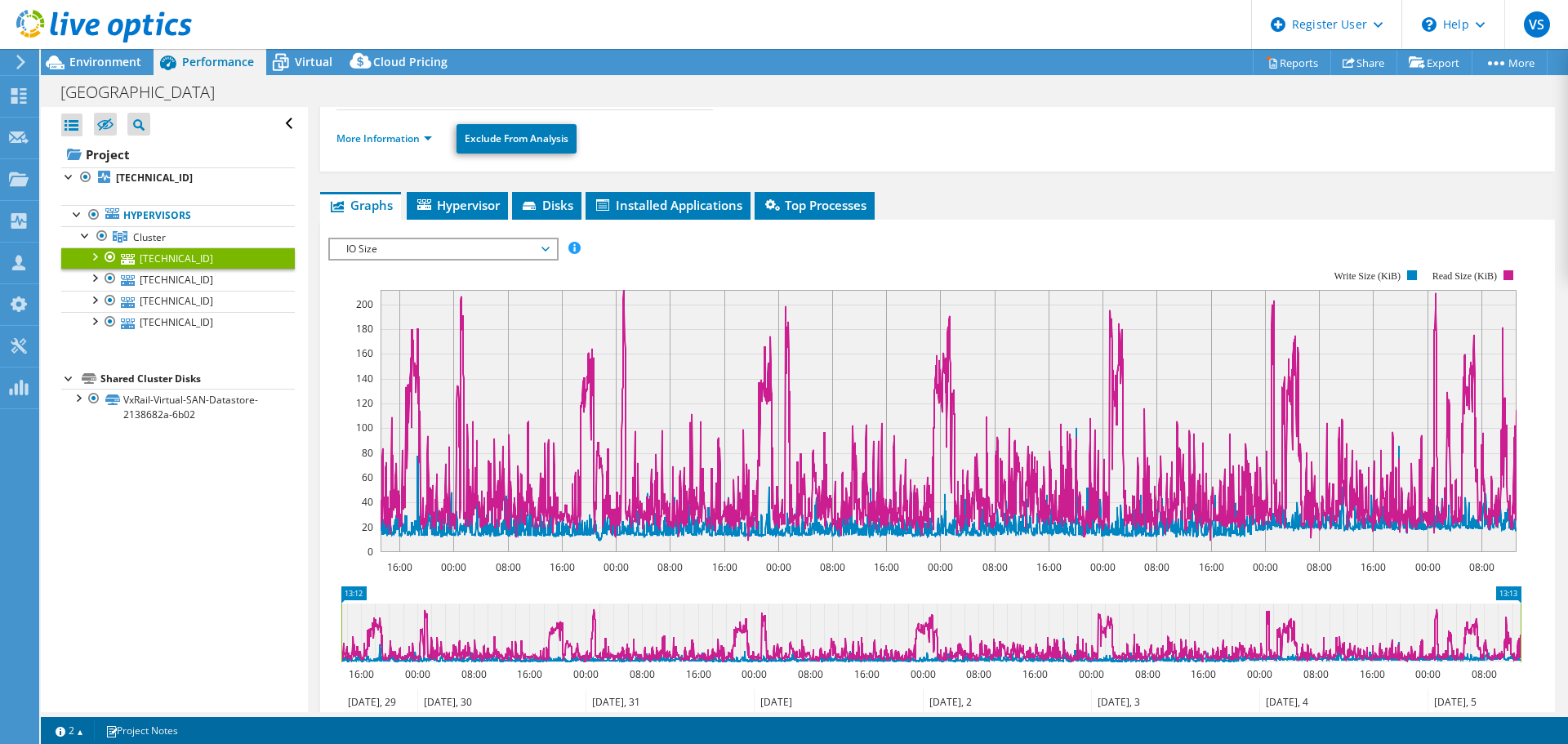
click at [1105, 549] on rect at bounding box center [948, 421] width 1136 height 263
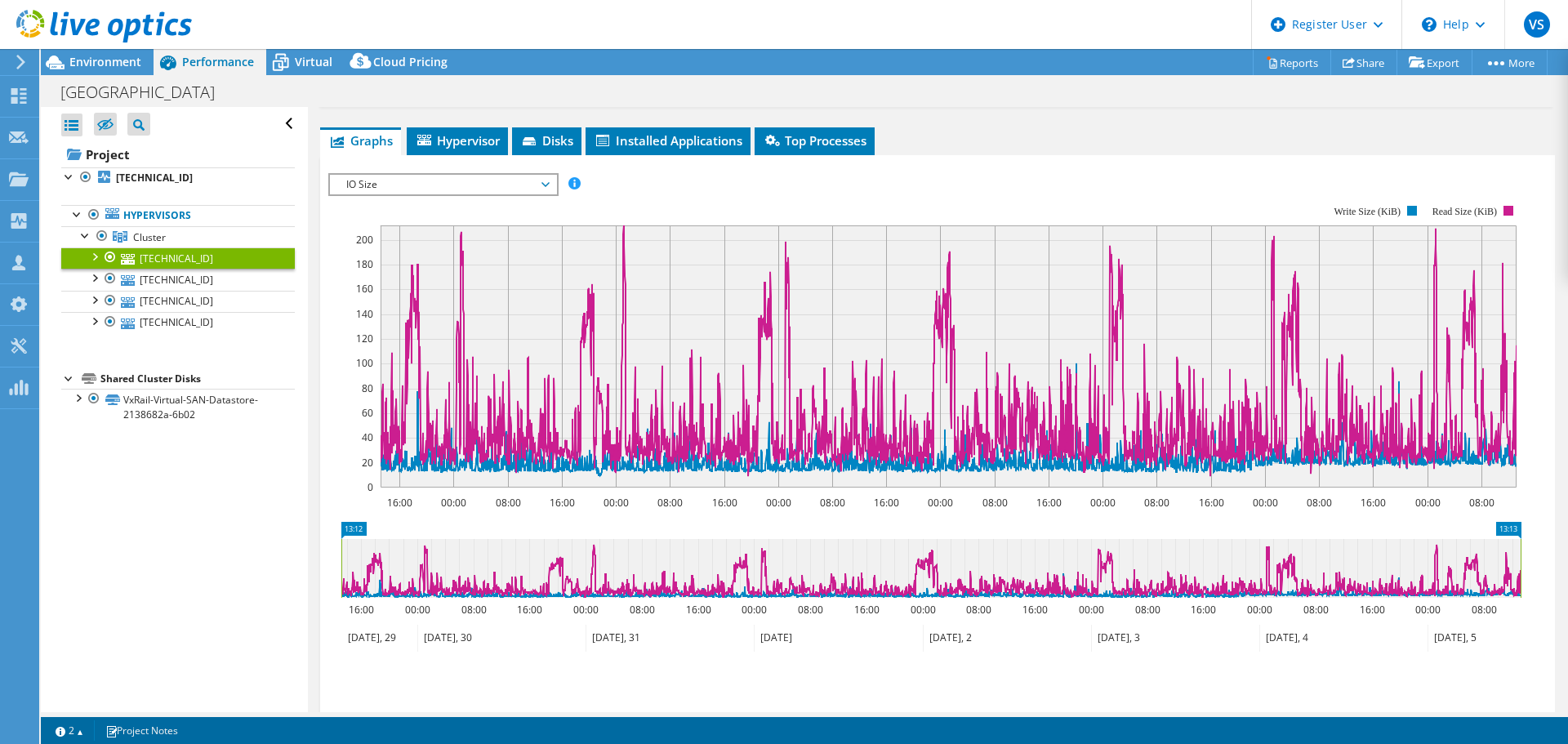
scroll to position [193, 0]
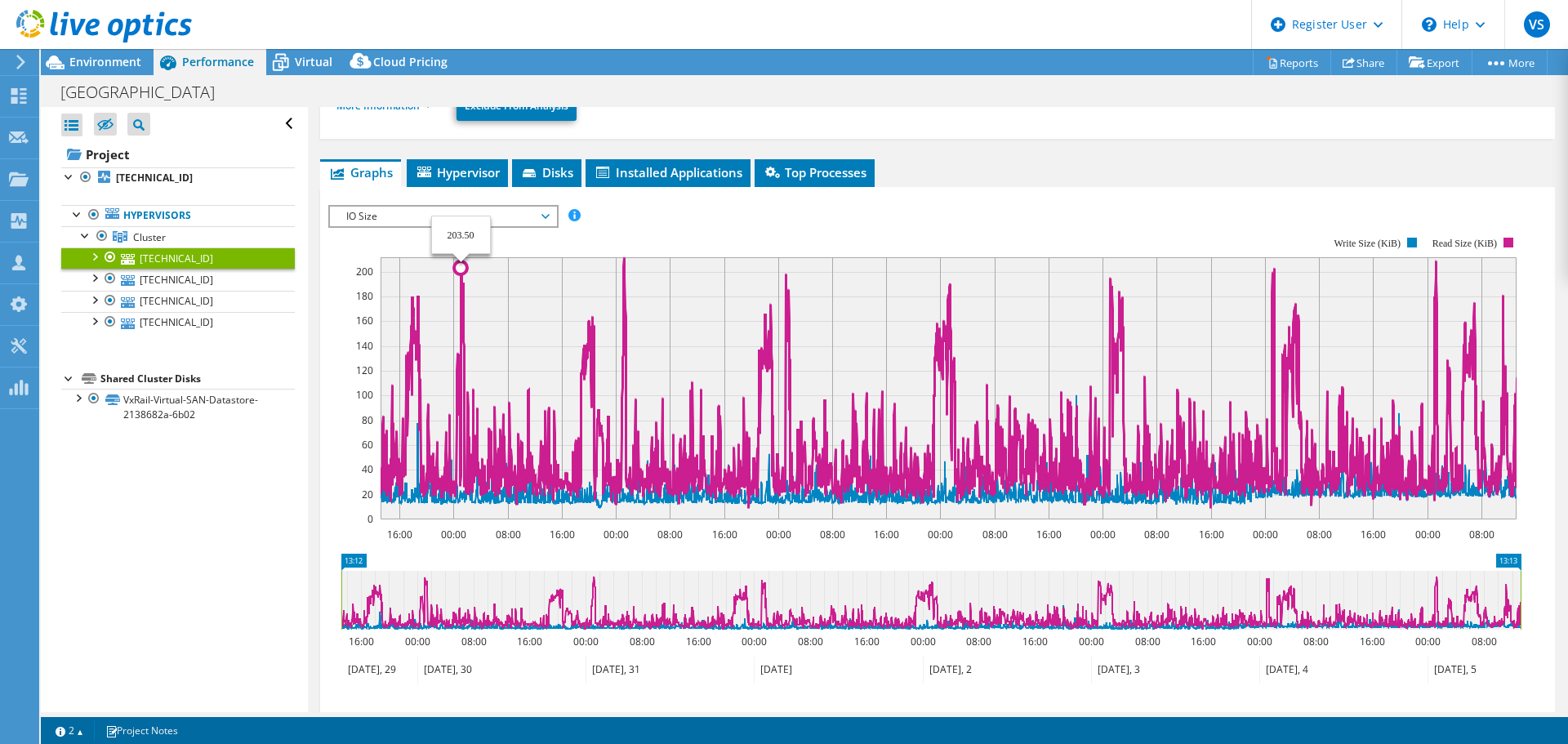
click at [461, 269] on icon at bounding box center [948, 383] width 1136 height 251
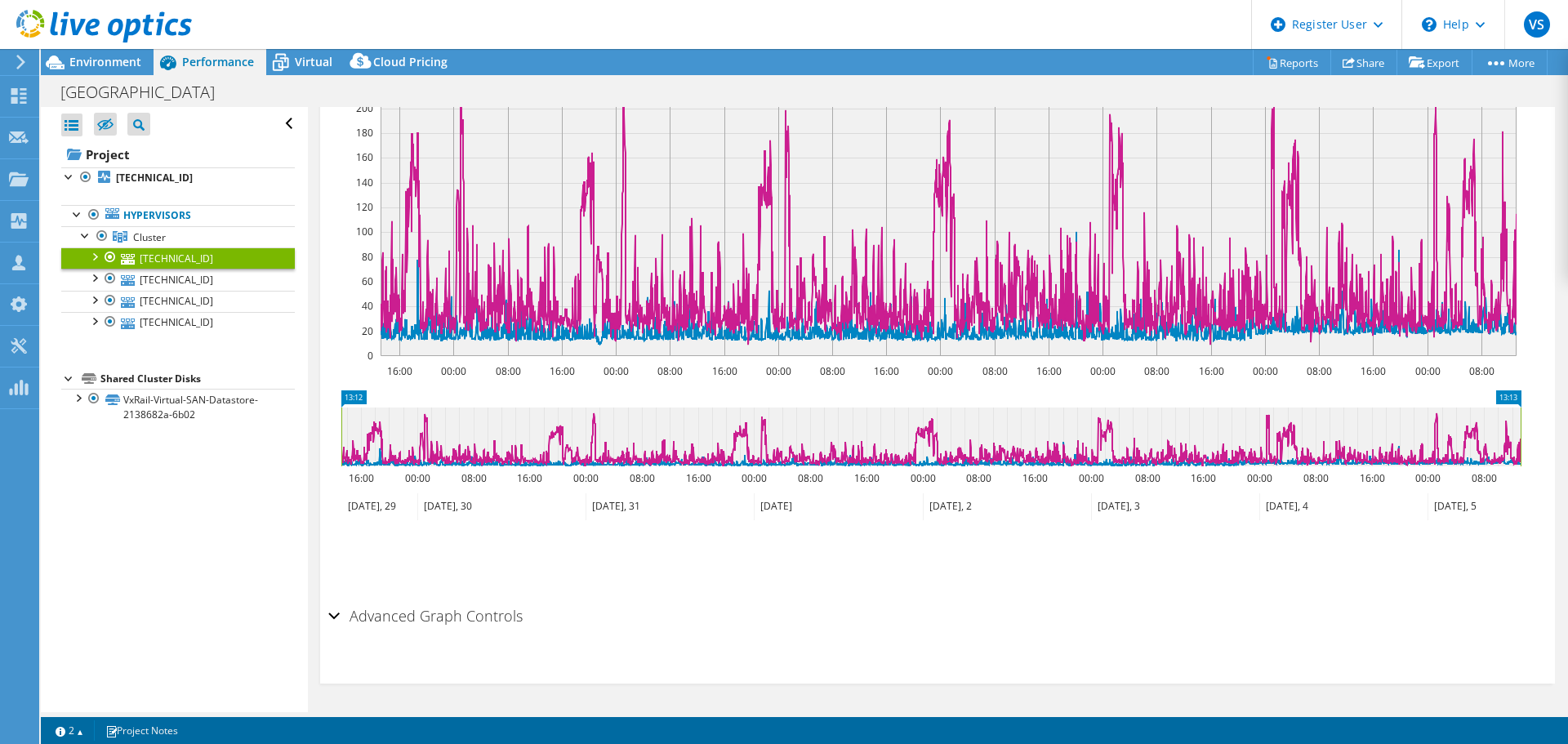
click at [474, 600] on h2 "Advanced Graph Controls" at bounding box center [426, 616] width 194 height 32
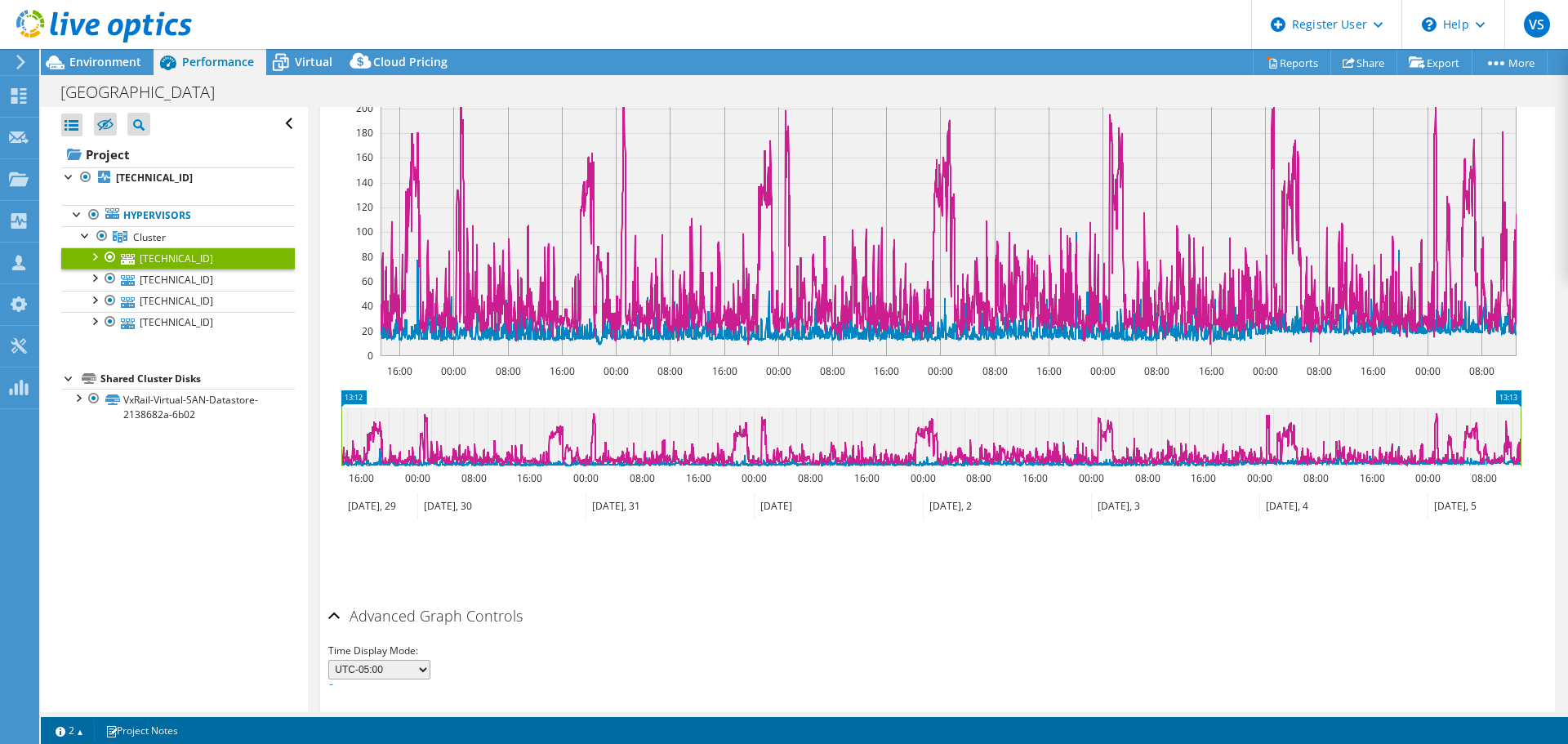
scroll to position [391, 0]
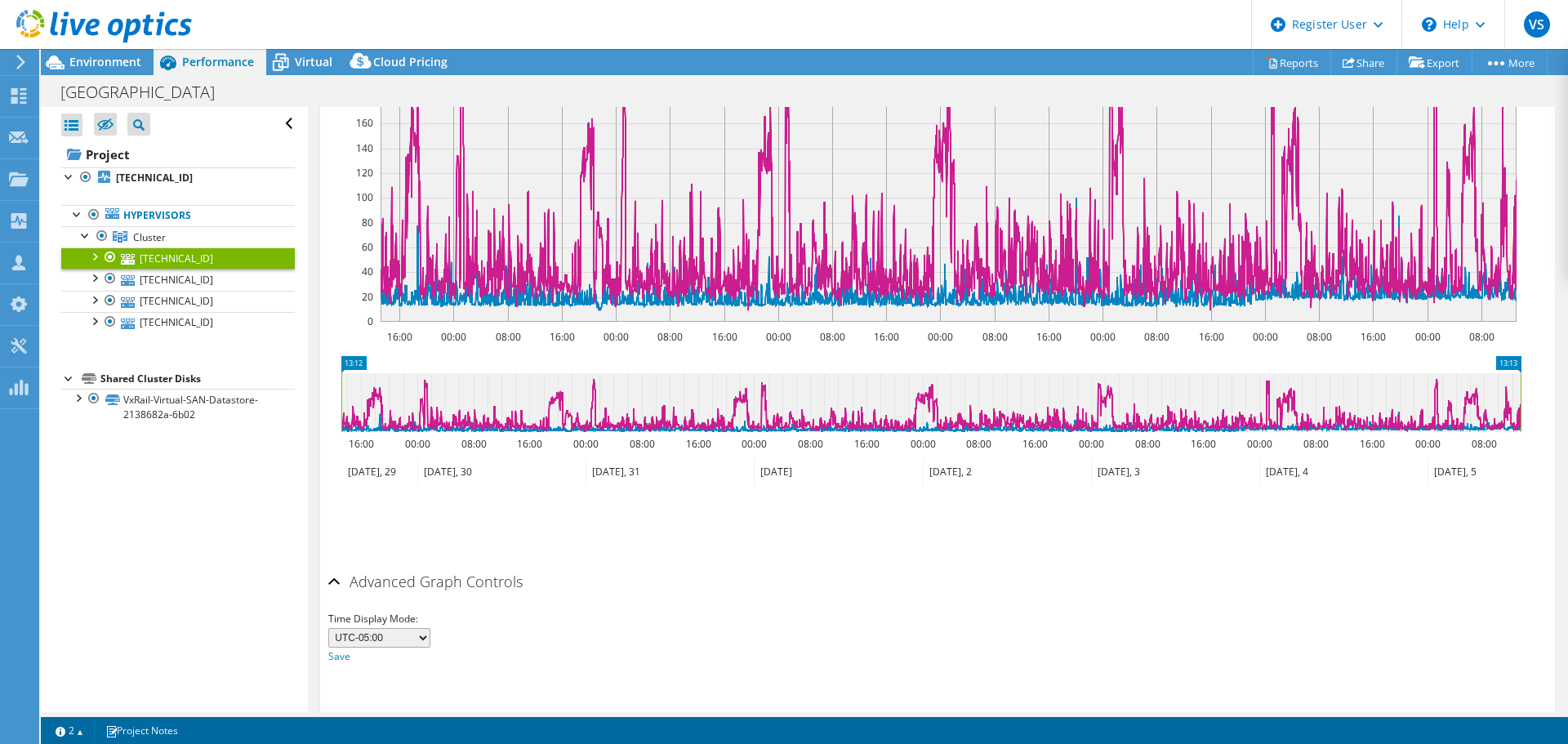
click at [406, 638] on select "UTC-12:00 UTC-11:00 UTC-10:00 UTC-09:30 UTC-09:00 UTC-08:00 UTC-07:00 UTC-06:00…" at bounding box center [379, 638] width 102 height 19
click at [556, 559] on div "IOPS Disk Throughput IO Size Latency Queue Depth CPU Percentage Memory Page Fau…" at bounding box center [938, 286] width 1219 height 558
drag, startPoint x: 339, startPoint y: 381, endPoint x: 508, endPoint y: 383, distance: 169.0
click at [508, 383] on rect at bounding box center [509, 402] width 6 height 58
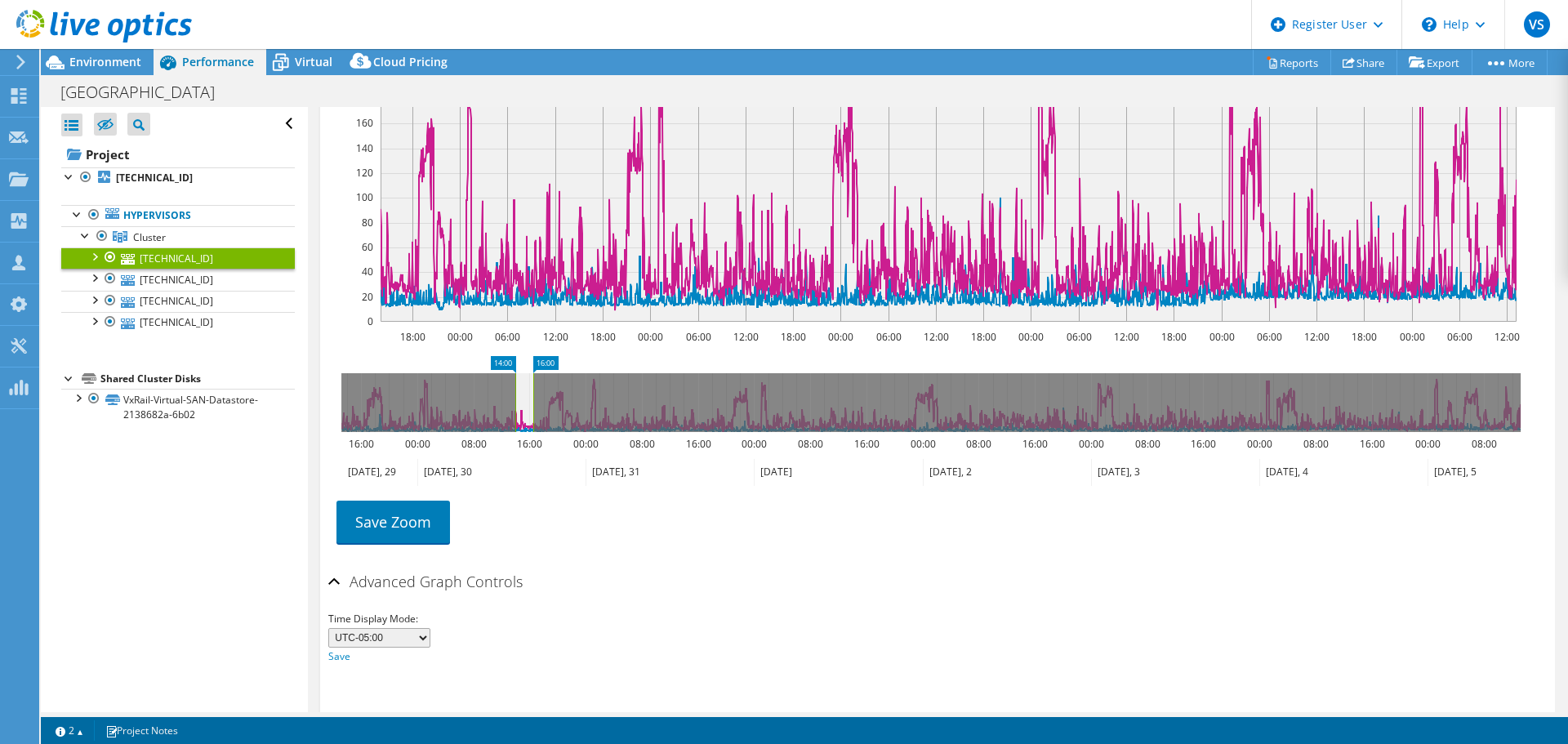
drag, startPoint x: 1523, startPoint y: 392, endPoint x: 535, endPoint y: 413, distance: 988.2
click at [535, 413] on rect at bounding box center [533, 402] width 6 height 58
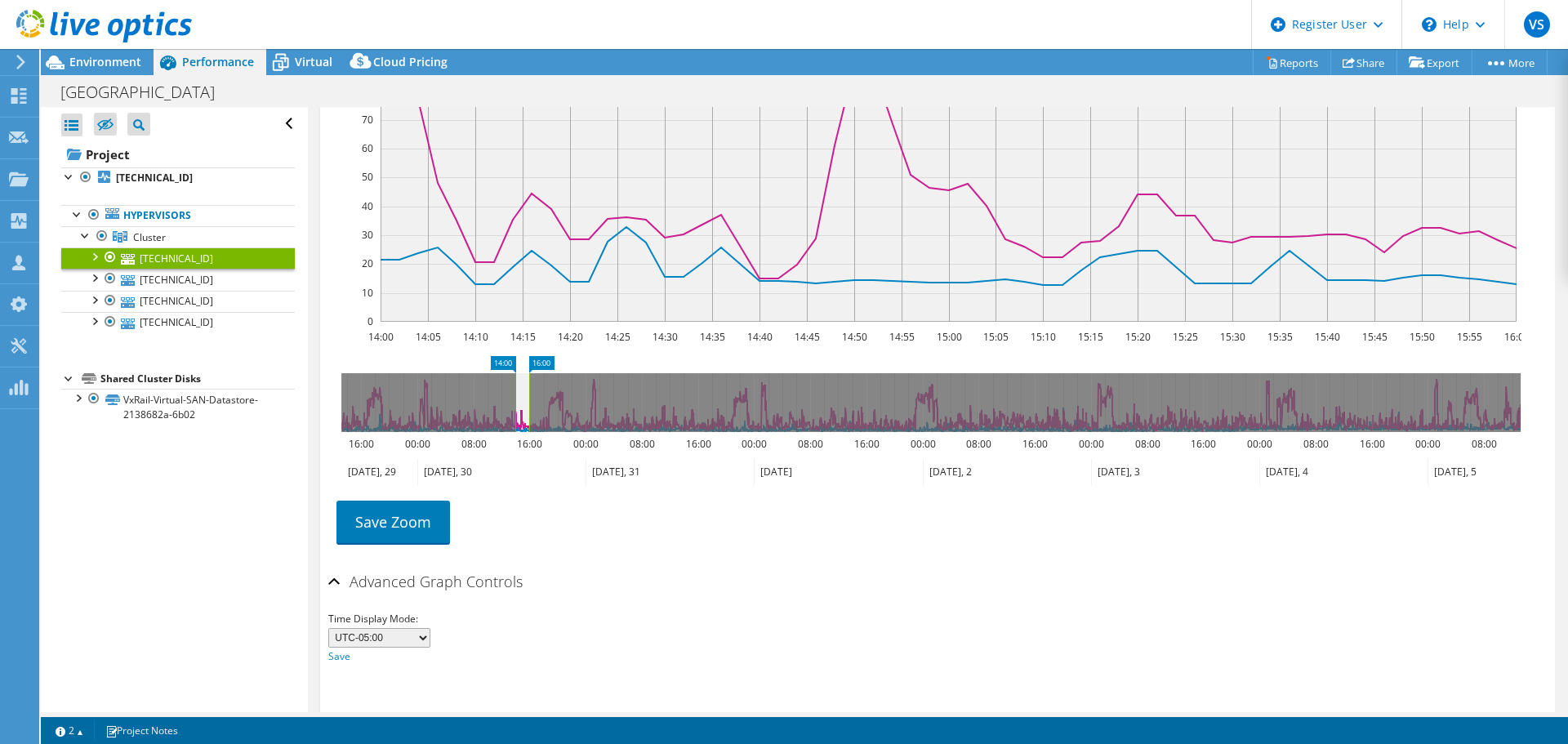
scroll to position [342, 0]
